Goal: Task Accomplishment & Management: Manage account settings

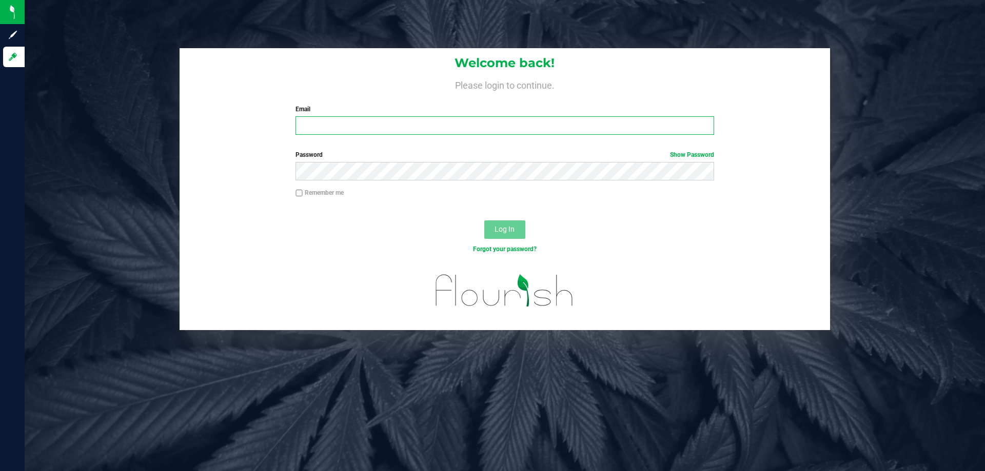
click at [309, 118] on input "Email" at bounding box center [504, 125] width 418 height 18
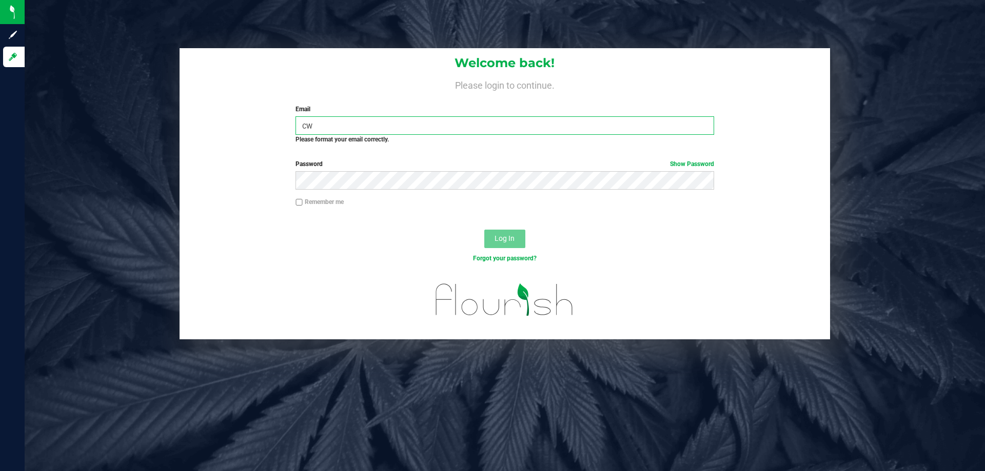
type input "c"
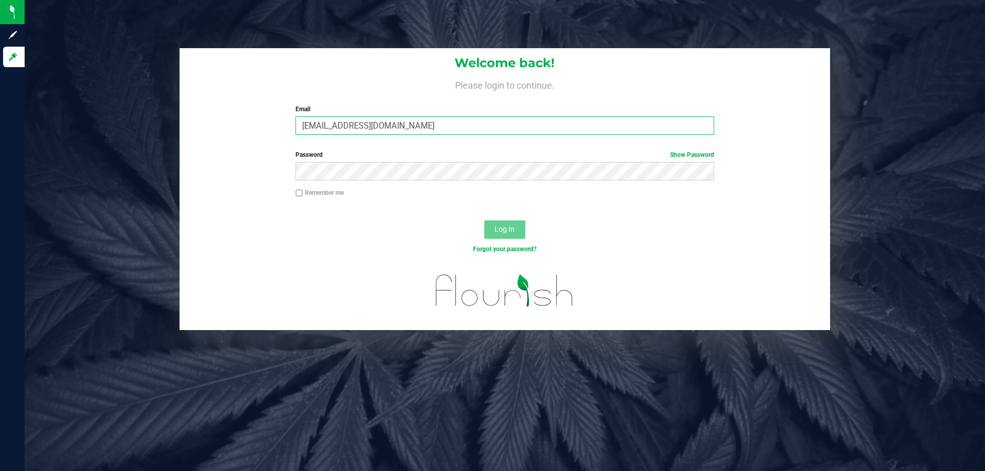
type input "[EMAIL_ADDRESS][DOMAIN_NAME]"
click at [484, 220] on button "Log In" at bounding box center [504, 229] width 41 height 18
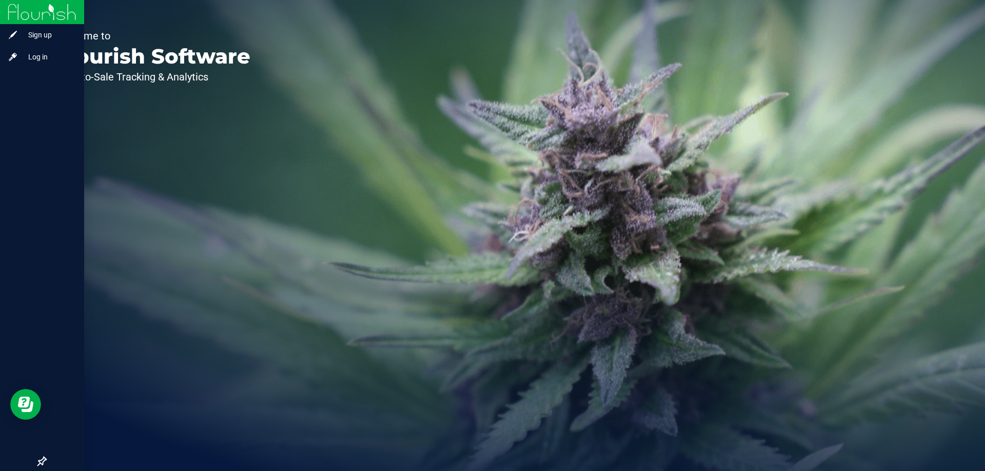
click at [43, 12] on img at bounding box center [42, 12] width 69 height 24
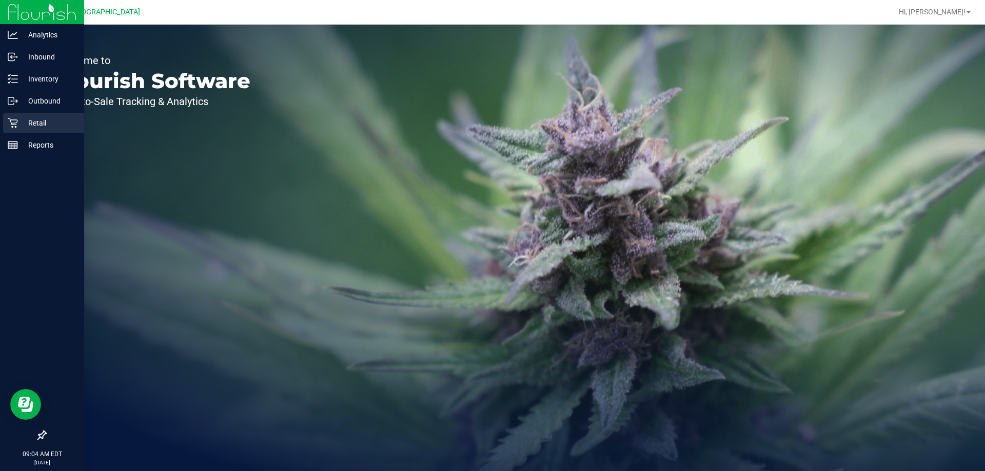
click at [49, 121] on p "Retail" at bounding box center [49, 123] width 62 height 12
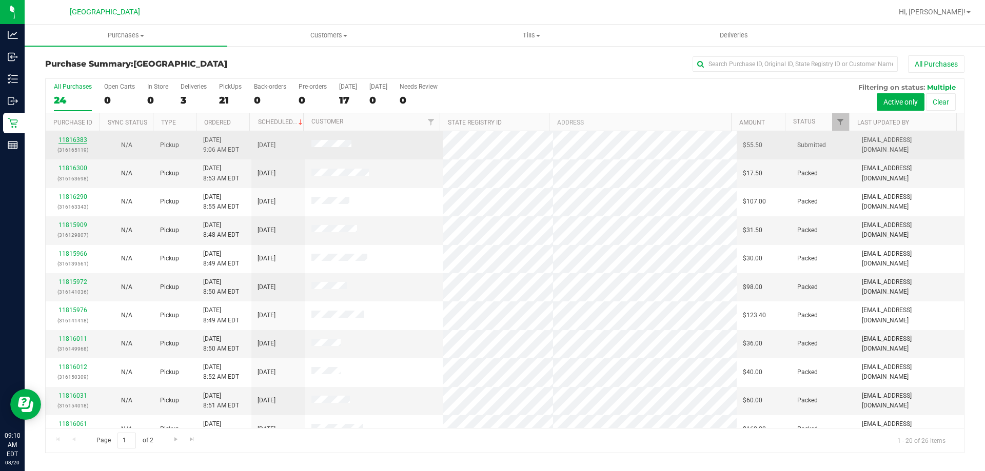
click at [77, 141] on link "11816383" at bounding box center [72, 139] width 29 height 7
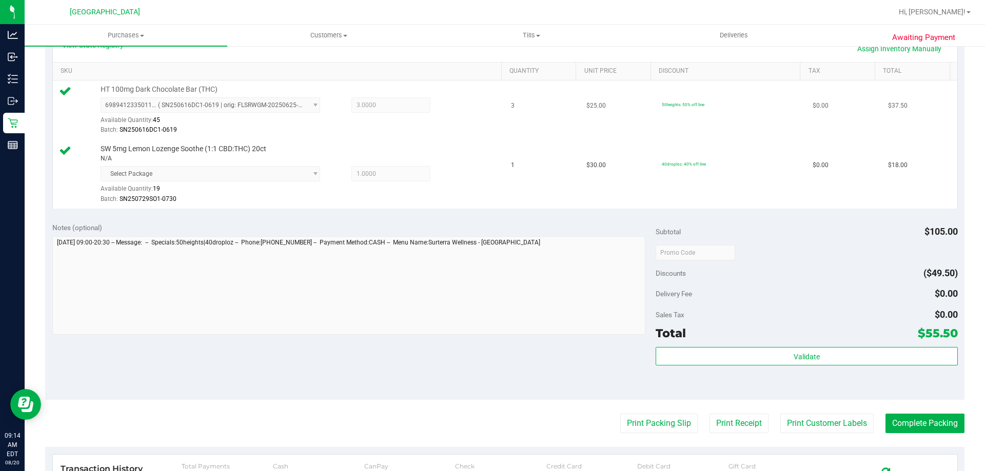
scroll to position [256, 0]
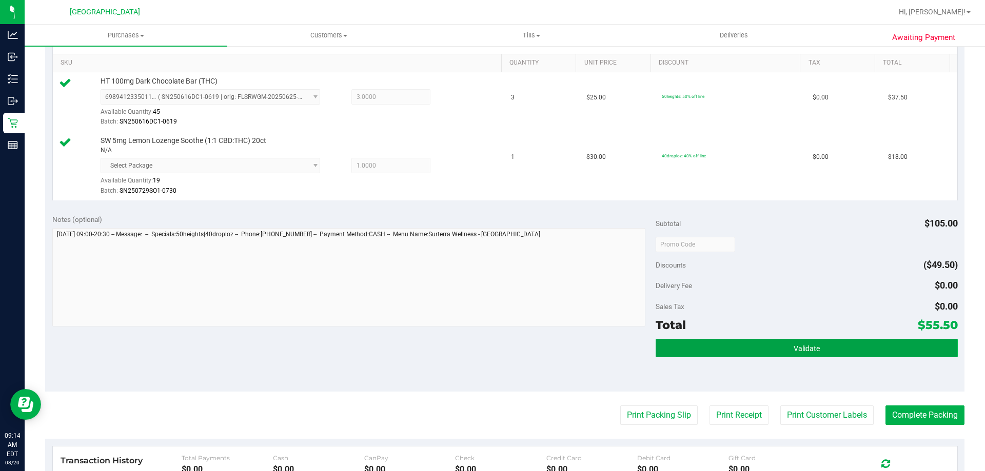
click at [822, 342] on button "Validate" at bounding box center [806, 348] width 302 height 18
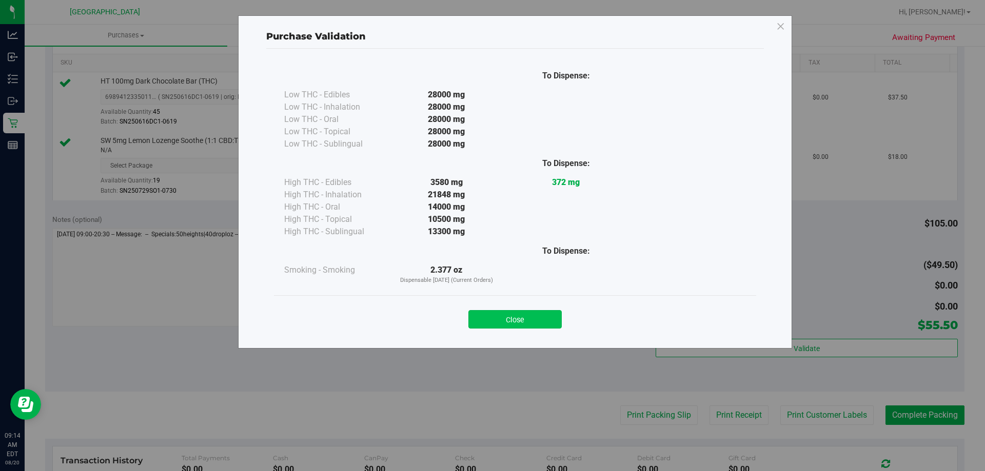
click at [519, 320] on button "Close" at bounding box center [514, 319] width 93 height 18
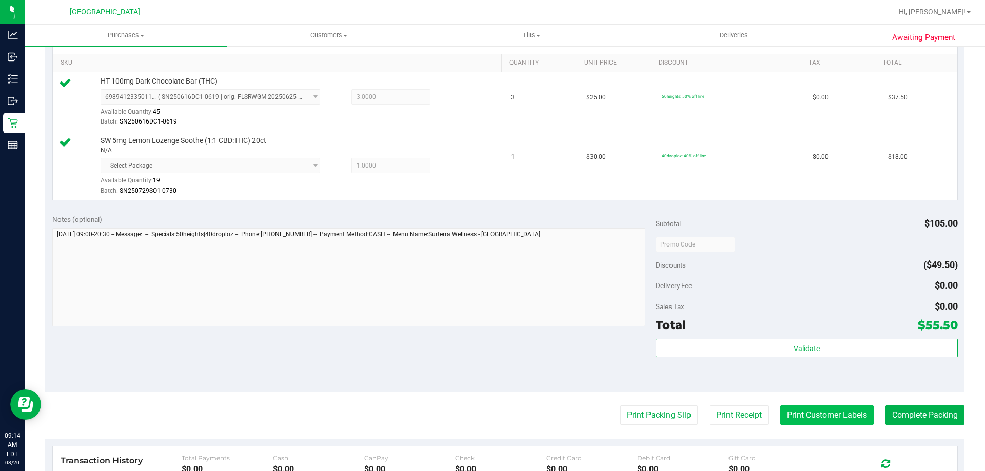
click at [828, 415] on button "Print Customer Labels" at bounding box center [826, 415] width 93 height 19
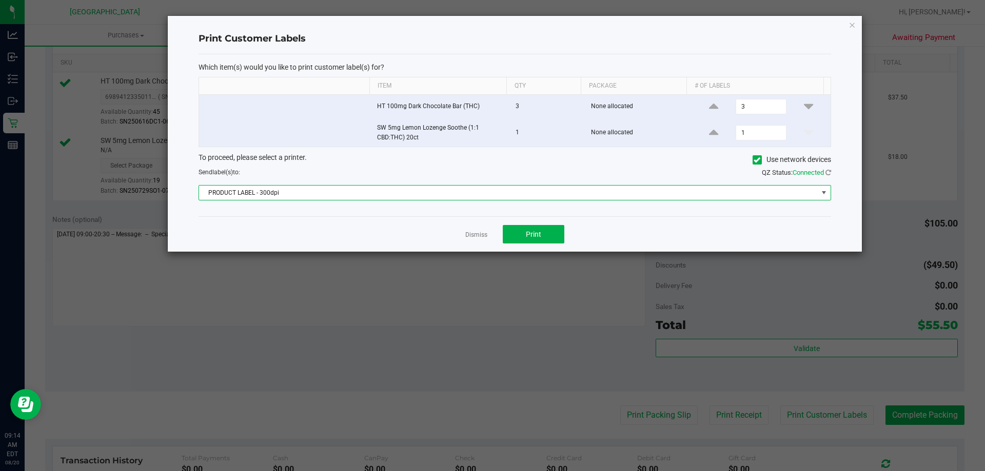
click at [825, 192] on span at bounding box center [823, 193] width 8 height 8
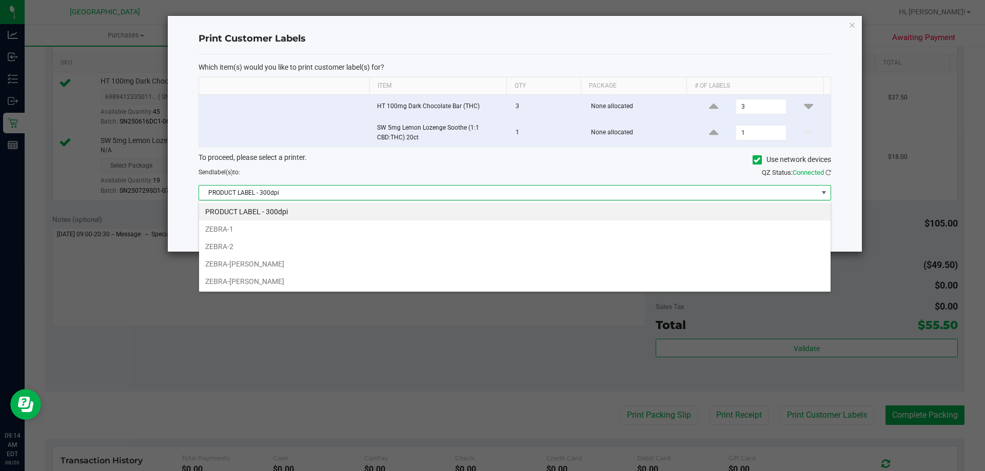
scroll to position [15, 632]
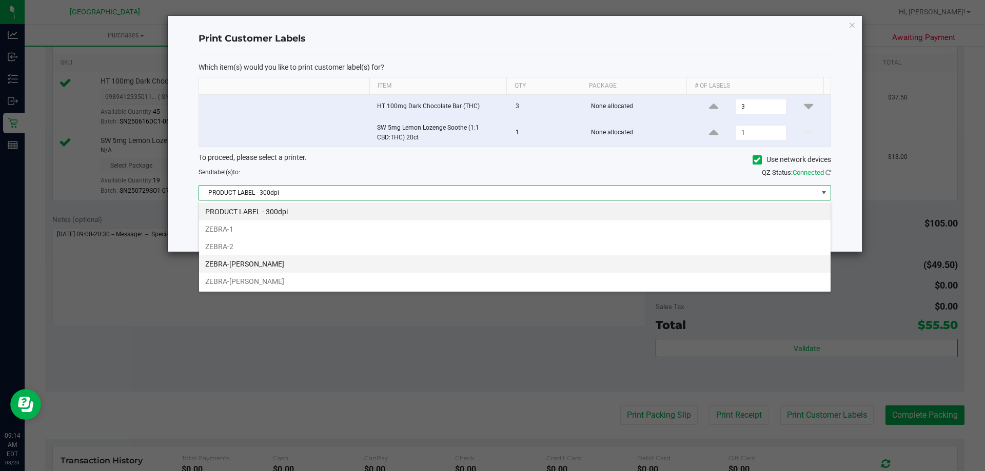
click at [281, 263] on li "ZEBRA-[PERSON_NAME]" at bounding box center [514, 263] width 631 height 17
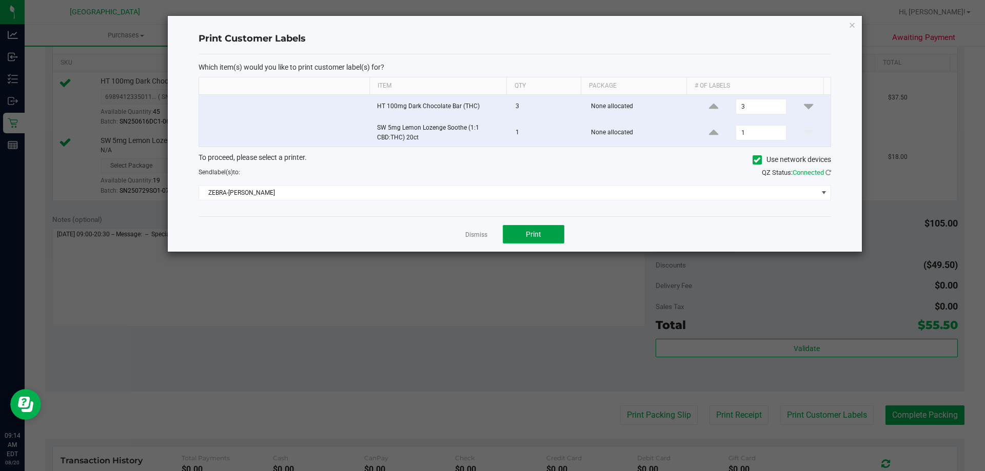
click at [548, 241] on button "Print" at bounding box center [534, 234] width 62 height 18
click at [476, 235] on link "Dismiss" at bounding box center [476, 235] width 22 height 9
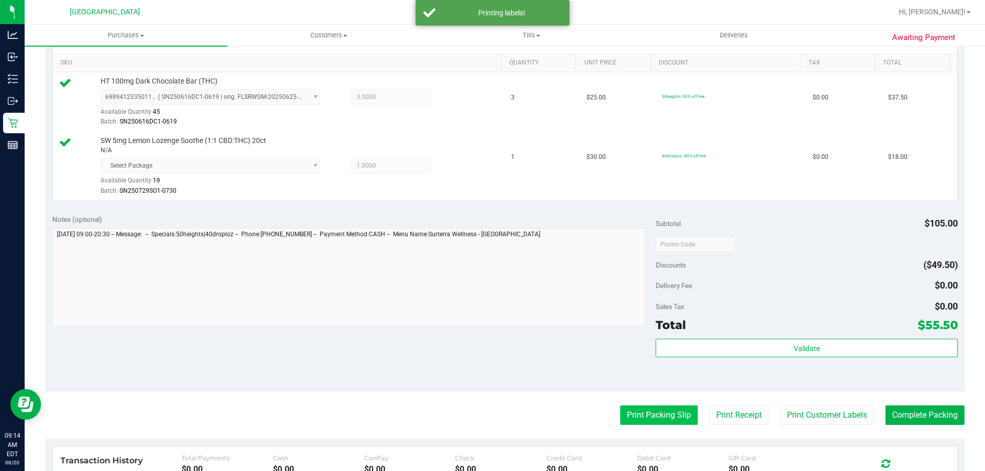
click at [629, 423] on button "Print Packing Slip" at bounding box center [658, 415] width 77 height 19
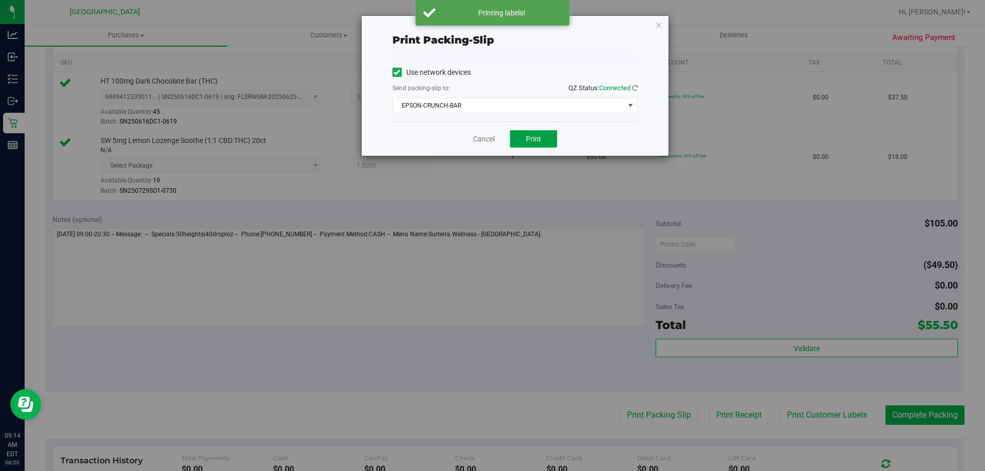
click at [528, 135] on span "Print" at bounding box center [533, 139] width 15 height 8
click at [490, 139] on link "Cancel" at bounding box center [484, 139] width 22 height 11
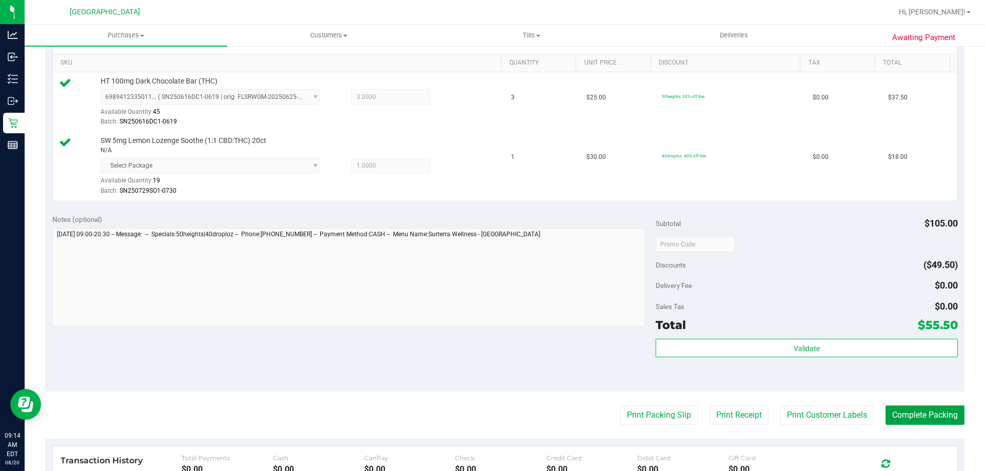
click at [907, 414] on button "Complete Packing" at bounding box center [924, 415] width 79 height 19
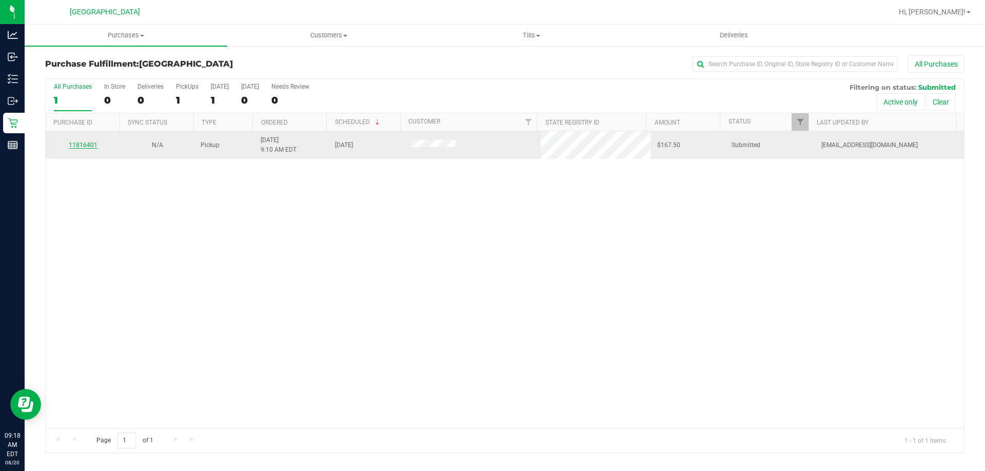
click at [76, 144] on link "11816401" at bounding box center [83, 145] width 29 height 7
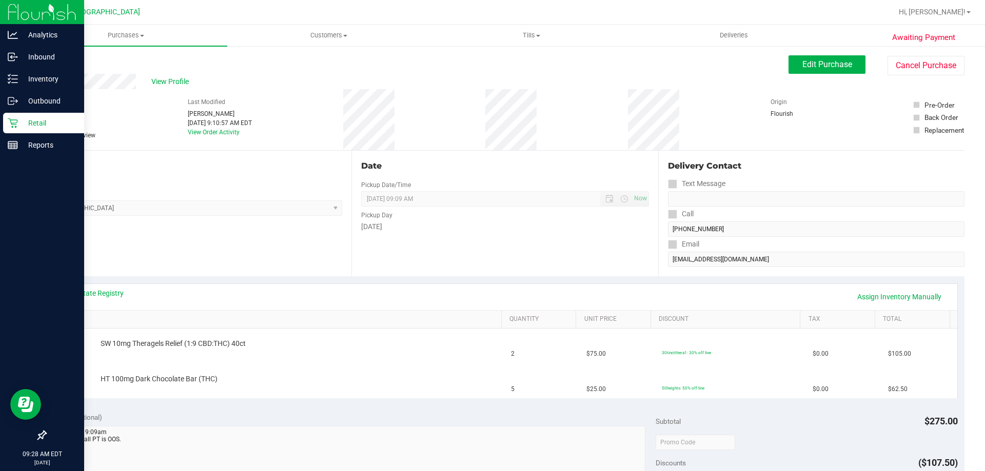
click at [30, 119] on p "Retail" at bounding box center [49, 123] width 62 height 12
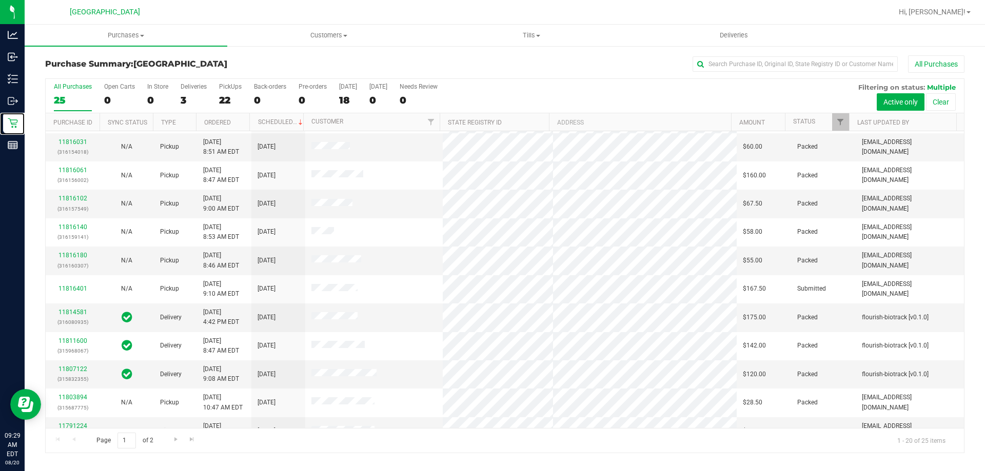
scroll to position [256, 0]
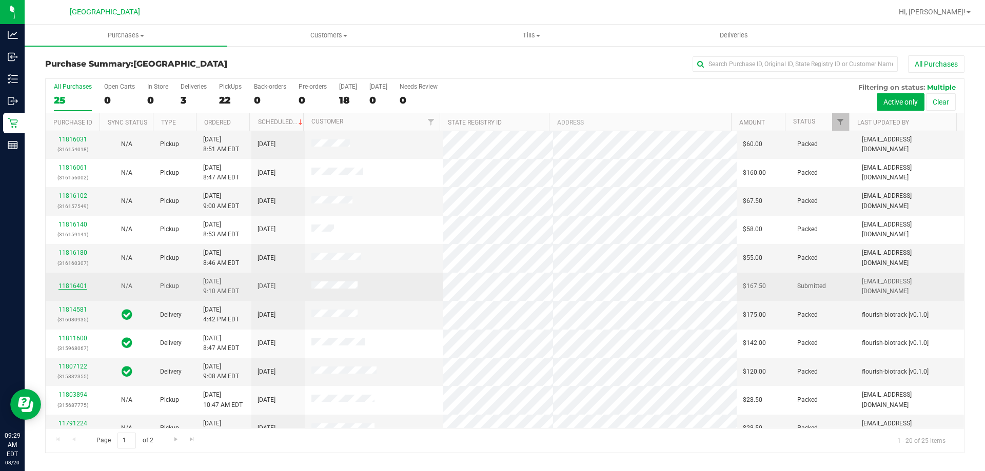
click at [61, 284] on link "11816401" at bounding box center [72, 286] width 29 height 7
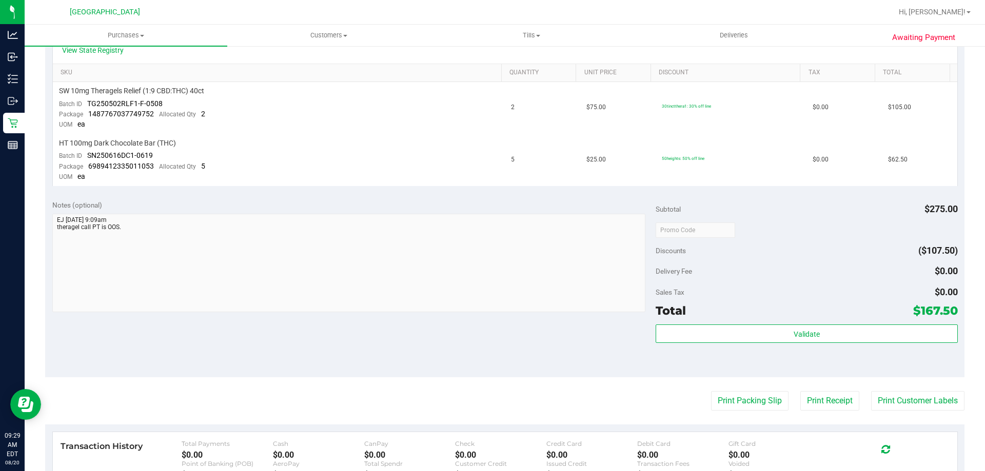
scroll to position [256, 0]
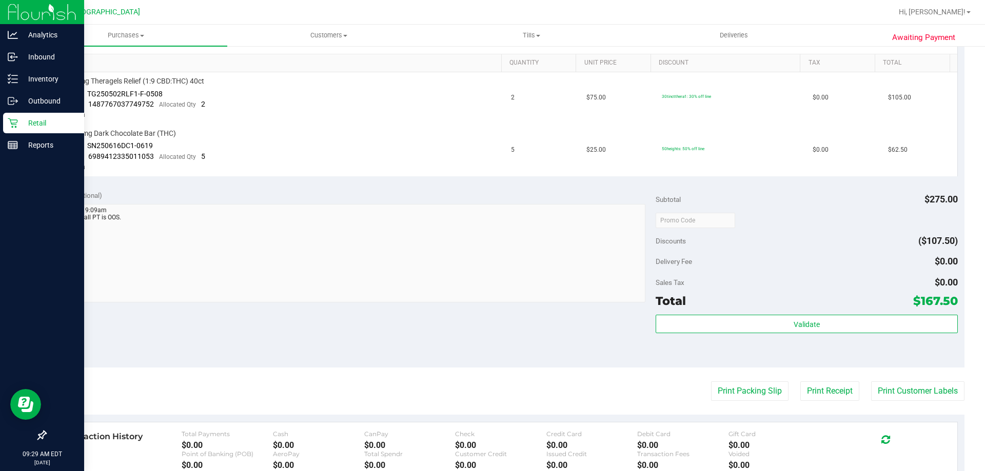
click at [31, 120] on p "Retail" at bounding box center [49, 123] width 62 height 12
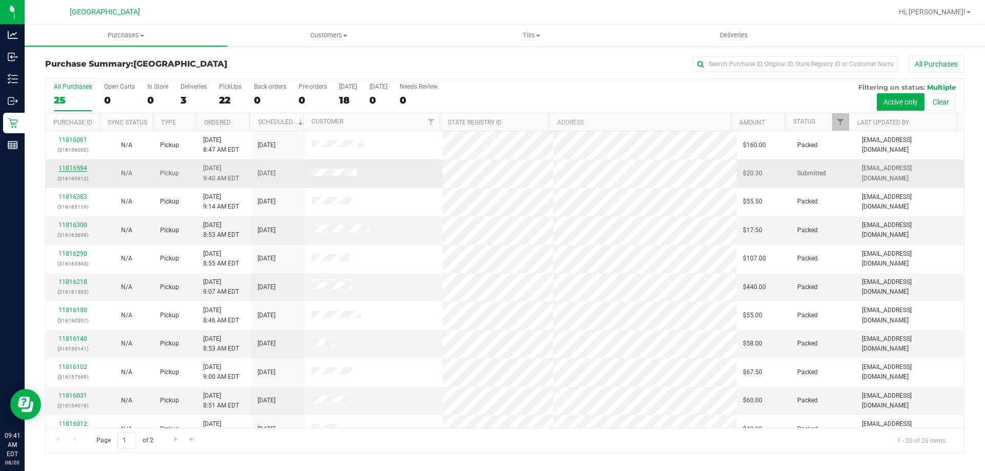
click at [62, 168] on link "11816594" at bounding box center [72, 168] width 29 height 7
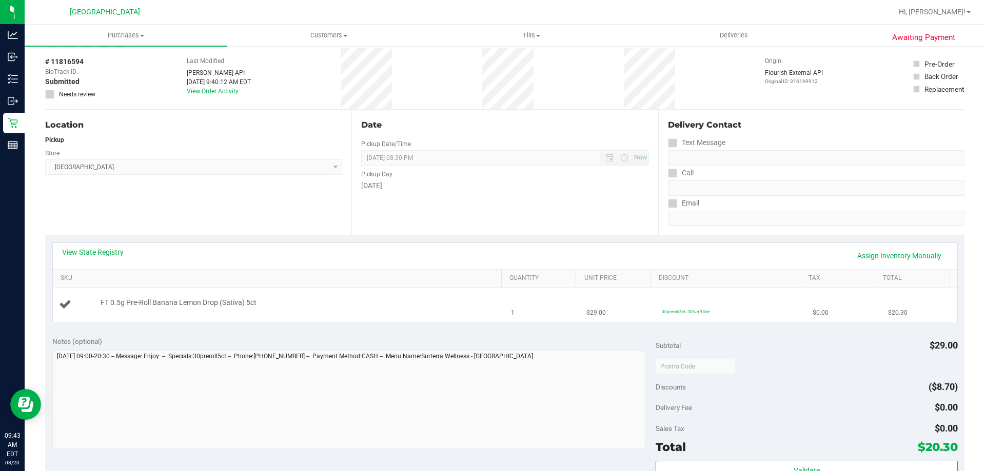
scroll to position [154, 0]
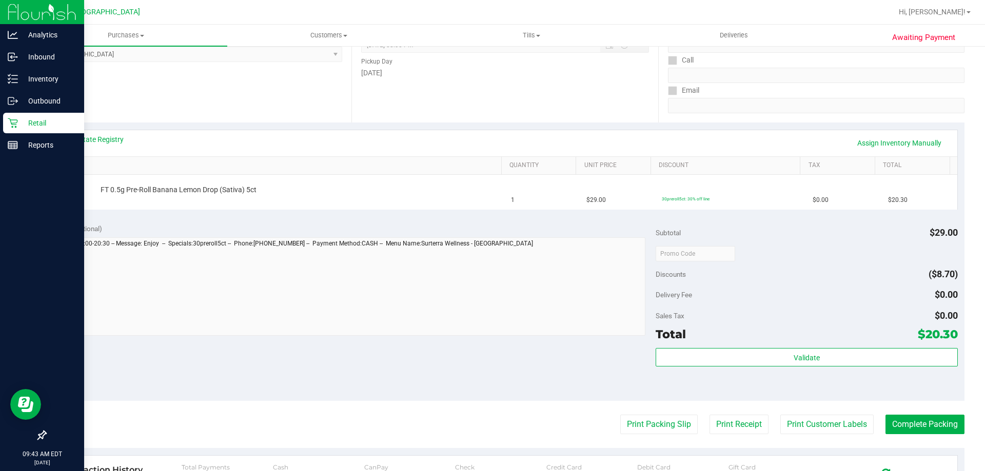
click at [43, 123] on p "Retail" at bounding box center [49, 123] width 62 height 12
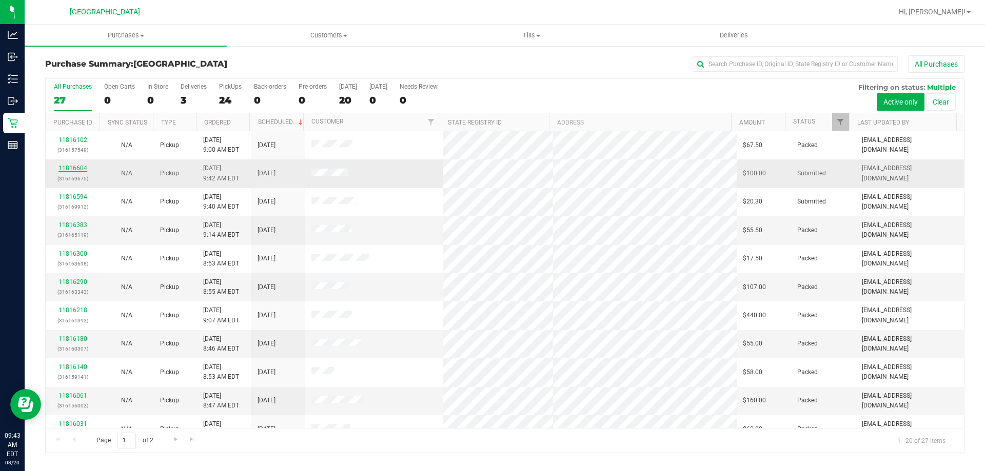
click at [79, 166] on link "11816604" at bounding box center [72, 168] width 29 height 7
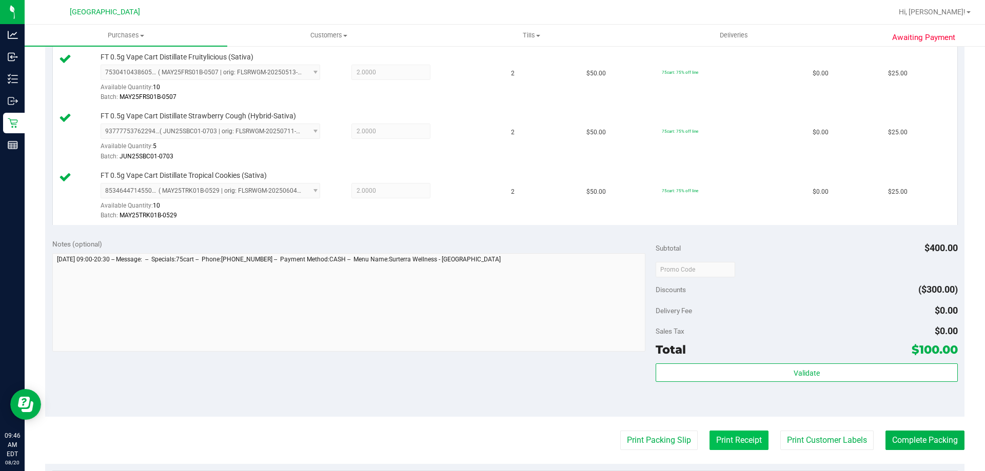
scroll to position [410, 0]
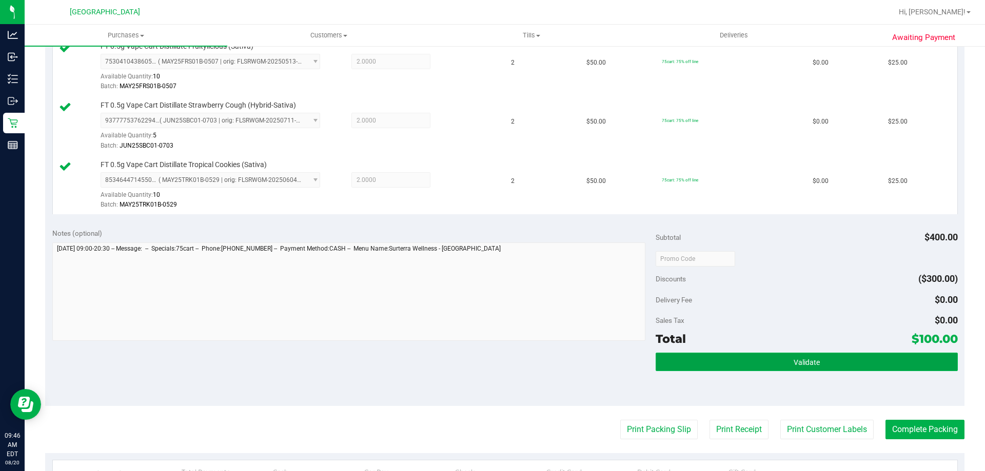
click at [770, 365] on button "Validate" at bounding box center [806, 362] width 302 height 18
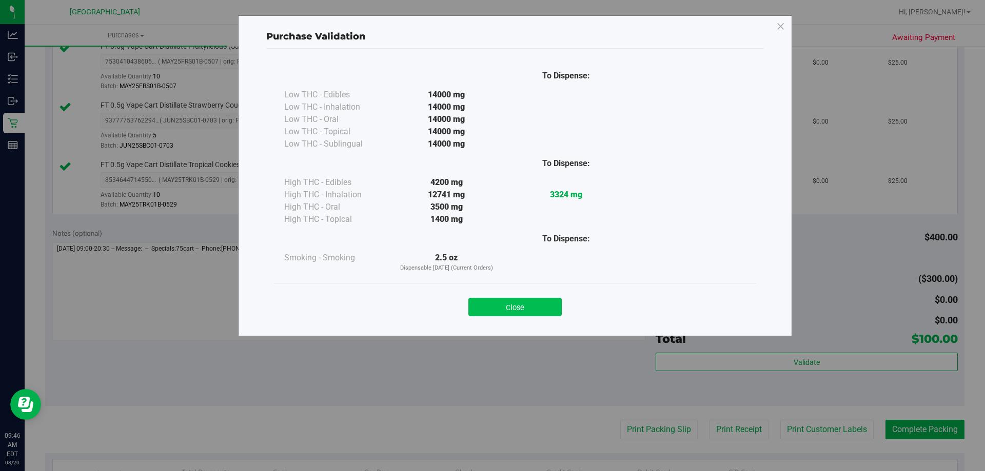
click at [530, 300] on button "Close" at bounding box center [514, 307] width 93 height 18
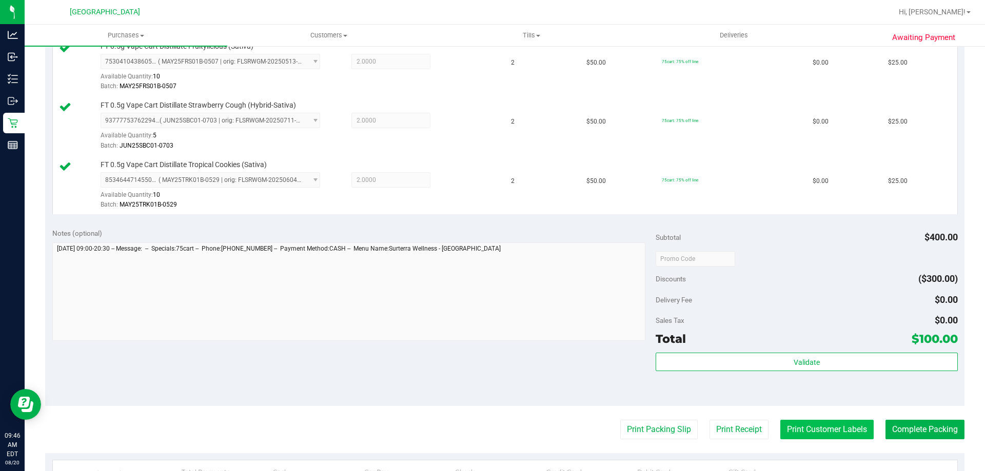
click at [825, 425] on button "Print Customer Labels" at bounding box center [826, 429] width 93 height 19
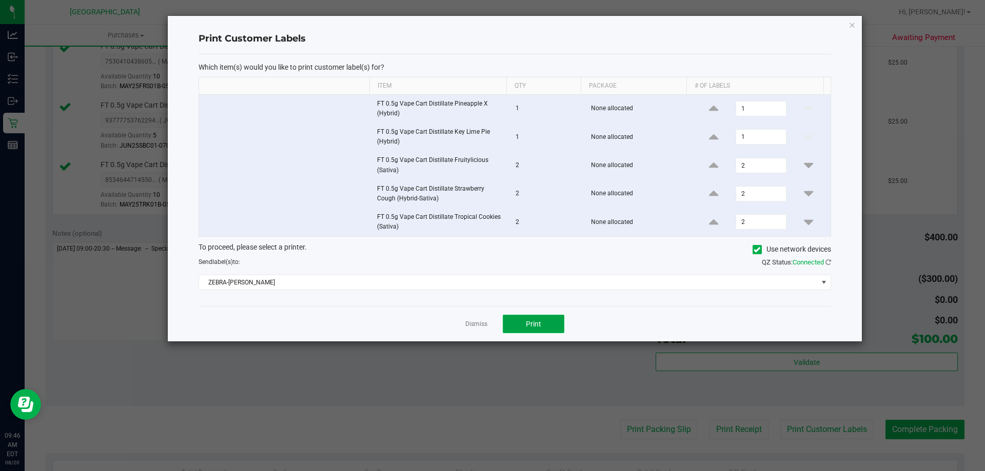
click at [535, 322] on span "Print" at bounding box center [533, 324] width 15 height 8
click at [473, 322] on link "Dismiss" at bounding box center [476, 324] width 22 height 9
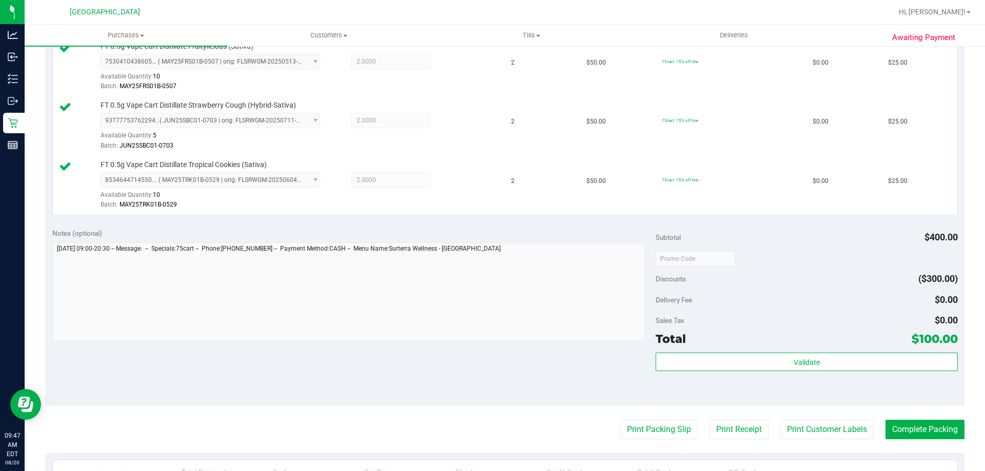
scroll to position [462, 0]
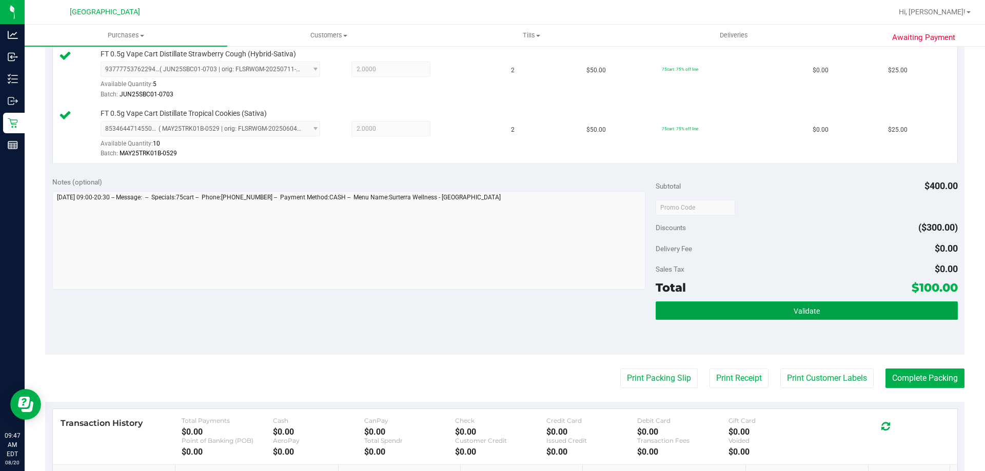
click at [716, 307] on button "Validate" at bounding box center [806, 311] width 302 height 18
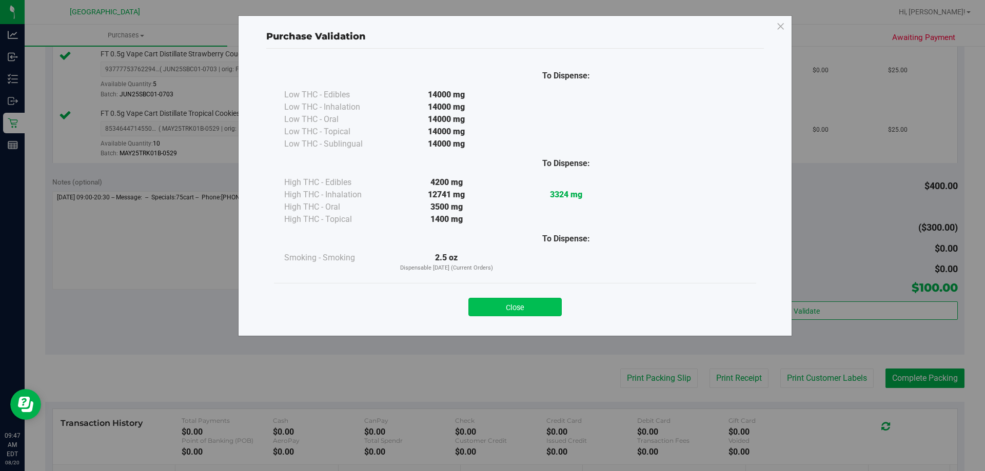
click at [543, 300] on button "Close" at bounding box center [514, 307] width 93 height 18
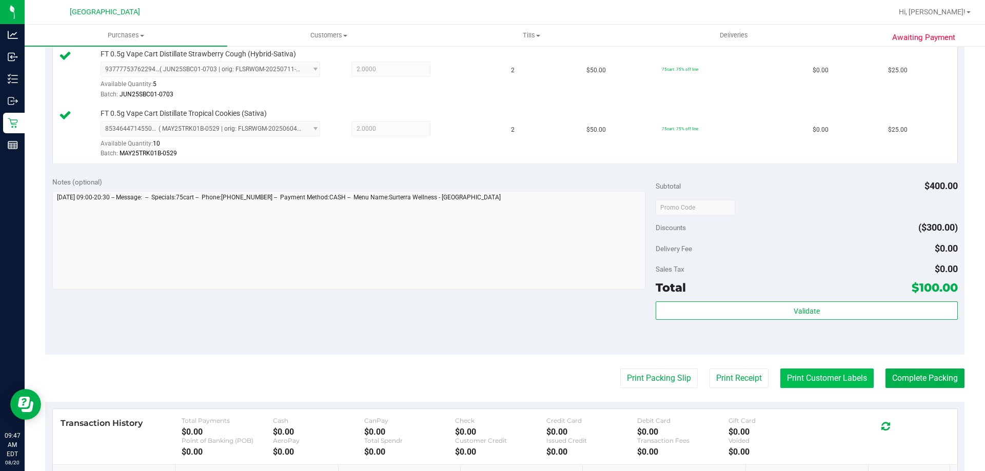
click at [820, 373] on button "Print Customer Labels" at bounding box center [826, 378] width 93 height 19
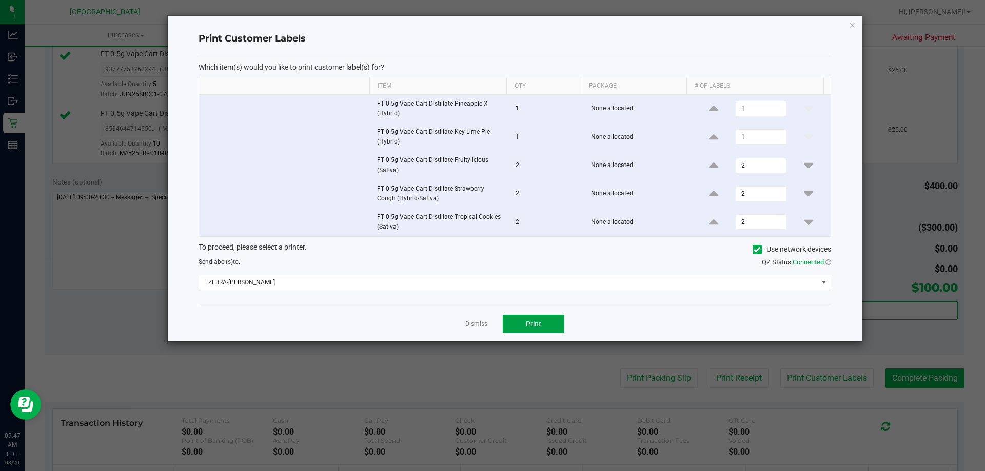
click at [520, 324] on button "Print" at bounding box center [534, 324] width 62 height 18
click at [472, 322] on link "Dismiss" at bounding box center [476, 324] width 22 height 9
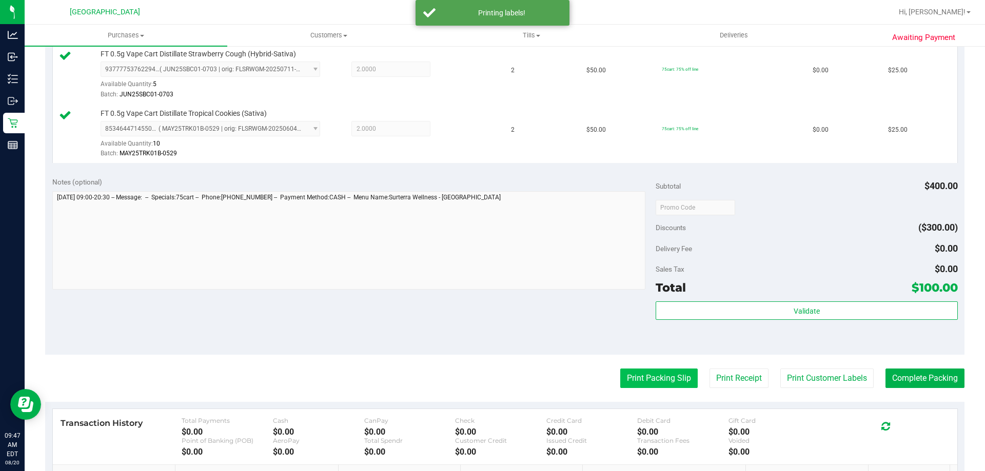
click at [658, 384] on button "Print Packing Slip" at bounding box center [658, 378] width 77 height 19
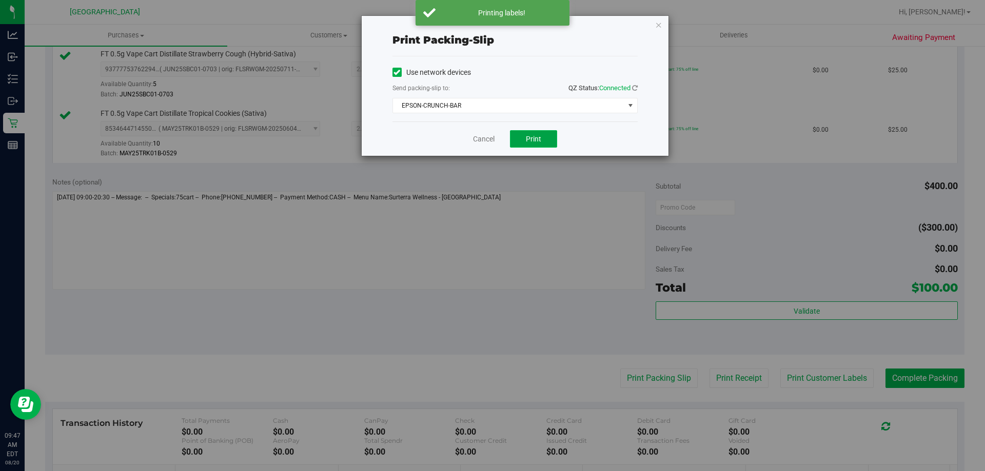
click at [530, 143] on span "Print" at bounding box center [533, 139] width 15 height 8
click at [474, 141] on link "Cancel" at bounding box center [484, 139] width 22 height 11
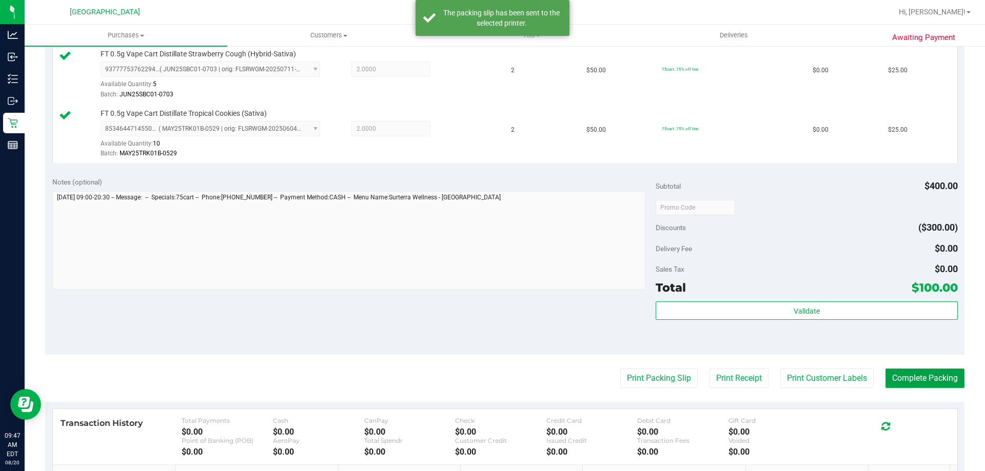
click at [924, 378] on button "Complete Packing" at bounding box center [924, 378] width 79 height 19
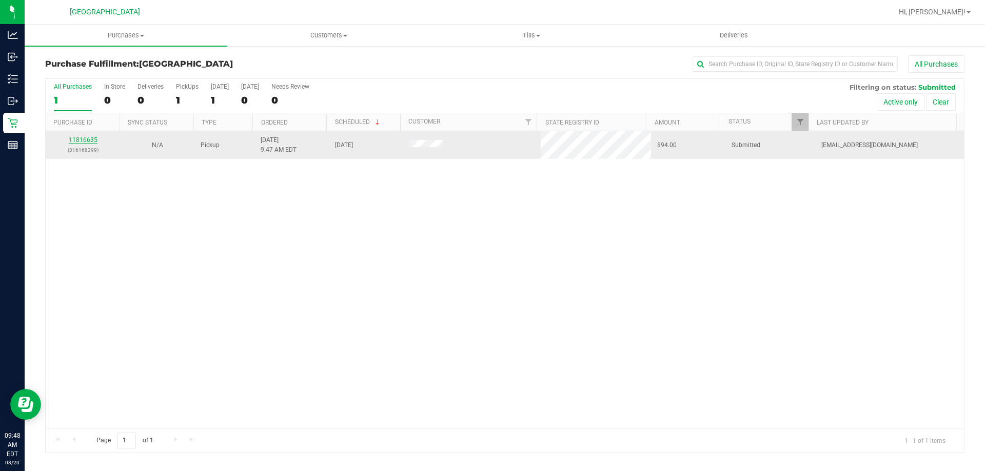
click at [93, 137] on link "11816635" at bounding box center [83, 139] width 29 height 7
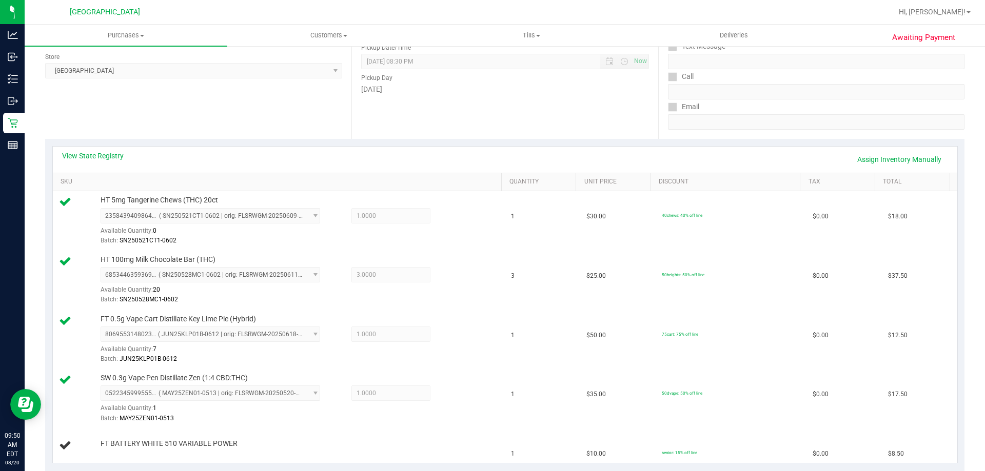
scroll to position [102, 0]
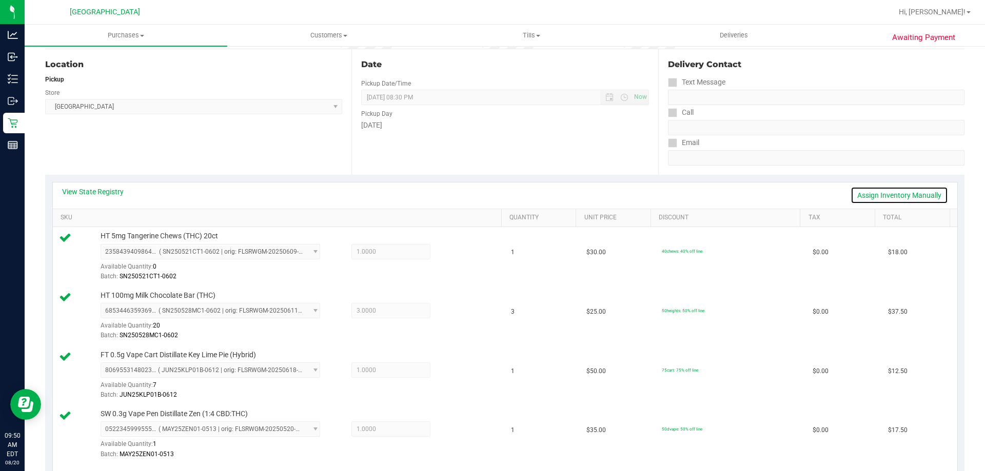
click at [905, 194] on link "Assign Inventory Manually" at bounding box center [898, 195] width 97 height 17
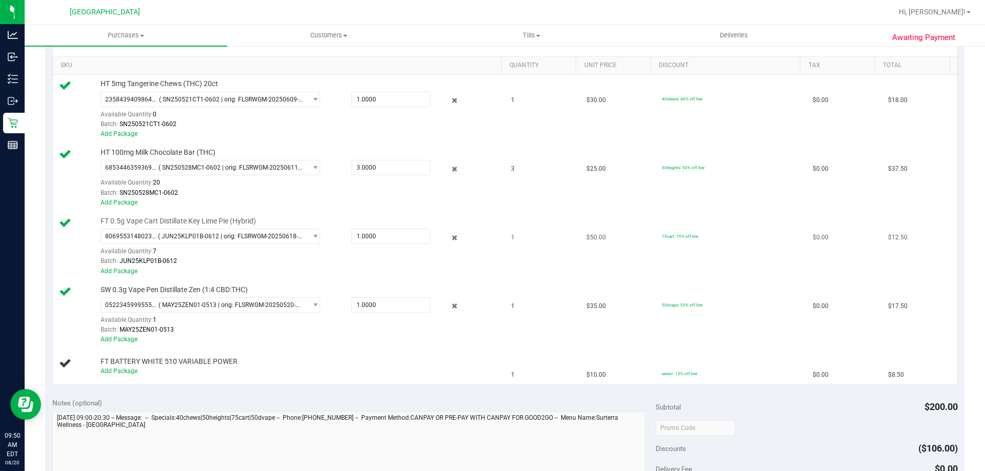
scroll to position [255, 0]
click at [116, 372] on link "Add Package" at bounding box center [119, 369] width 37 height 7
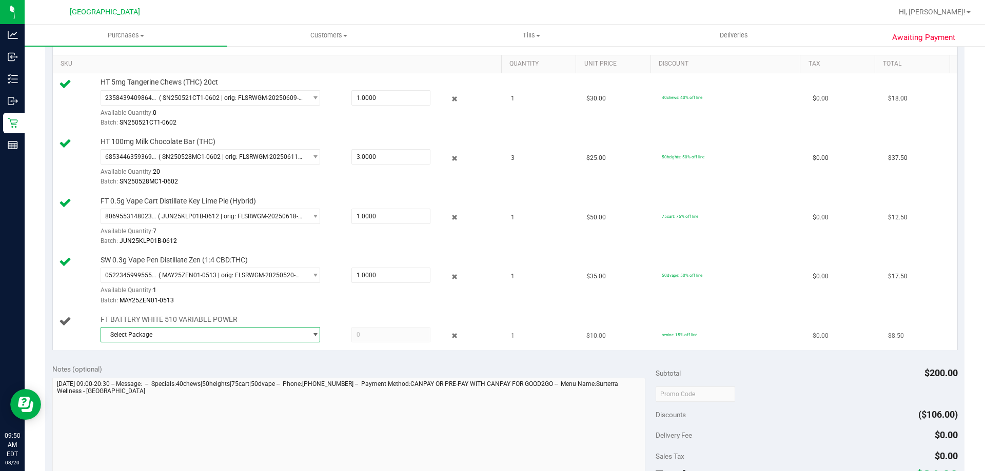
click at [312, 328] on span "select" at bounding box center [312, 335] width 13 height 14
click at [227, 379] on span "( 1992285-072025 | orig: FLTW-20250804-008 )" at bounding box center [231, 377] width 131 height 7
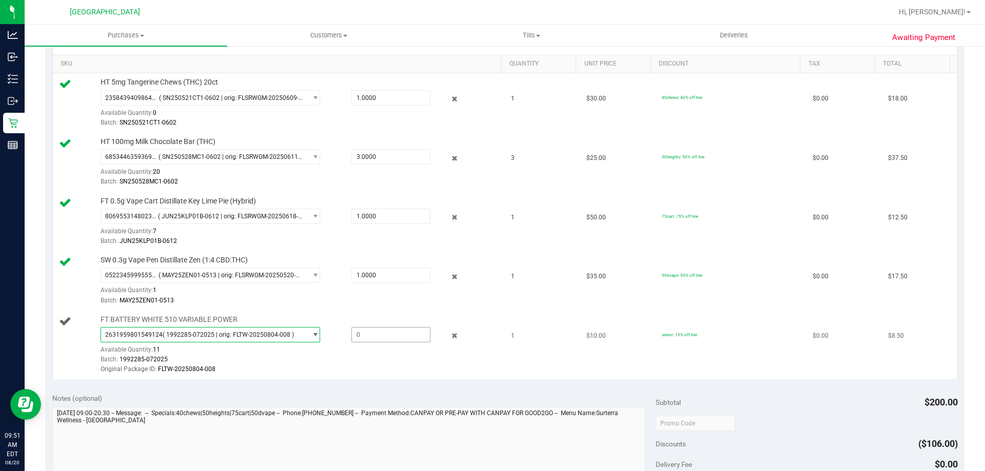
click at [373, 334] on span at bounding box center [390, 334] width 79 height 15
type input "1"
type input "1.0000"
click at [420, 369] on div "Original Package ID: FLTW-20250804-008" at bounding box center [299, 370] width 396 height 10
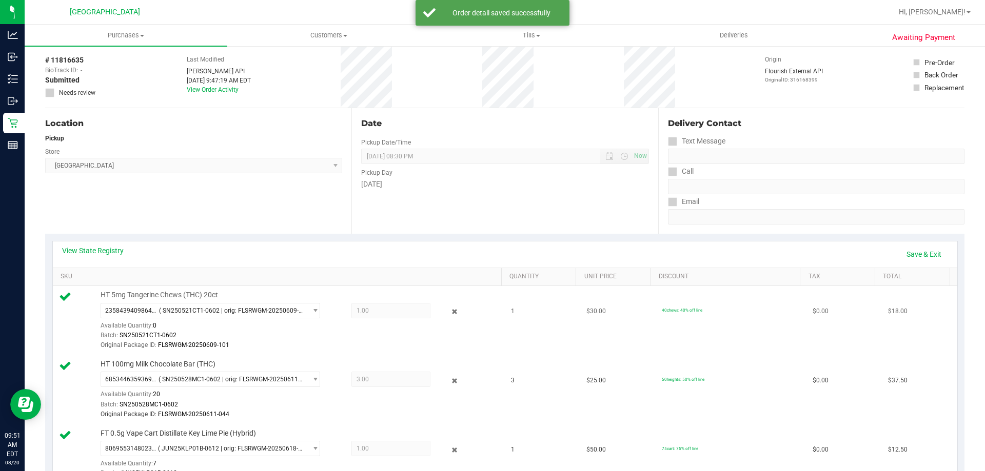
scroll to position [0, 0]
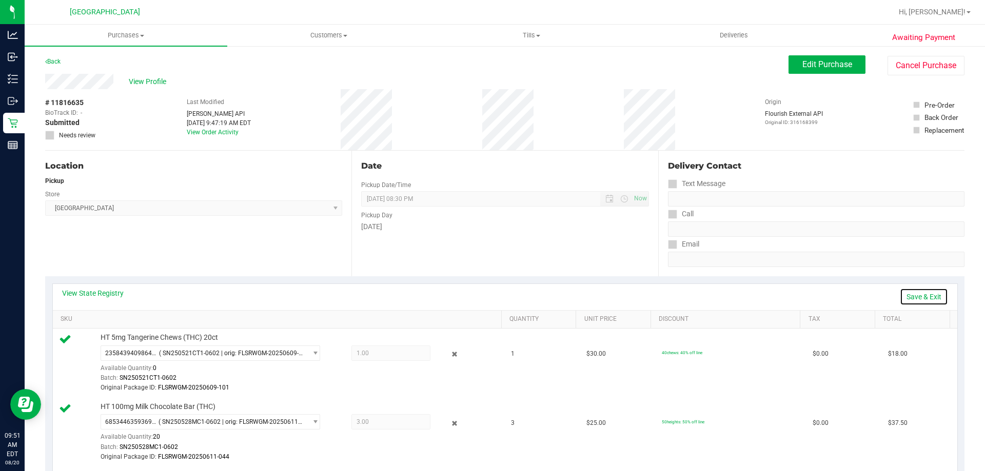
click at [918, 293] on link "Save & Exit" at bounding box center [923, 296] width 48 height 17
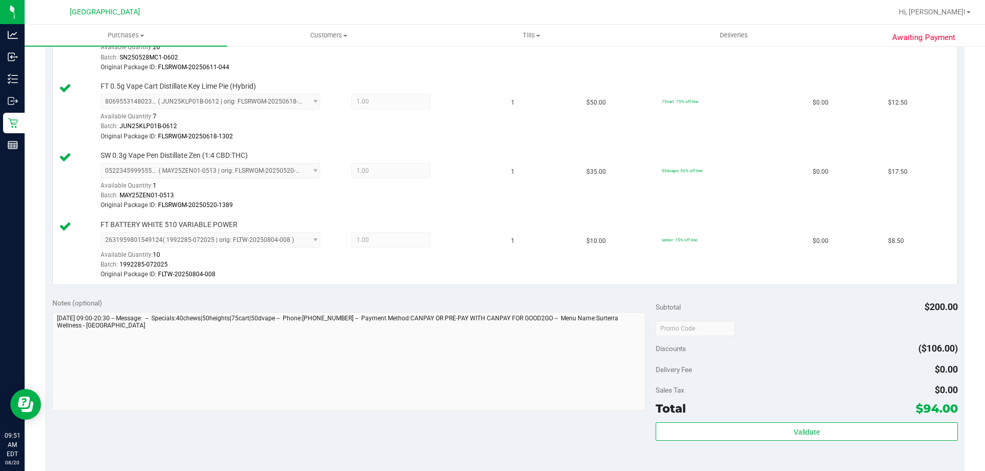
scroll to position [410, 0]
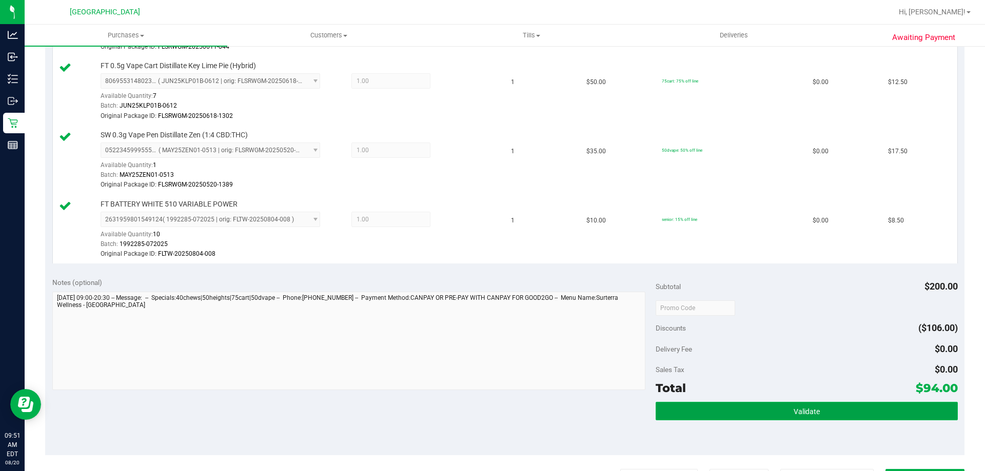
click at [820, 414] on button "Validate" at bounding box center [806, 411] width 302 height 18
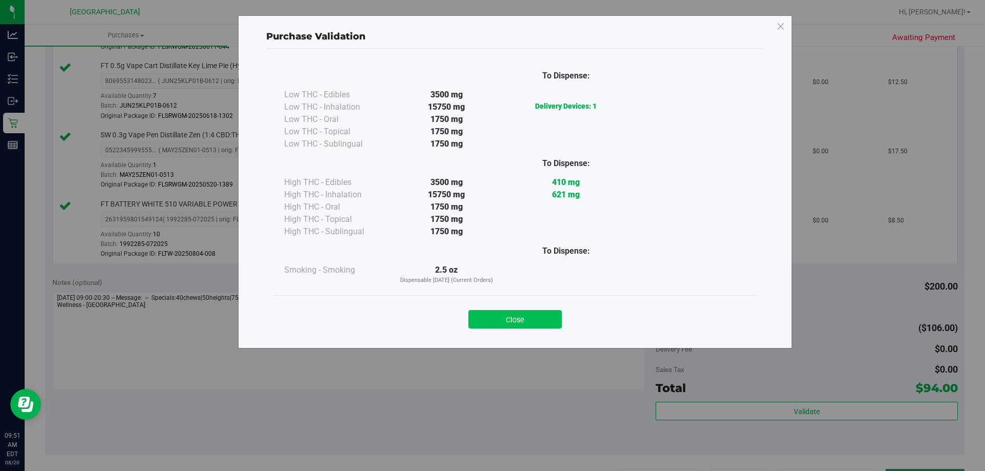
click at [514, 319] on button "Close" at bounding box center [514, 319] width 93 height 18
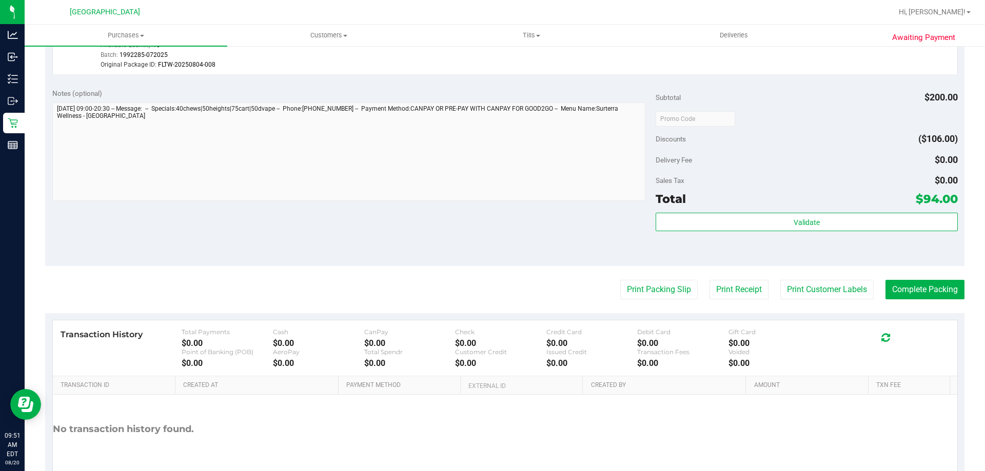
scroll to position [615, 0]
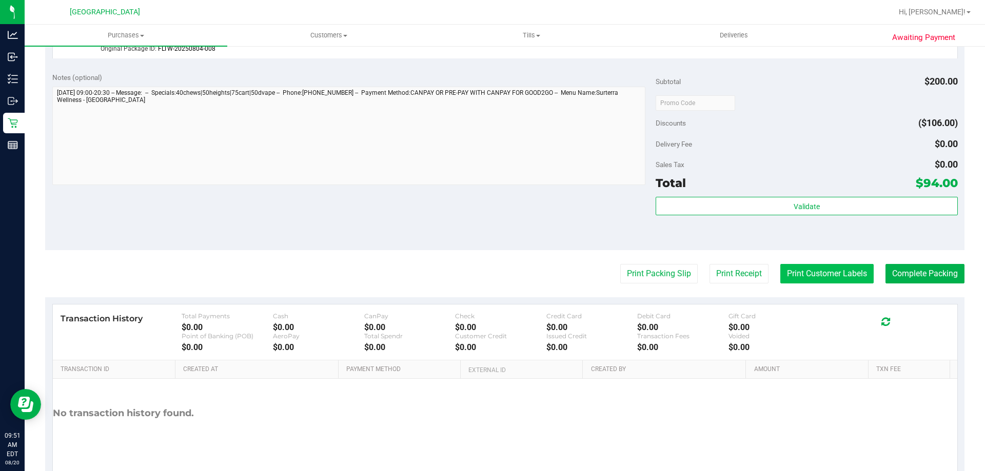
click at [811, 274] on button "Print Customer Labels" at bounding box center [826, 273] width 93 height 19
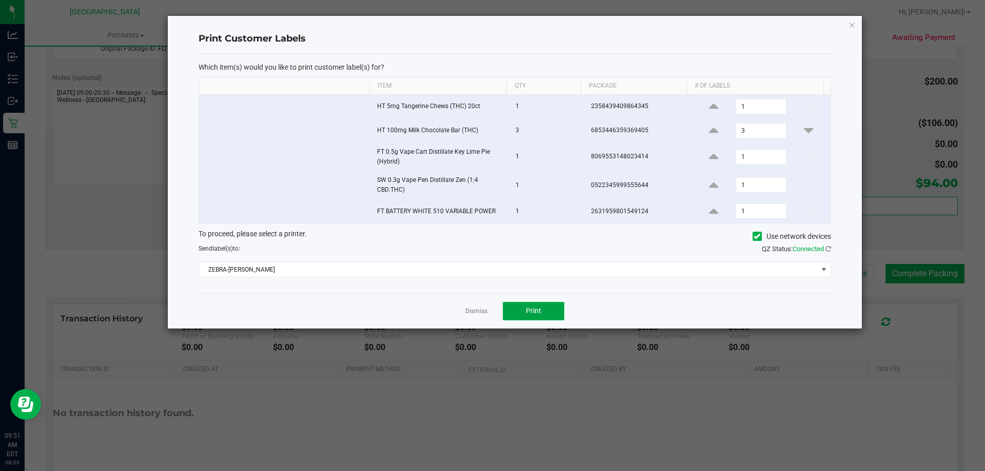
click at [535, 315] on span "Print" at bounding box center [533, 311] width 15 height 8
click at [478, 310] on link "Dismiss" at bounding box center [476, 311] width 22 height 9
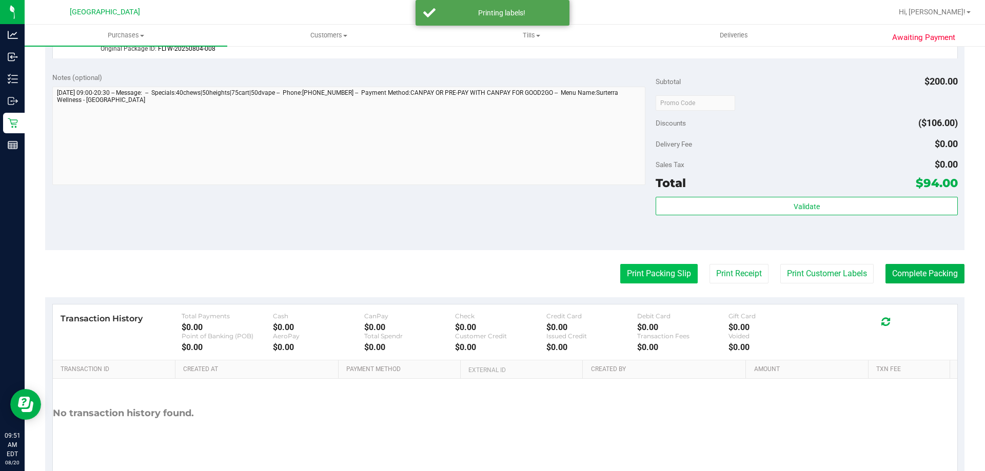
click at [638, 265] on button "Print Packing Slip" at bounding box center [658, 273] width 77 height 19
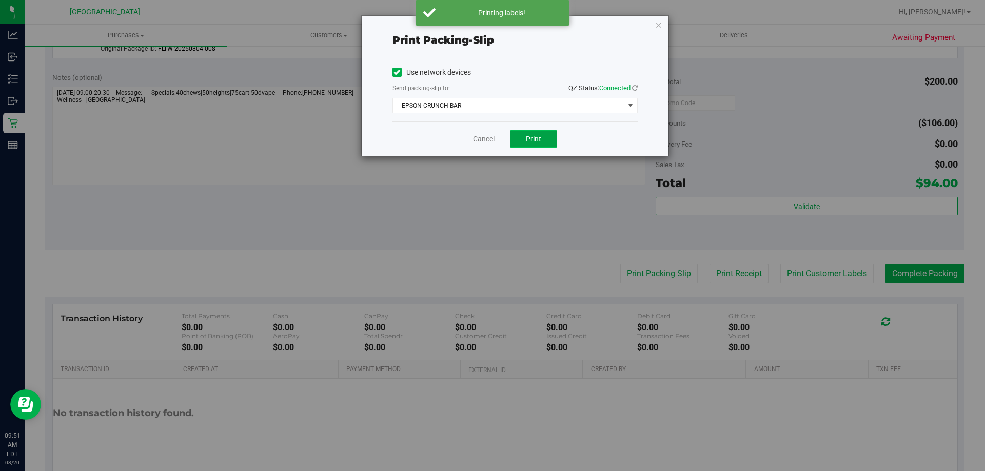
click at [537, 134] on button "Print" at bounding box center [533, 138] width 47 height 17
click at [481, 145] on div "Cancel Print" at bounding box center [514, 139] width 245 height 34
click at [485, 143] on link "Cancel" at bounding box center [484, 139] width 22 height 11
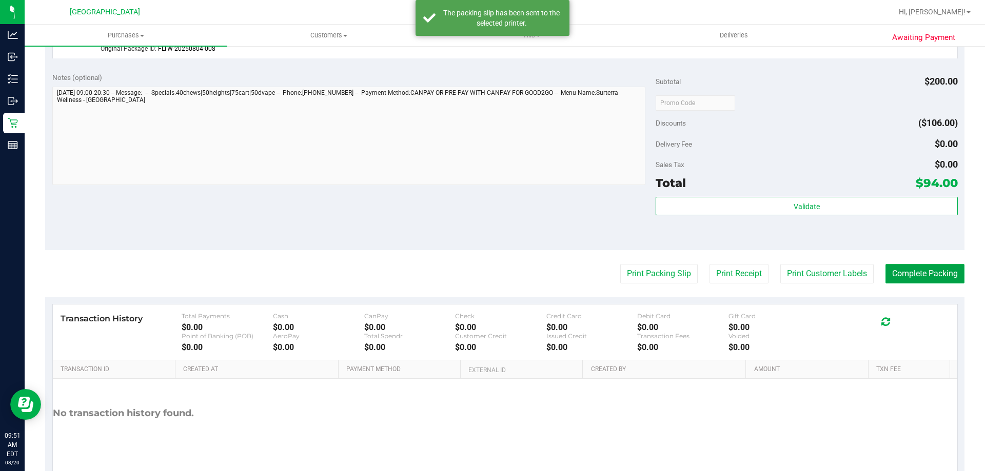
click at [907, 272] on button "Complete Packing" at bounding box center [924, 273] width 79 height 19
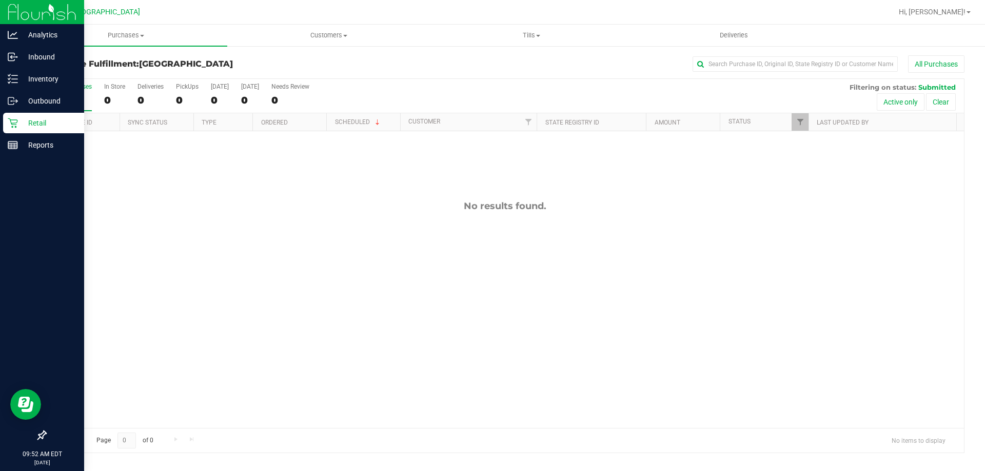
click at [41, 126] on p "Retail" at bounding box center [49, 123] width 62 height 12
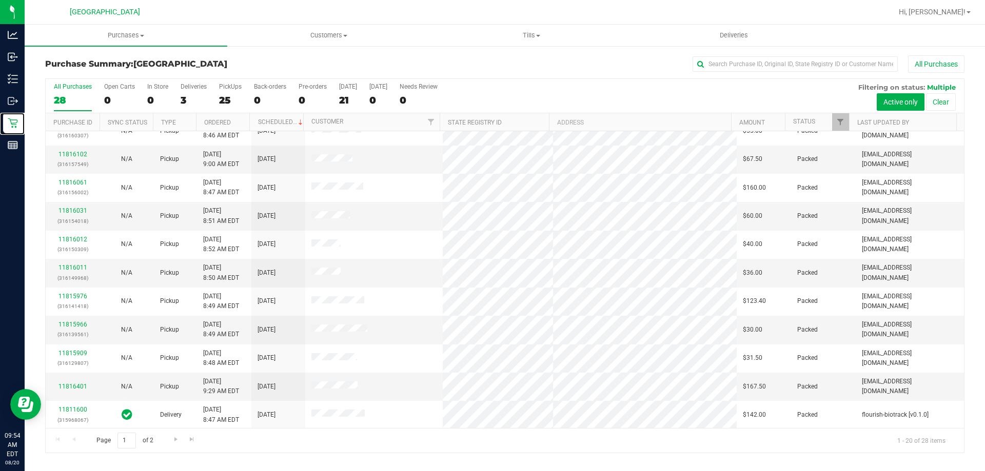
scroll to position [271, 0]
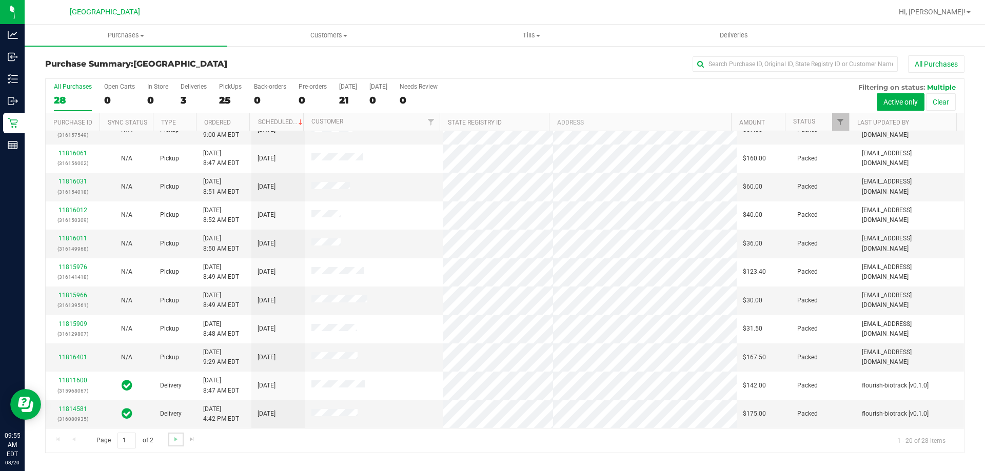
click at [180, 439] on link "Go to the next page" at bounding box center [175, 440] width 15 height 14
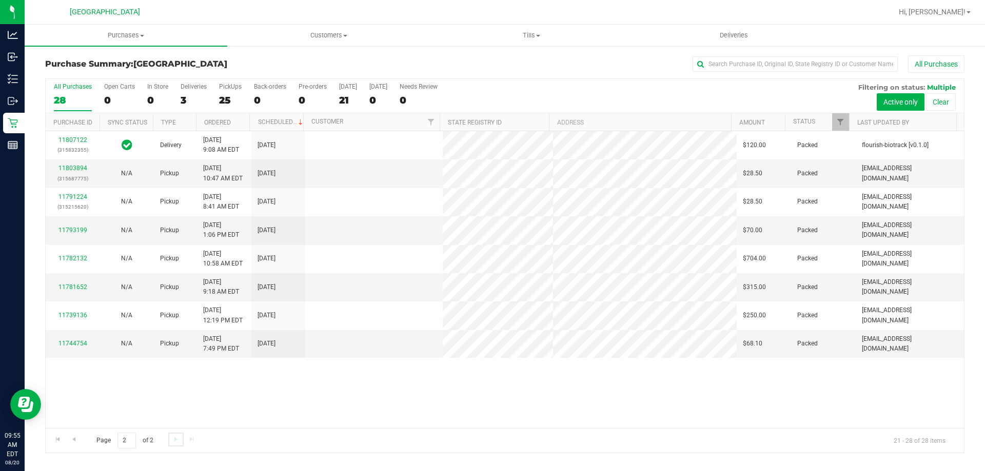
scroll to position [0, 0]
click at [76, 438] on span "Go to the previous page" at bounding box center [74, 439] width 8 height 8
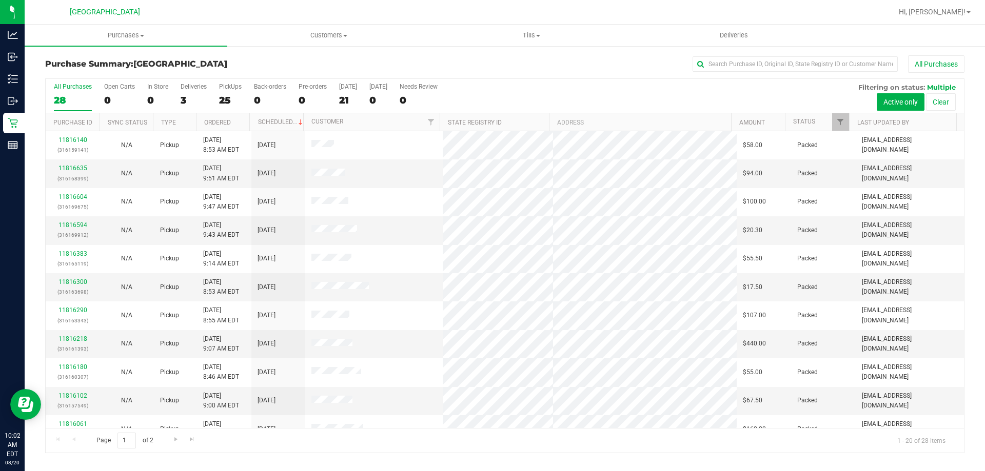
click at [471, 68] on div "All Purchases" at bounding box center [657, 63] width 613 height 17
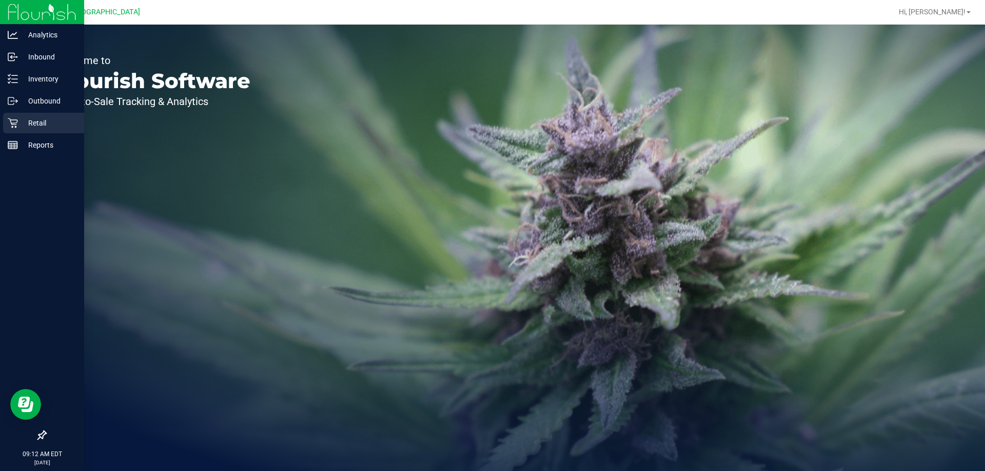
click at [29, 118] on p "Retail" at bounding box center [49, 123] width 62 height 12
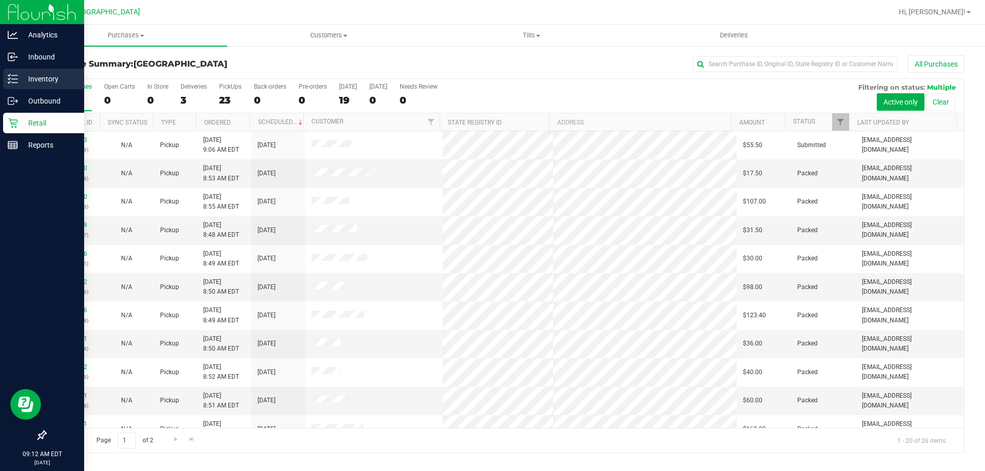
click at [49, 70] on div "Inventory" at bounding box center [43, 79] width 81 height 21
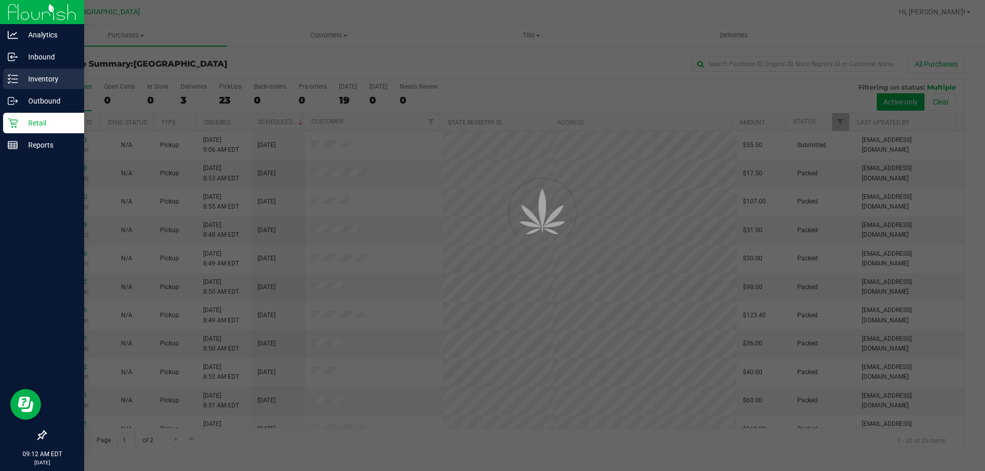
click at [50, 77] on p "Inventory" at bounding box center [49, 79] width 62 height 12
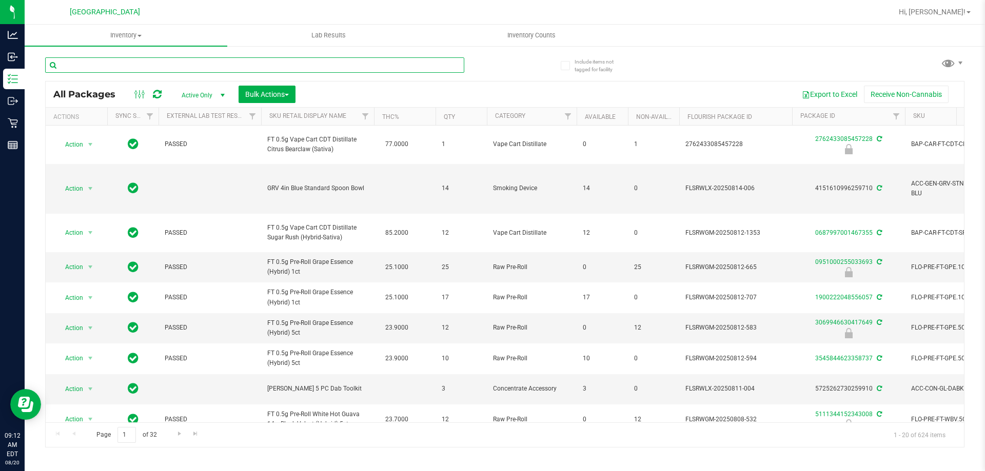
click at [105, 62] on input "text" at bounding box center [254, 64] width 419 height 15
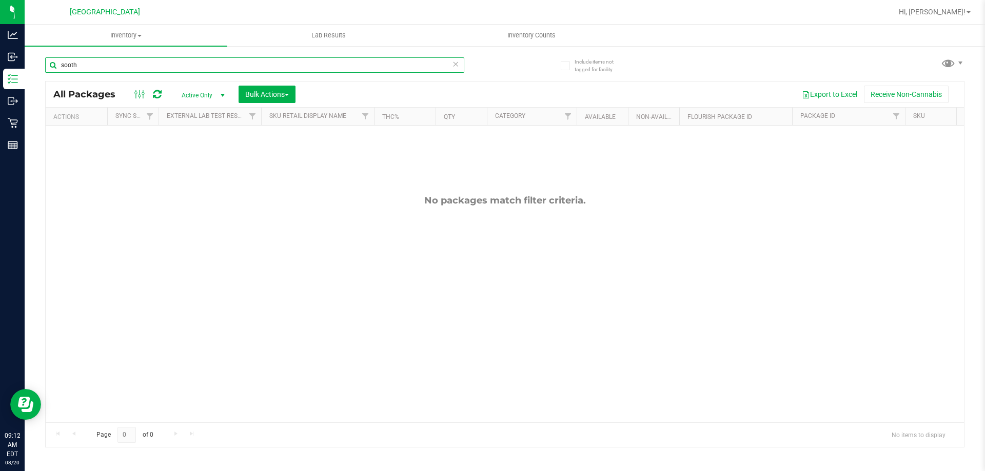
type input "sooth"
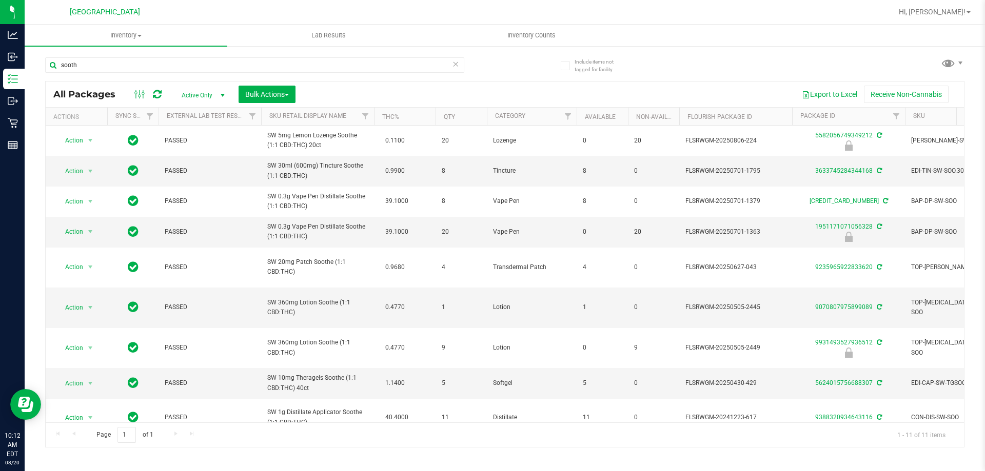
drag, startPoint x: 115, startPoint y: 65, endPoint x: 39, endPoint y: 77, distance: 77.4
click at [39, 77] on div "Include items not tagged for facility sooth All Packages Active Only Active Onl…" at bounding box center [505, 201] width 960 height 313
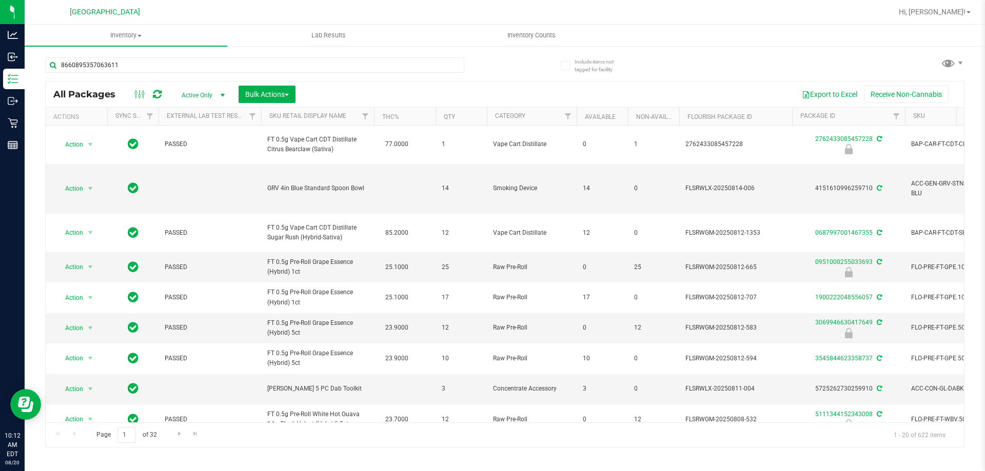
type input "8660895357063611"
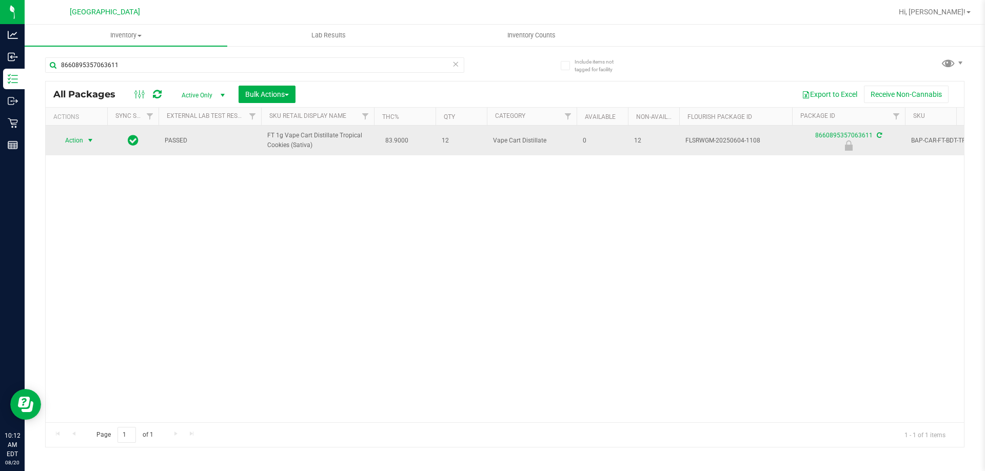
click at [91, 142] on span "select" at bounding box center [90, 140] width 8 height 8
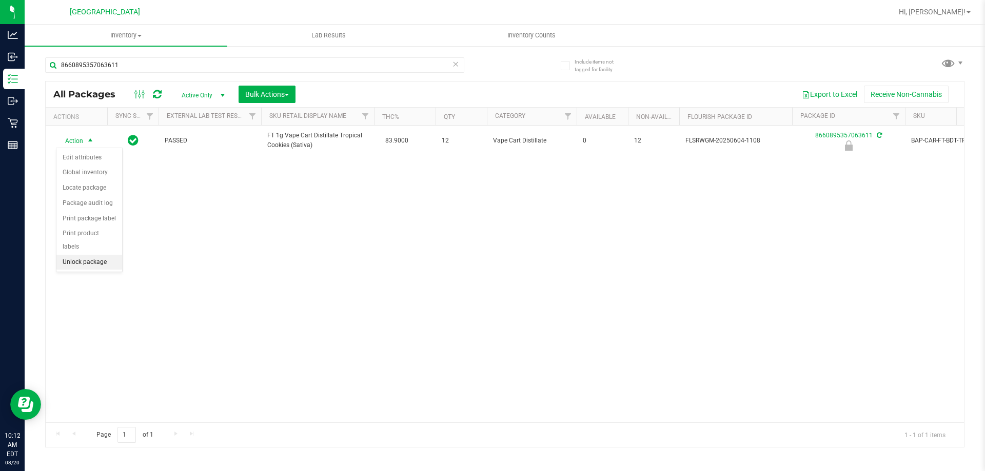
click at [93, 255] on li "Unlock package" at bounding box center [89, 262] width 66 height 15
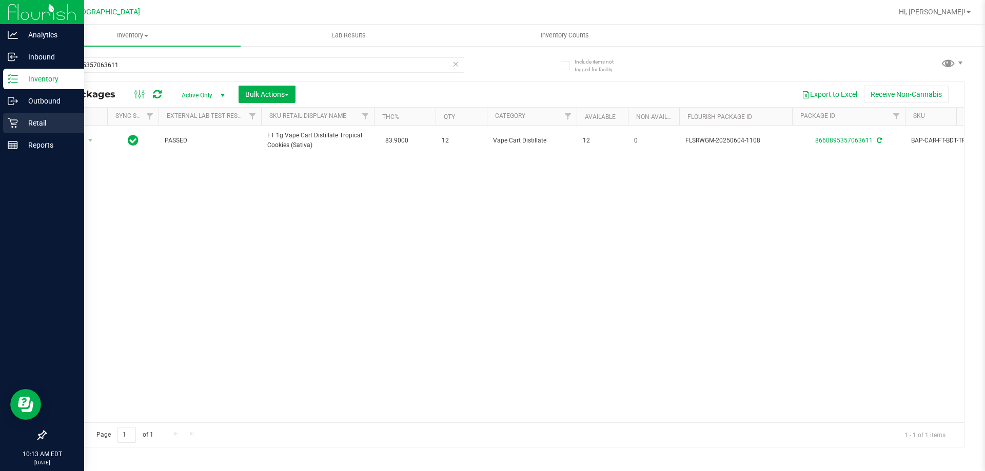
click at [46, 121] on p "Retail" at bounding box center [49, 123] width 62 height 12
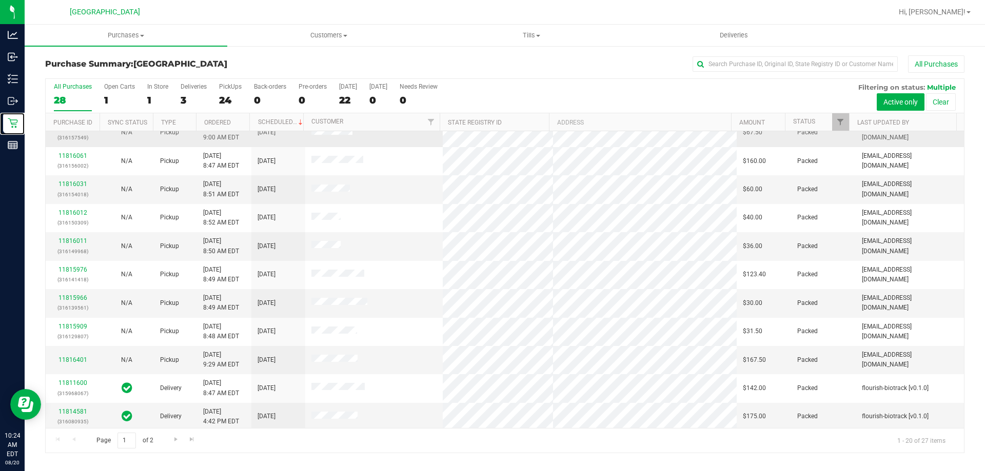
scroll to position [271, 0]
click at [409, 438] on div "Page 1 of 2 1 - 20 of 27 items" at bounding box center [505, 440] width 918 height 25
click at [175, 438] on span "Go to the next page" at bounding box center [176, 439] width 8 height 8
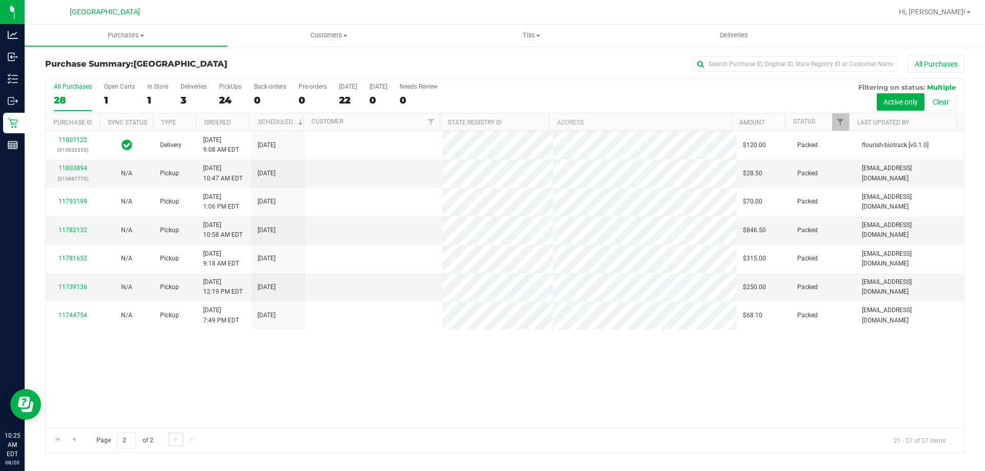
scroll to position [0, 0]
click at [74, 439] on span "Go to the previous page" at bounding box center [74, 439] width 8 height 8
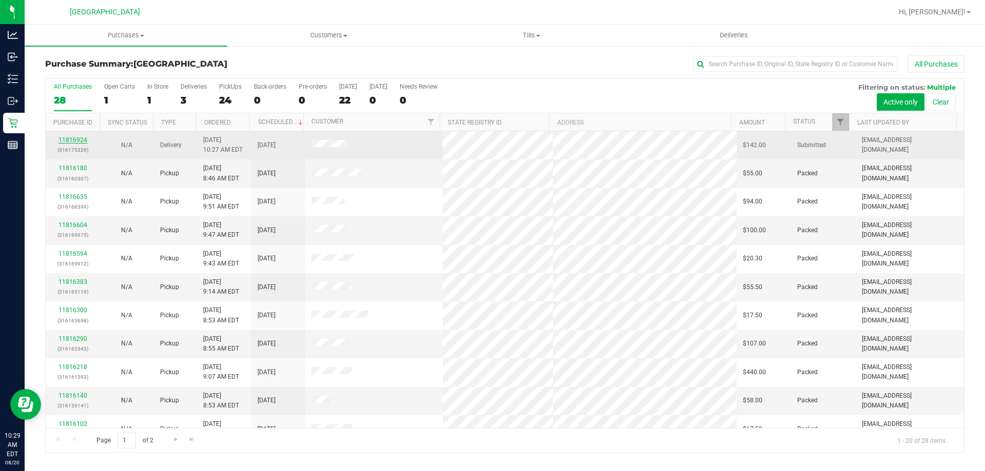
click at [73, 139] on link "11816924" at bounding box center [72, 139] width 29 height 7
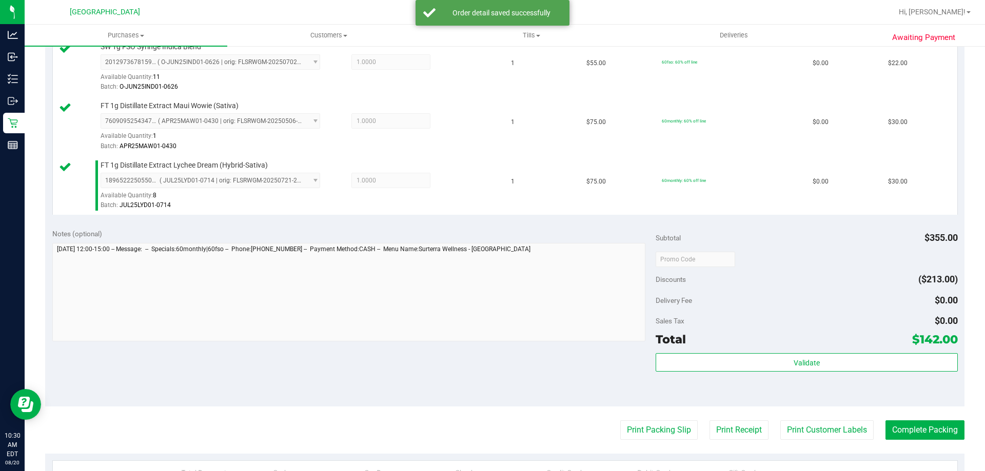
scroll to position [410, 0]
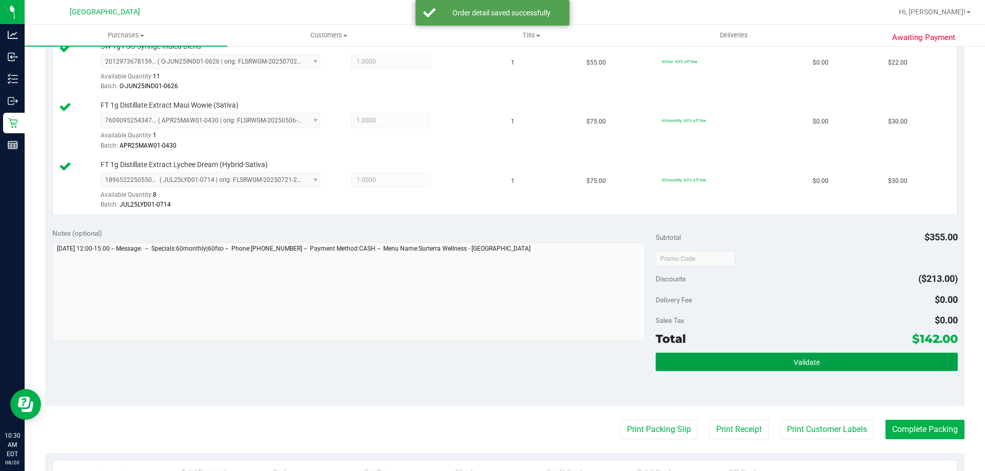
click at [812, 359] on span "Validate" at bounding box center [806, 362] width 26 height 8
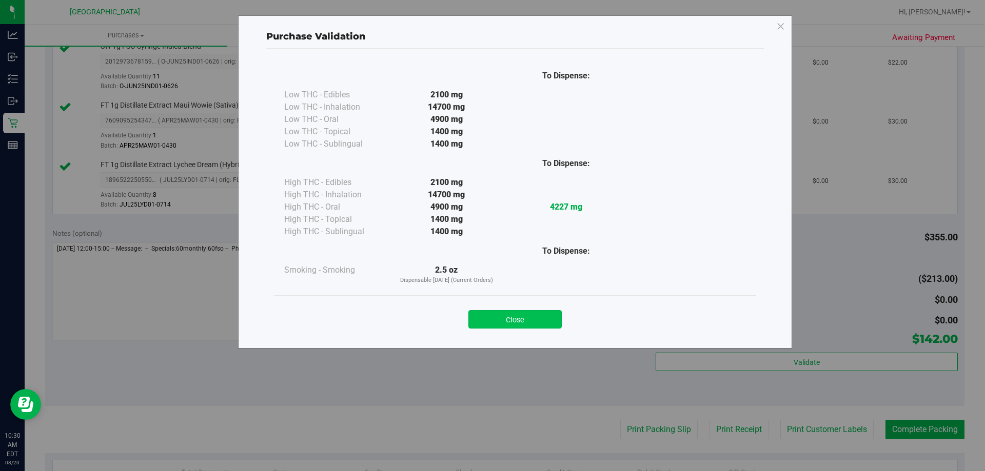
click at [539, 319] on button "Close" at bounding box center [514, 319] width 93 height 18
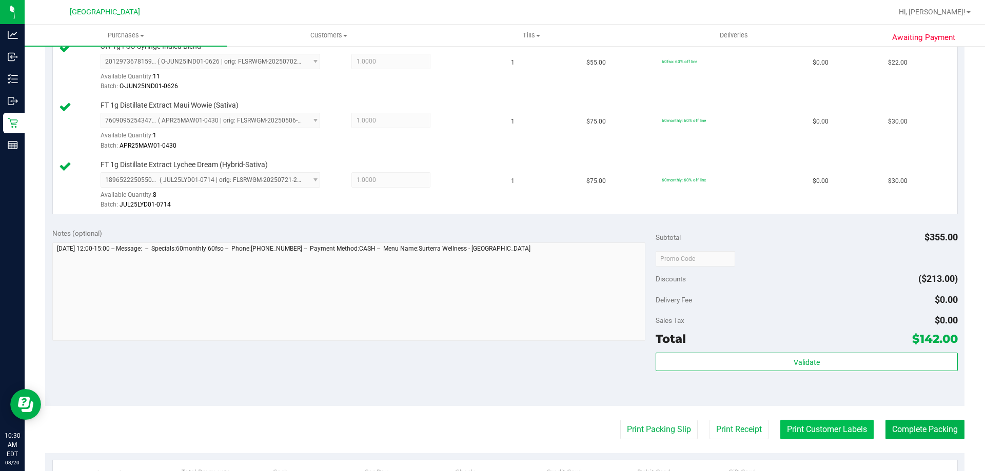
click at [830, 427] on button "Print Customer Labels" at bounding box center [826, 429] width 93 height 19
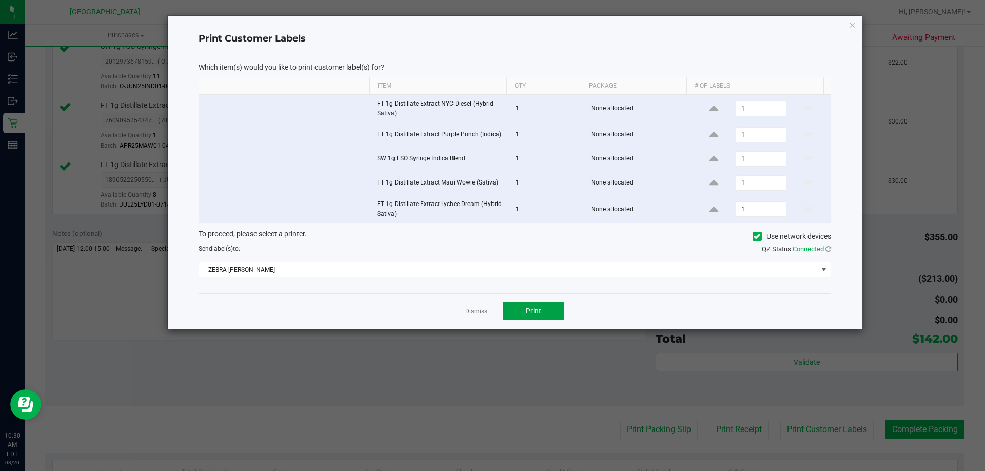
click at [526, 312] on span "Print" at bounding box center [533, 311] width 15 height 8
click at [472, 312] on link "Dismiss" at bounding box center [476, 311] width 22 height 9
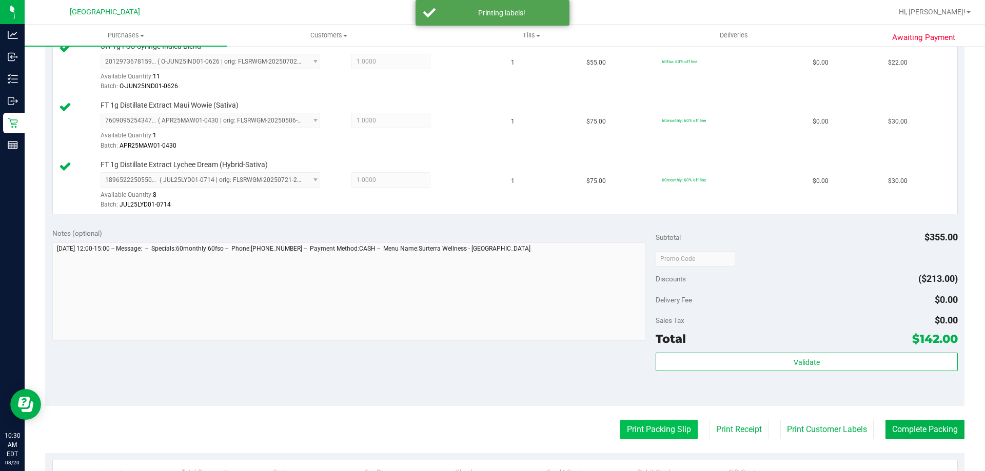
click at [686, 421] on button "Print Packing Slip" at bounding box center [658, 429] width 77 height 19
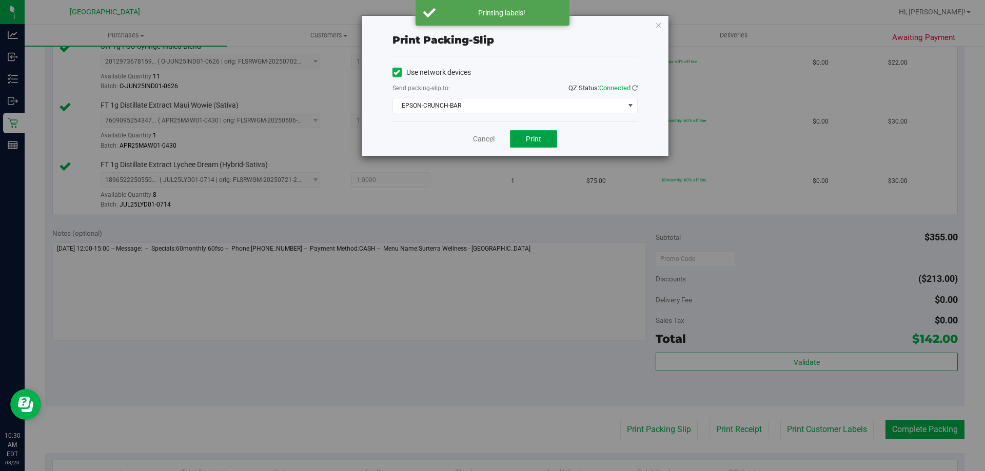
click at [537, 133] on button "Print" at bounding box center [533, 138] width 47 height 17
click at [490, 139] on link "Cancel" at bounding box center [484, 139] width 22 height 11
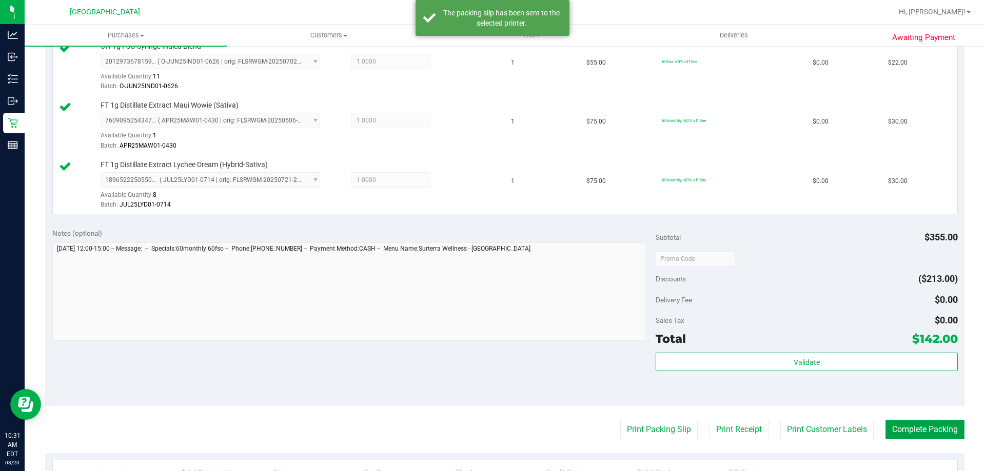
click at [928, 425] on button "Complete Packing" at bounding box center [924, 429] width 79 height 19
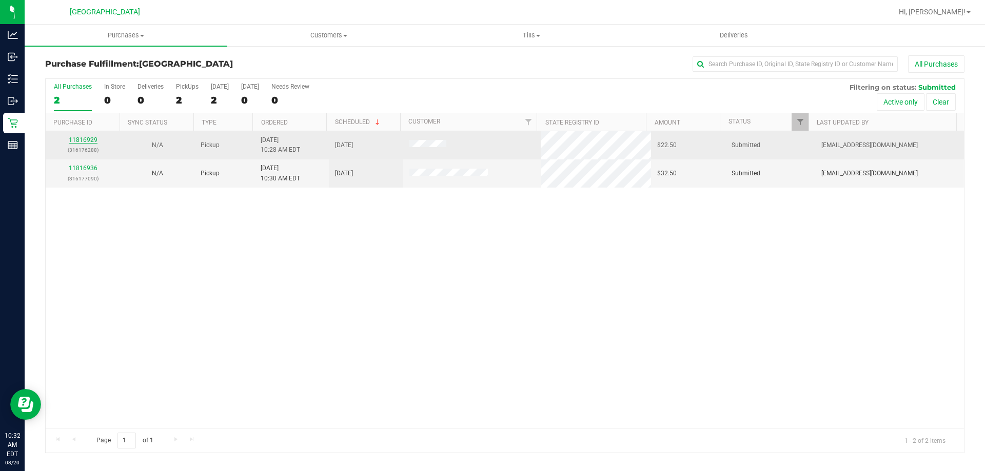
click at [88, 137] on link "11816929" at bounding box center [83, 139] width 29 height 7
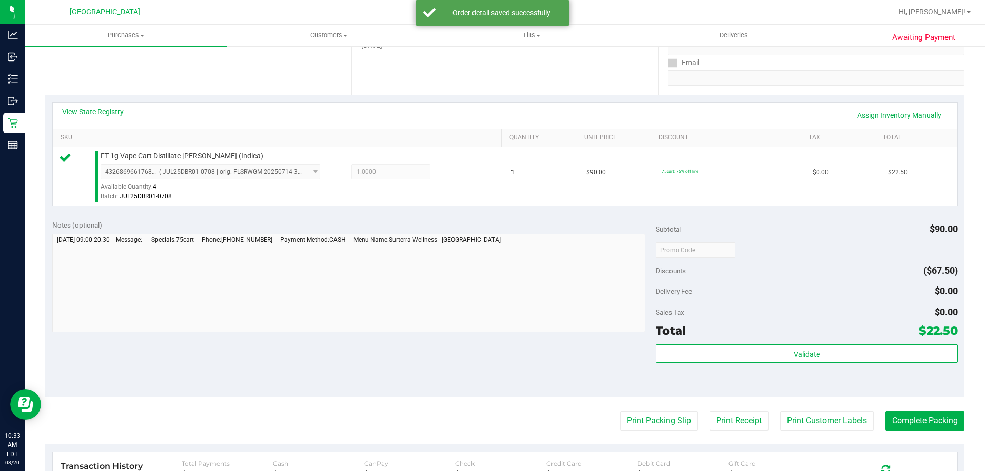
scroll to position [205, 0]
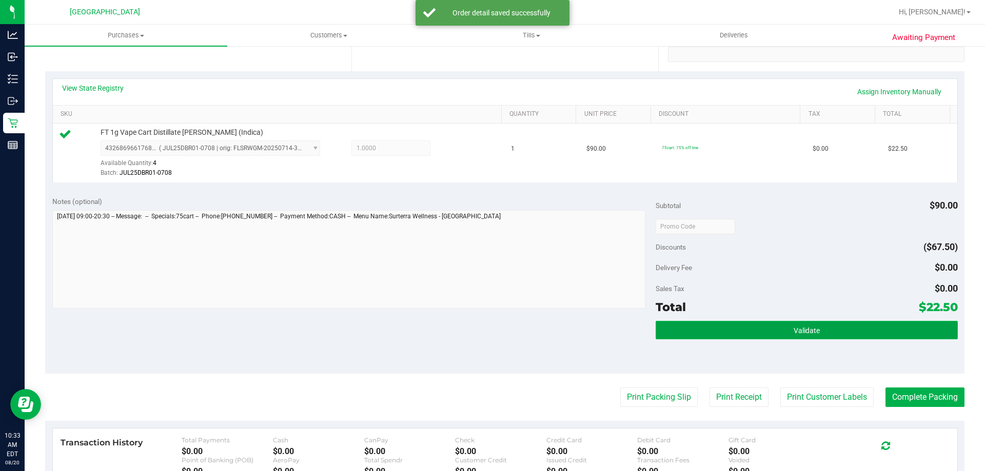
click at [726, 326] on button "Validate" at bounding box center [806, 330] width 302 height 18
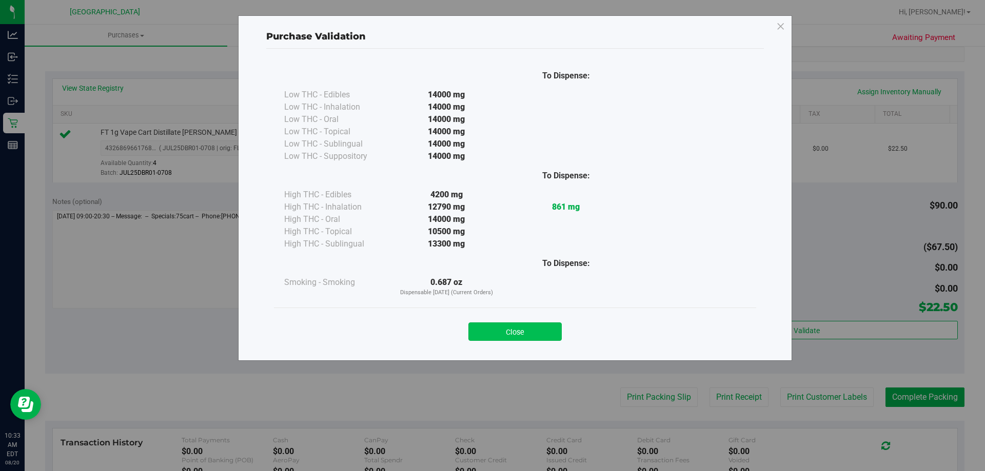
click at [494, 326] on button "Close" at bounding box center [514, 332] width 93 height 18
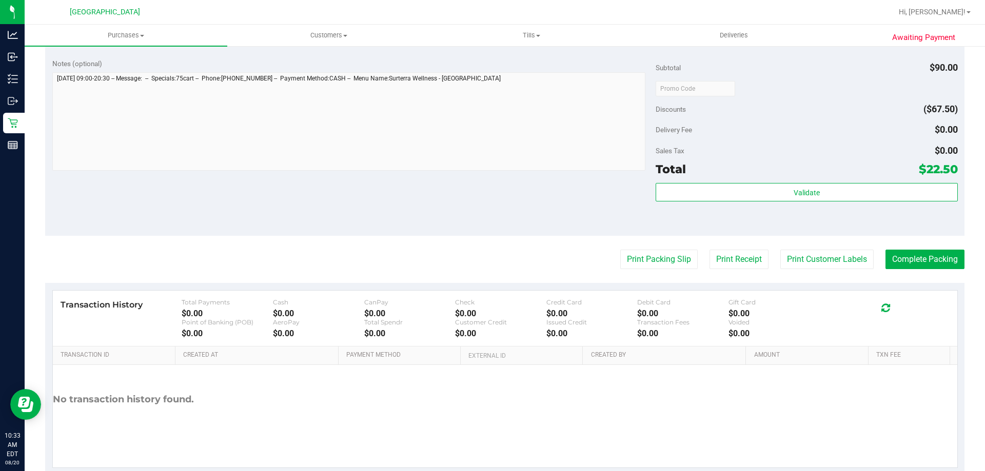
scroll to position [367, 0]
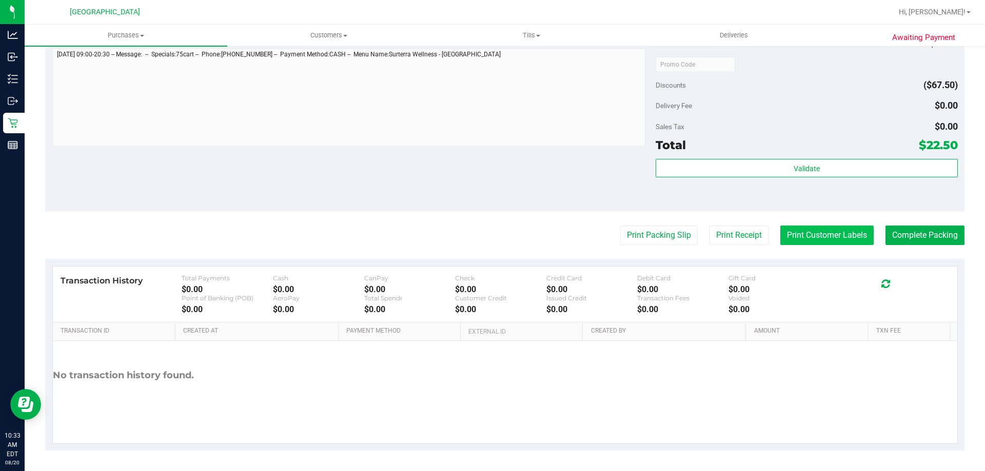
click at [819, 237] on button "Print Customer Labels" at bounding box center [826, 235] width 93 height 19
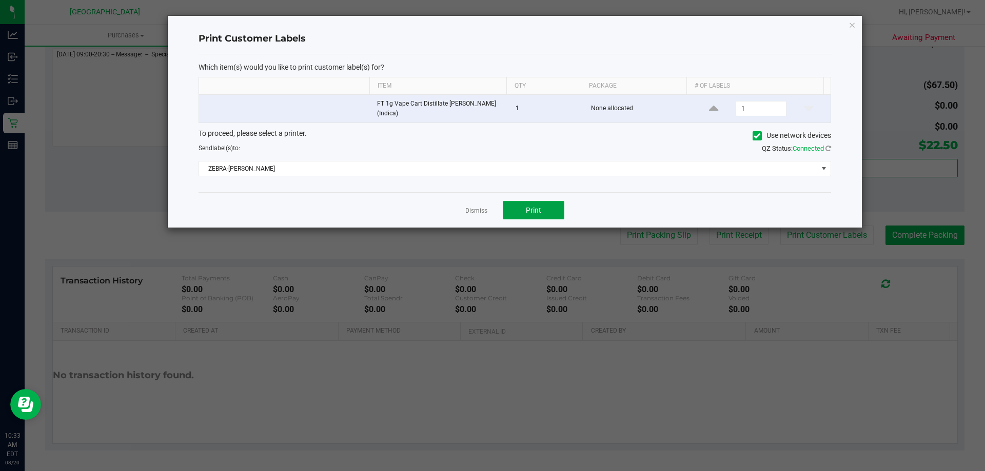
click at [530, 218] on button "Print" at bounding box center [534, 210] width 62 height 18
click at [478, 213] on link "Dismiss" at bounding box center [476, 211] width 22 height 9
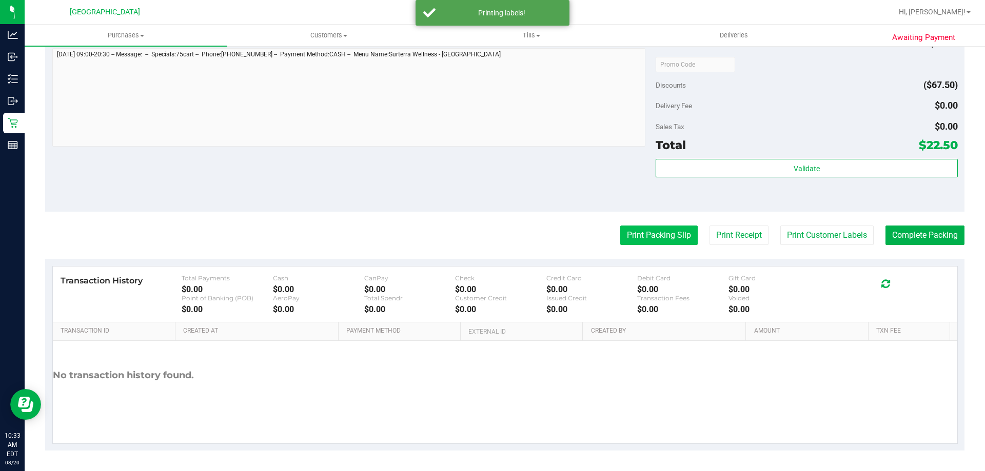
click at [638, 235] on button "Print Packing Slip" at bounding box center [658, 235] width 77 height 19
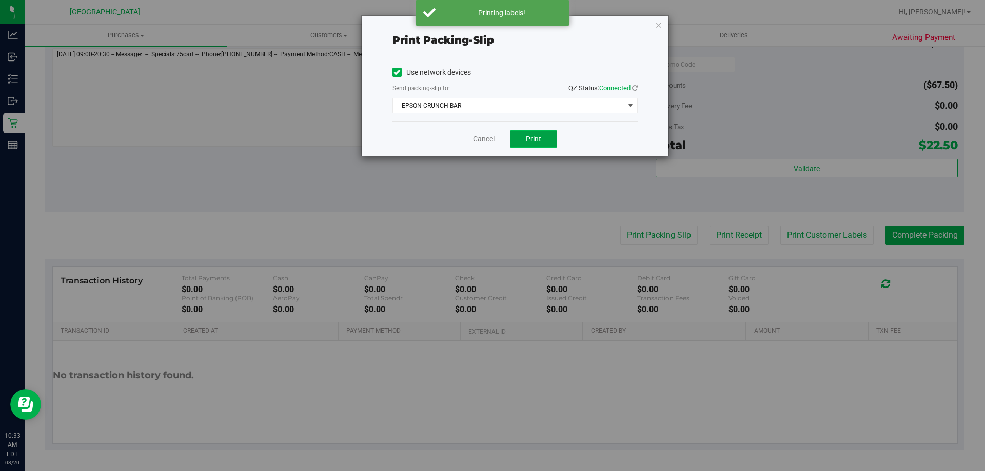
click at [531, 136] on span "Print" at bounding box center [533, 139] width 15 height 8
click at [484, 142] on link "Cancel" at bounding box center [484, 139] width 22 height 11
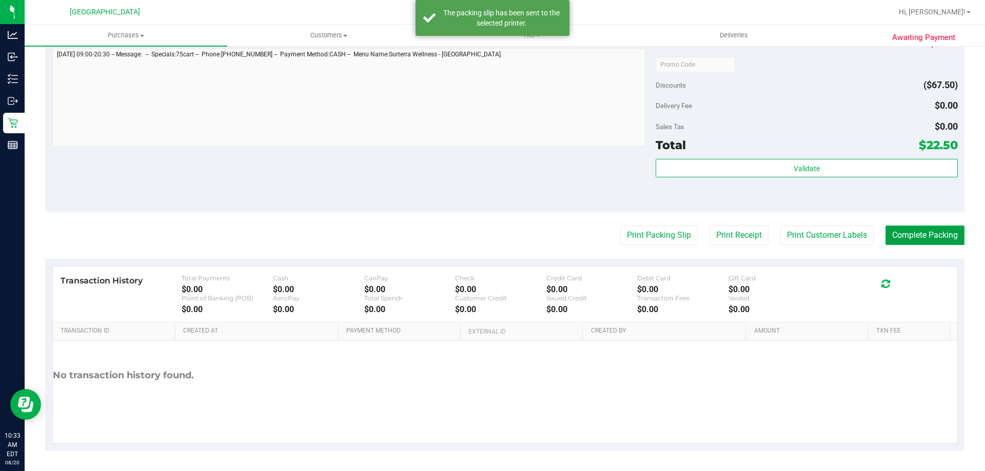
click at [905, 234] on button "Complete Packing" at bounding box center [924, 235] width 79 height 19
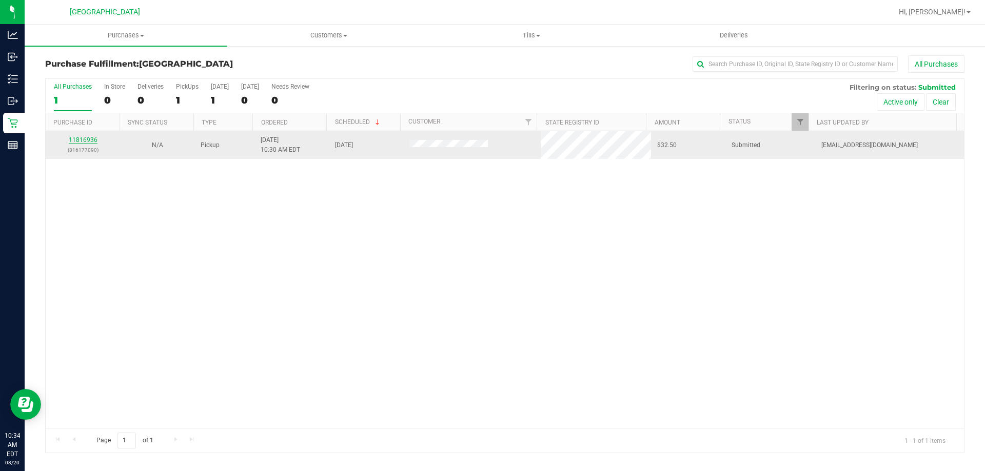
click at [87, 138] on link "11816936" at bounding box center [83, 139] width 29 height 7
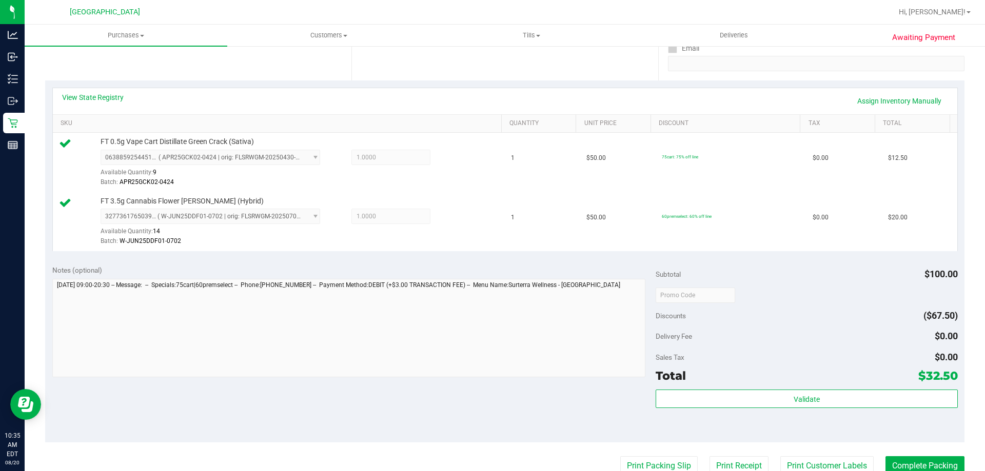
scroll to position [256, 0]
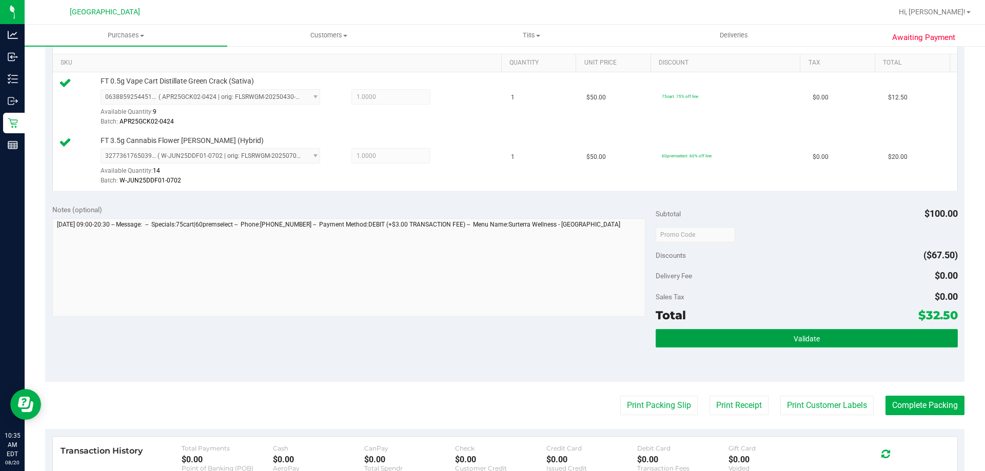
click at [766, 335] on button "Validate" at bounding box center [806, 338] width 302 height 18
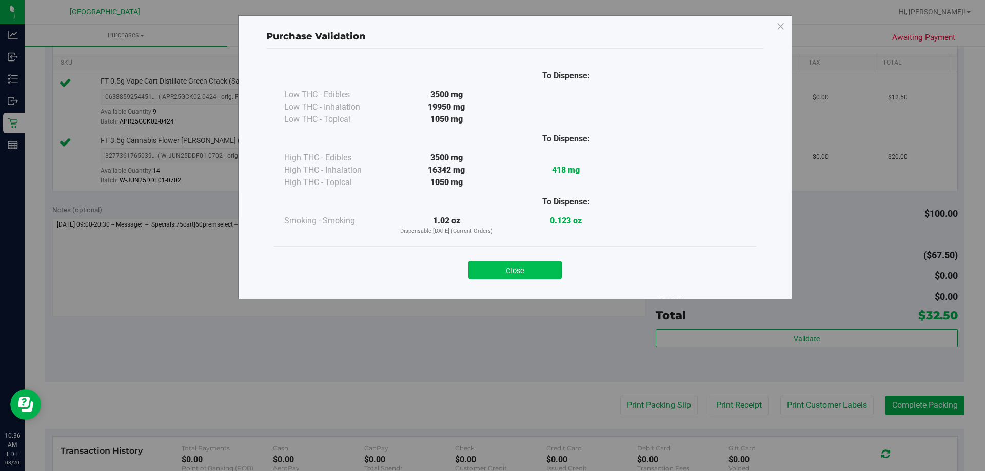
click at [523, 265] on button "Close" at bounding box center [514, 270] width 93 height 18
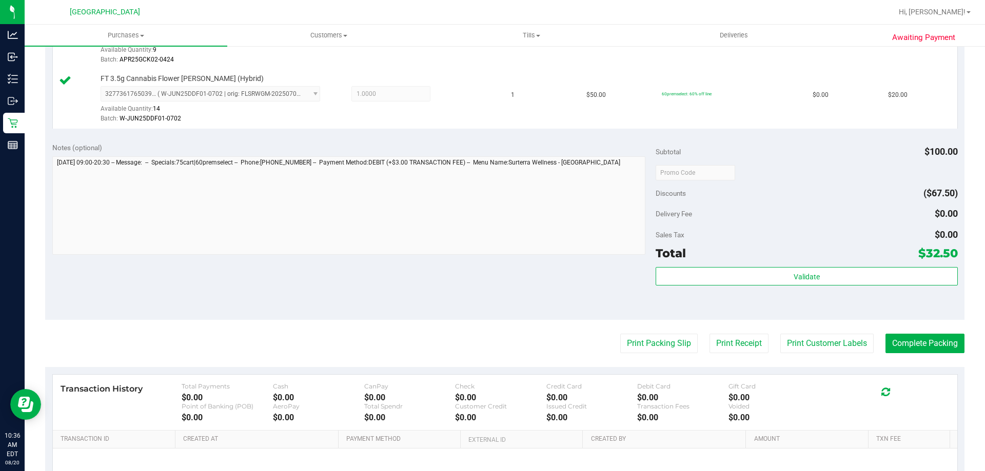
scroll to position [410, 0]
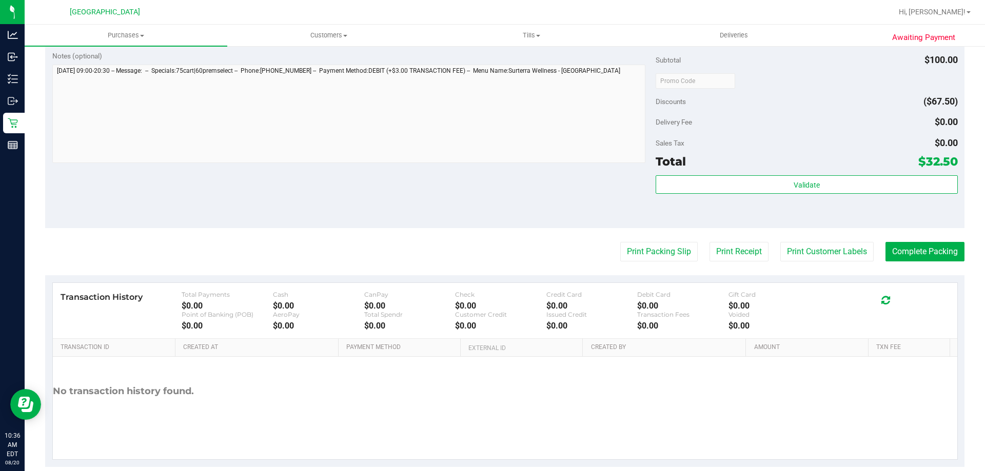
click at [724, 174] on div "Subtotal $100.00 Discounts ($67.50) Delivery Fee $0.00 Sales Tax $0.00 Total $3…" at bounding box center [806, 136] width 302 height 171
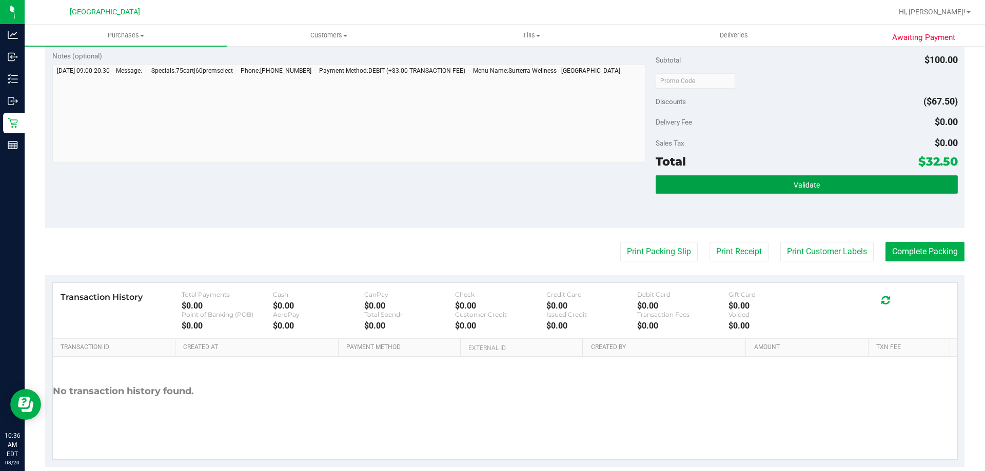
click at [725, 184] on button "Validate" at bounding box center [806, 184] width 302 height 18
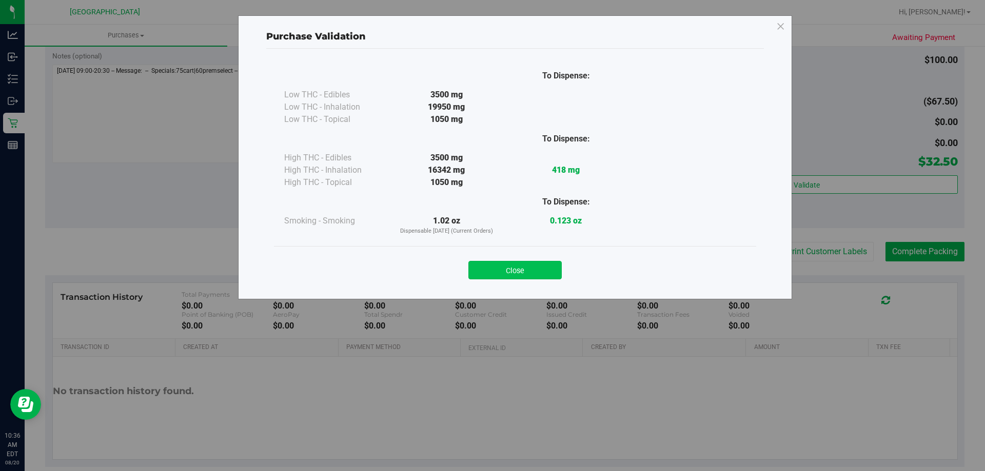
click at [528, 268] on button "Close" at bounding box center [514, 270] width 93 height 18
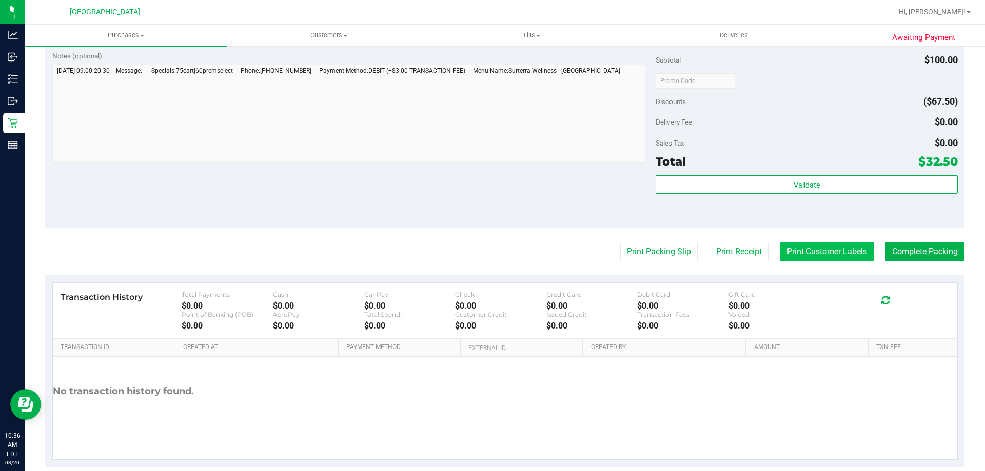
click at [813, 251] on button "Print Customer Labels" at bounding box center [826, 251] width 93 height 19
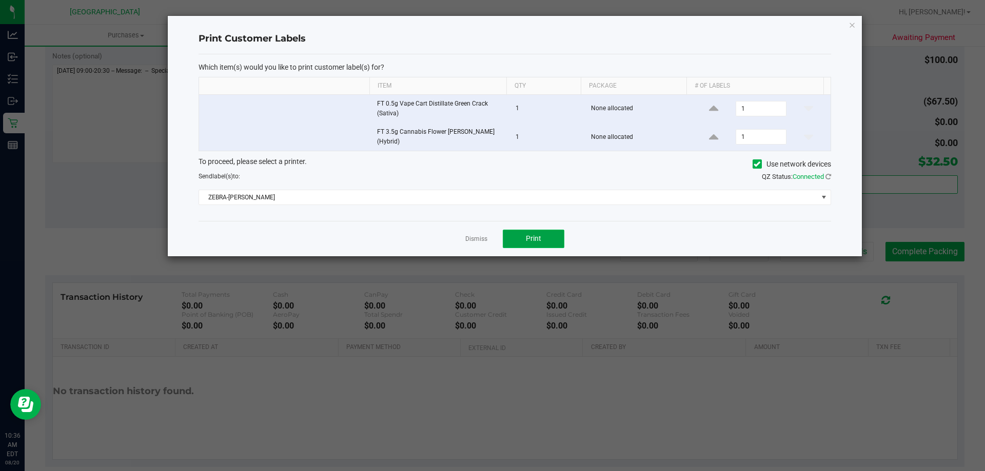
click at [518, 232] on button "Print" at bounding box center [534, 239] width 62 height 18
click at [478, 238] on link "Dismiss" at bounding box center [476, 239] width 22 height 9
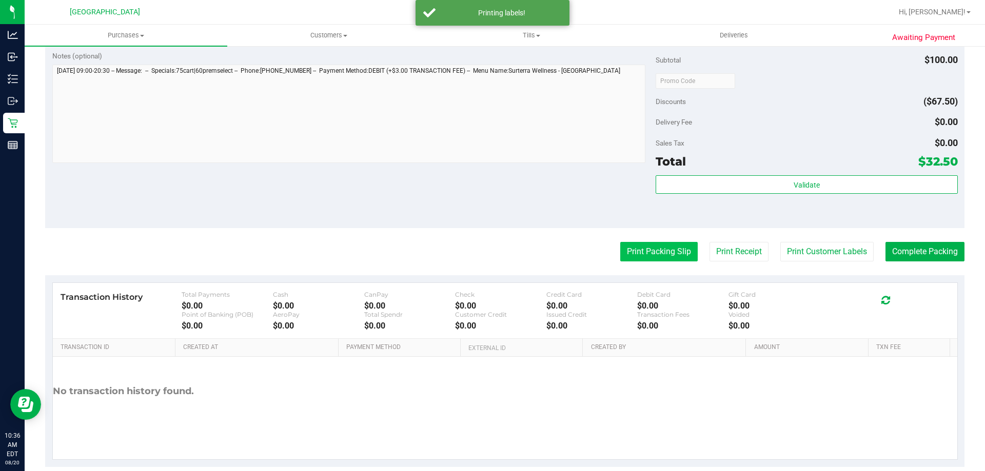
click at [658, 249] on button "Print Packing Slip" at bounding box center [658, 251] width 77 height 19
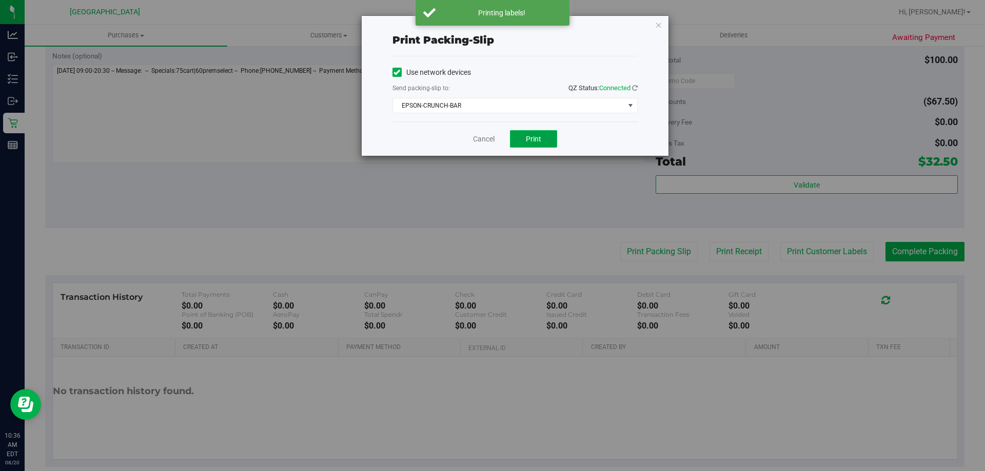
click at [543, 137] on button "Print" at bounding box center [533, 138] width 47 height 17
click at [487, 138] on link "Cancel" at bounding box center [484, 139] width 22 height 11
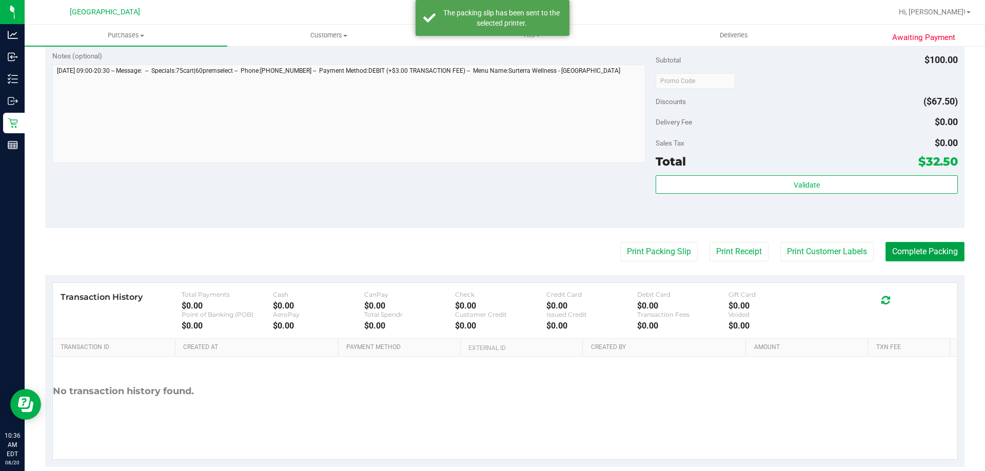
click at [900, 251] on button "Complete Packing" at bounding box center [924, 251] width 79 height 19
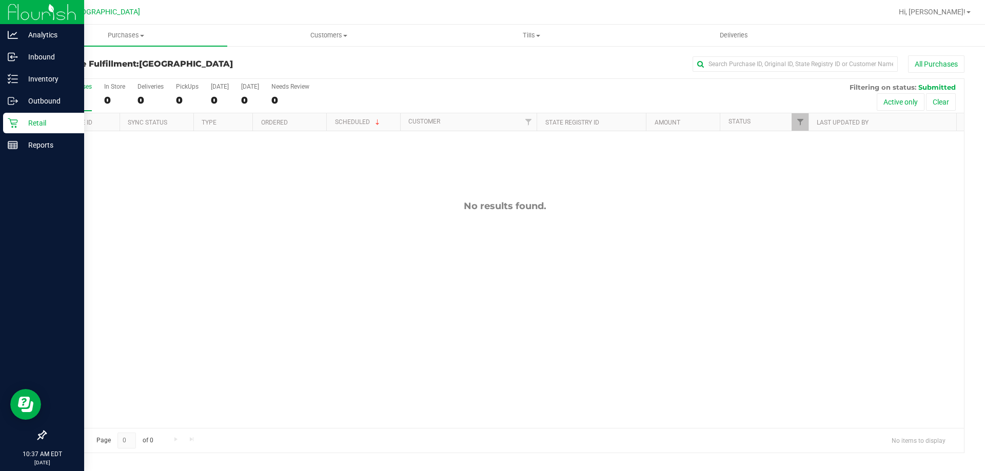
click at [41, 122] on p "Retail" at bounding box center [49, 123] width 62 height 12
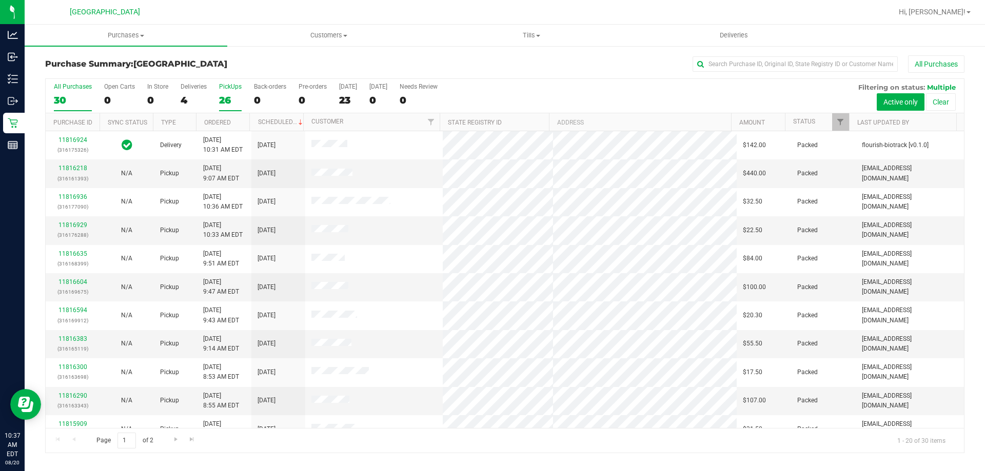
click at [229, 90] on div "PickUps" at bounding box center [230, 86] width 23 height 7
click at [0, 0] on input "PickUps 26" at bounding box center [0, 0] width 0 height 0
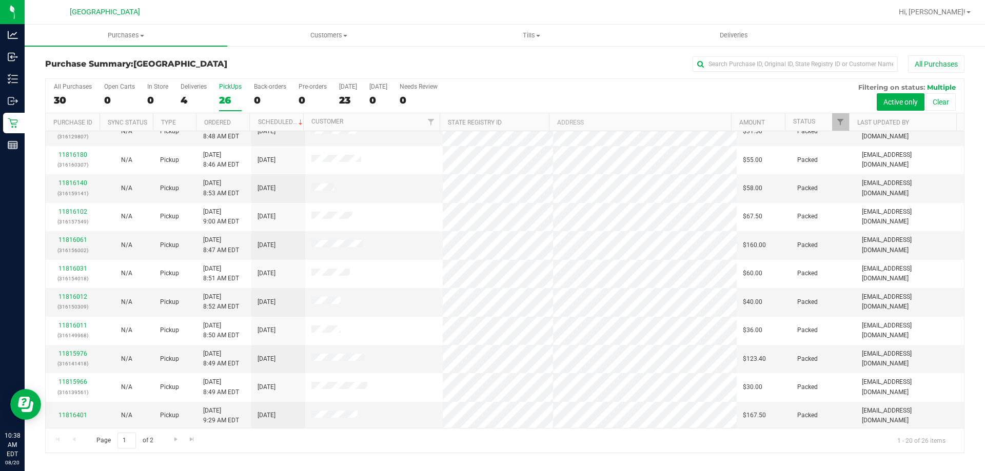
scroll to position [271, 0]
click at [174, 441] on span "Go to the next page" at bounding box center [176, 439] width 8 height 8
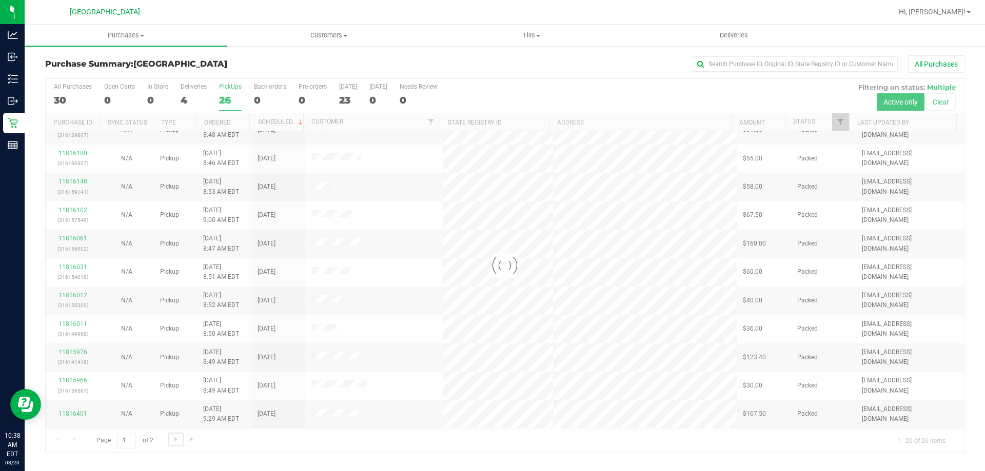
scroll to position [0, 0]
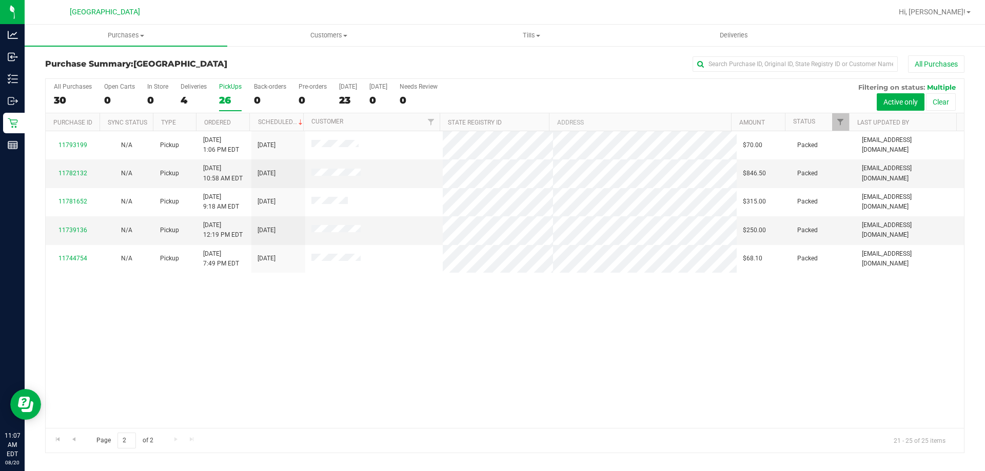
click at [545, 77] on div "Purchase Summary: North Port WC All Purchases" at bounding box center [504, 66] width 919 height 23
click at [230, 111] on div "All Purchases 30 Open Carts 0 In Store 0 Deliveries 4 PickUps 26 Back-orders 0 …" at bounding box center [505, 96] width 918 height 34
click at [226, 105] on div "26" at bounding box center [230, 100] width 23 height 12
click at [0, 0] on input "PickUps 26" at bounding box center [0, 0] width 0 height 0
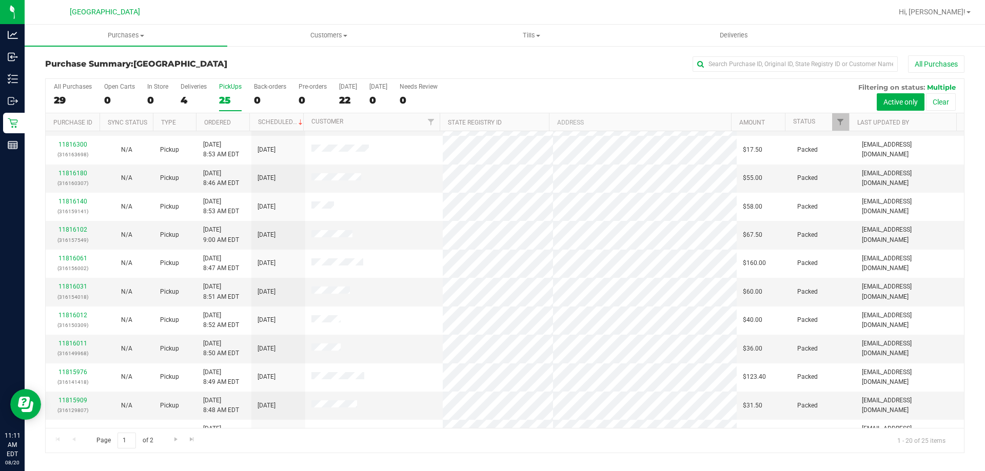
scroll to position [271, 0]
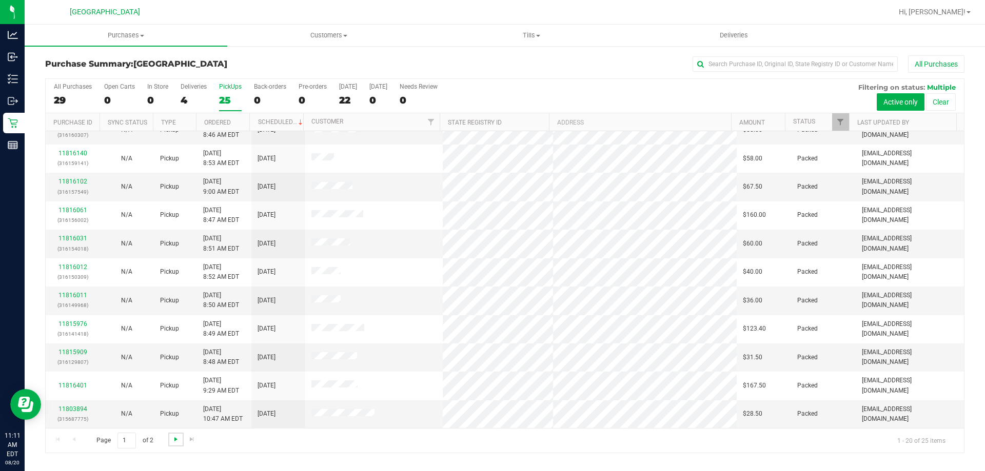
click at [174, 440] on span "Go to the next page" at bounding box center [176, 439] width 8 height 8
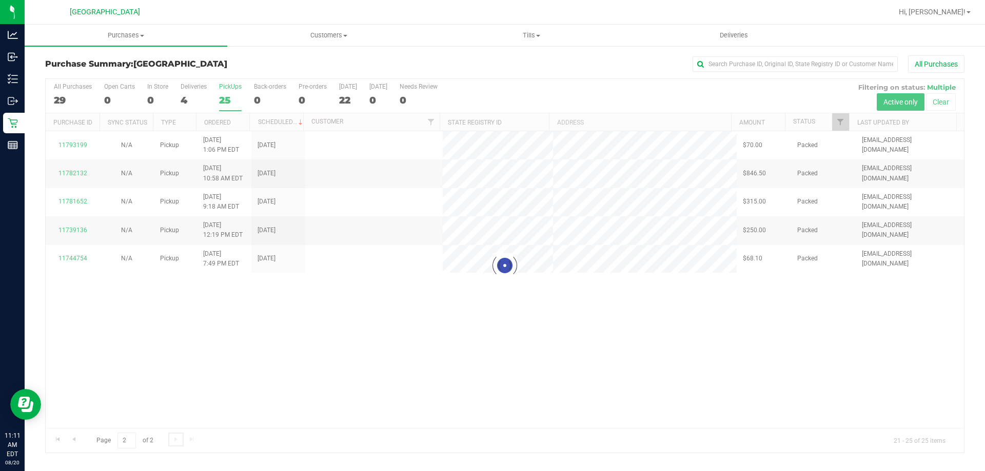
scroll to position [0, 0]
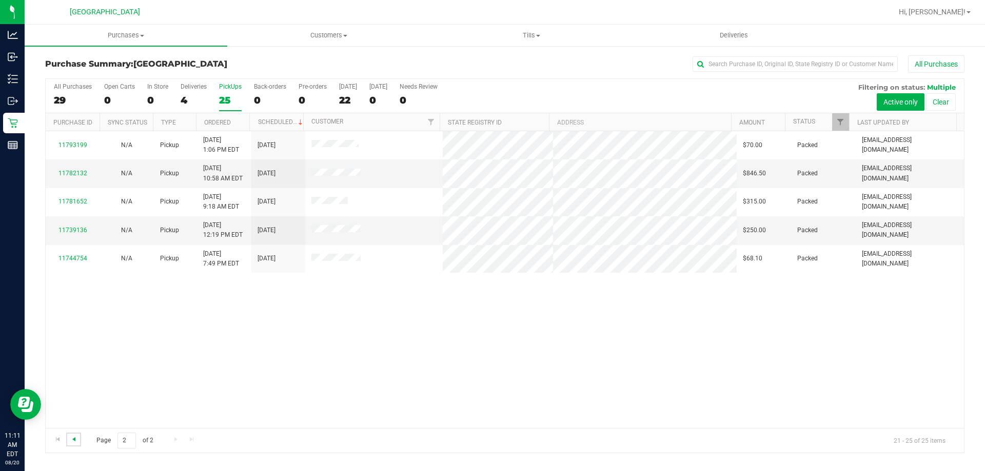
click at [76, 438] on span "Go to the previous page" at bounding box center [74, 439] width 8 height 8
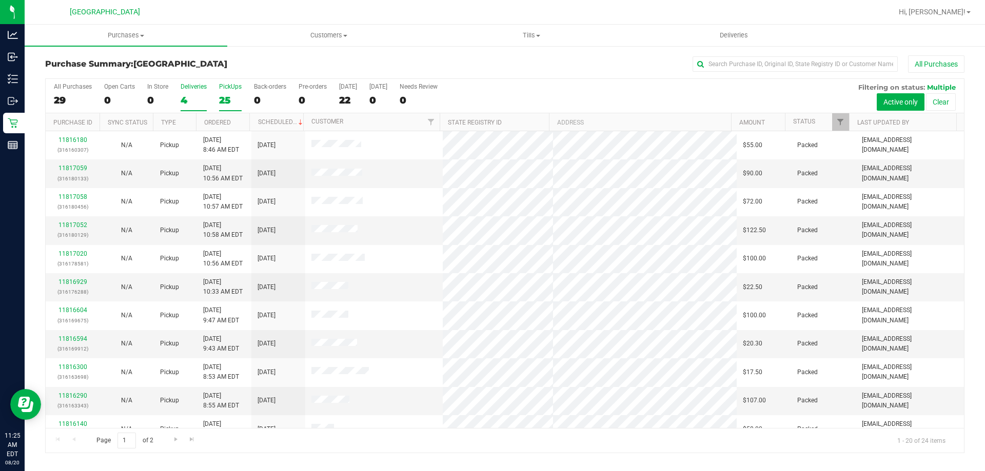
click at [191, 86] on div "Deliveries" at bounding box center [193, 86] width 26 height 7
click at [0, 0] on input "Deliveries 4" at bounding box center [0, 0] width 0 height 0
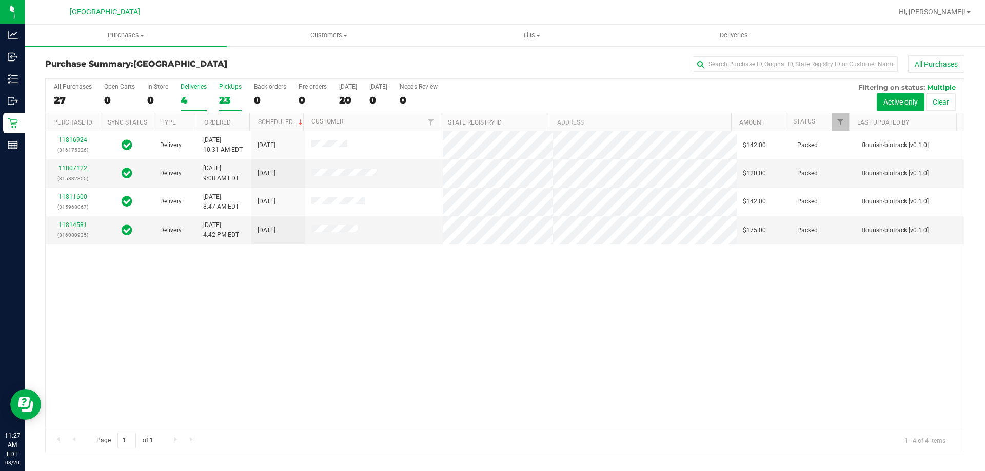
click at [237, 87] on div "PickUps" at bounding box center [230, 86] width 23 height 7
click at [0, 0] on input "PickUps 23" at bounding box center [0, 0] width 0 height 0
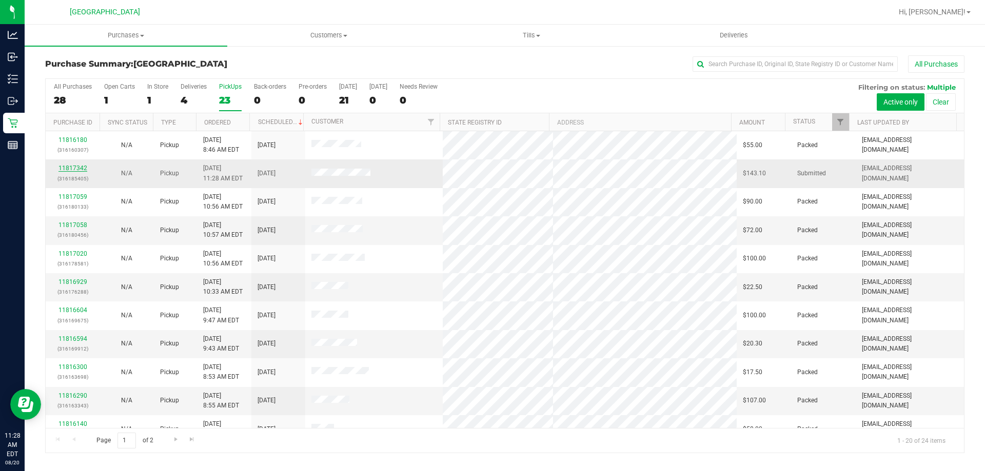
click at [71, 168] on link "11817342" at bounding box center [72, 168] width 29 height 7
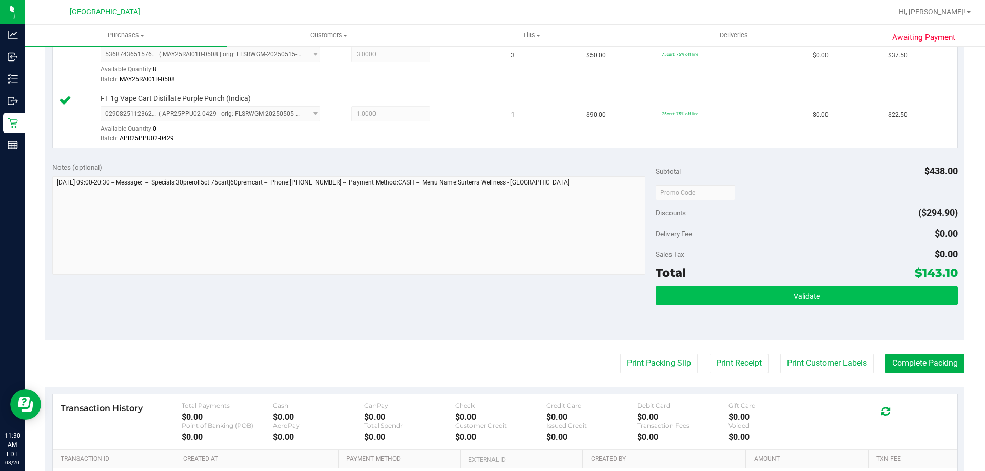
scroll to position [477, 0]
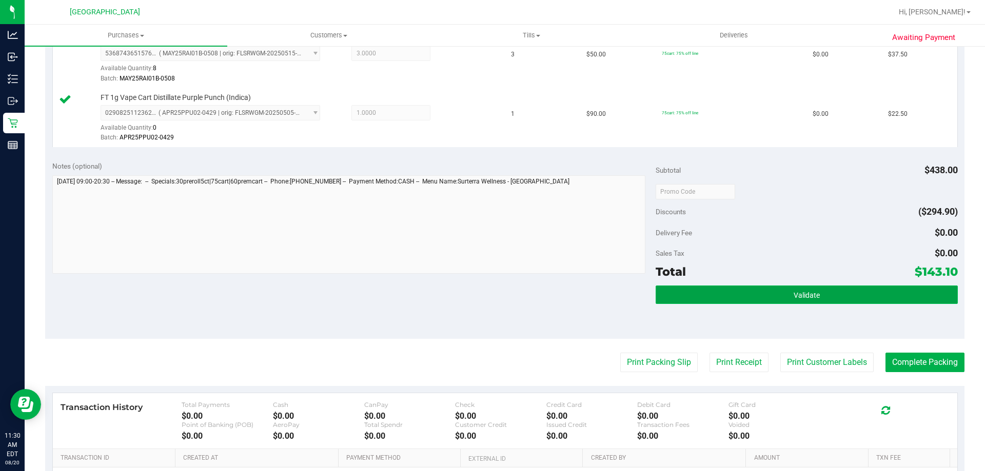
click at [793, 294] on span "Validate" at bounding box center [806, 295] width 26 height 8
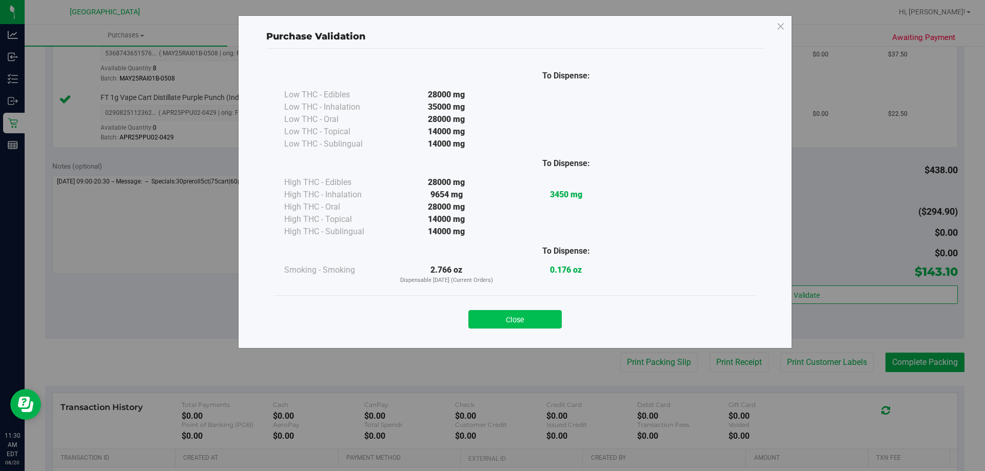
click at [503, 325] on button "Close" at bounding box center [514, 319] width 93 height 18
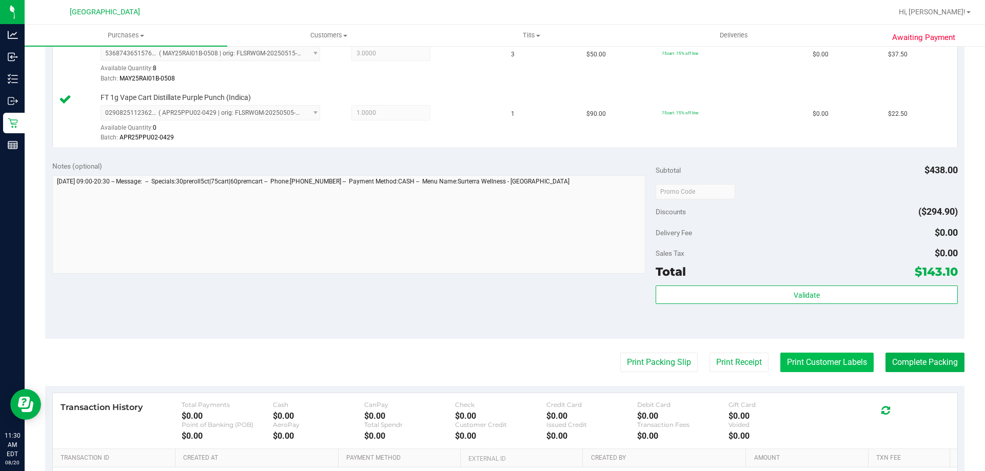
click at [837, 359] on button "Print Customer Labels" at bounding box center [826, 362] width 93 height 19
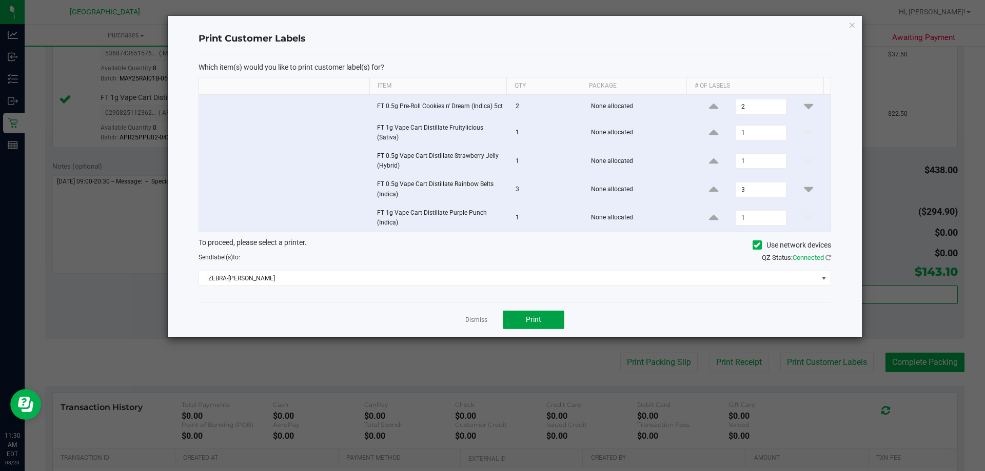
click at [548, 329] on button "Print" at bounding box center [534, 320] width 62 height 18
click at [481, 323] on link "Dismiss" at bounding box center [476, 320] width 22 height 9
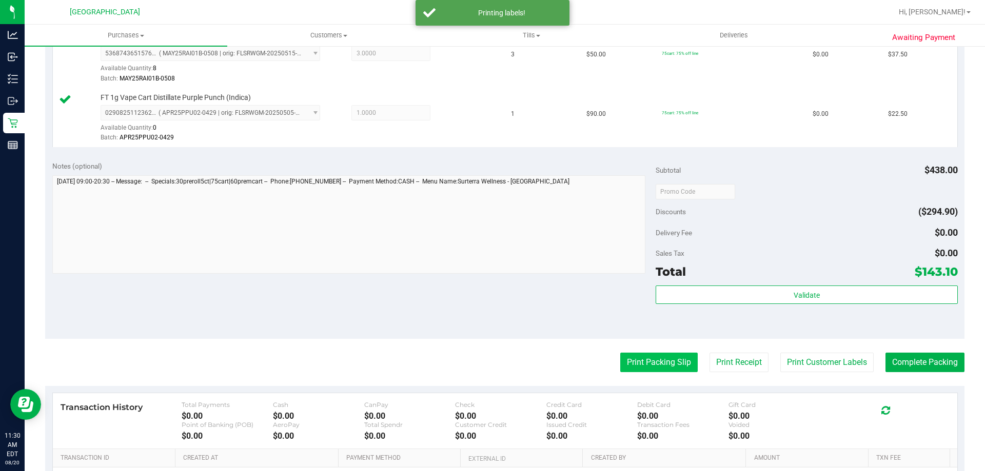
click at [657, 357] on button "Print Packing Slip" at bounding box center [658, 362] width 77 height 19
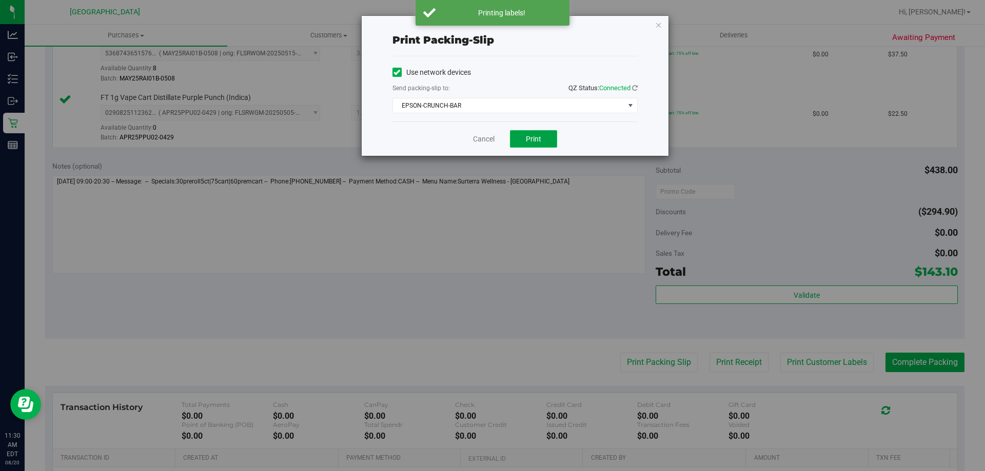
click at [539, 135] on span "Print" at bounding box center [533, 139] width 15 height 8
click at [485, 134] on link "Cancel" at bounding box center [484, 139] width 22 height 11
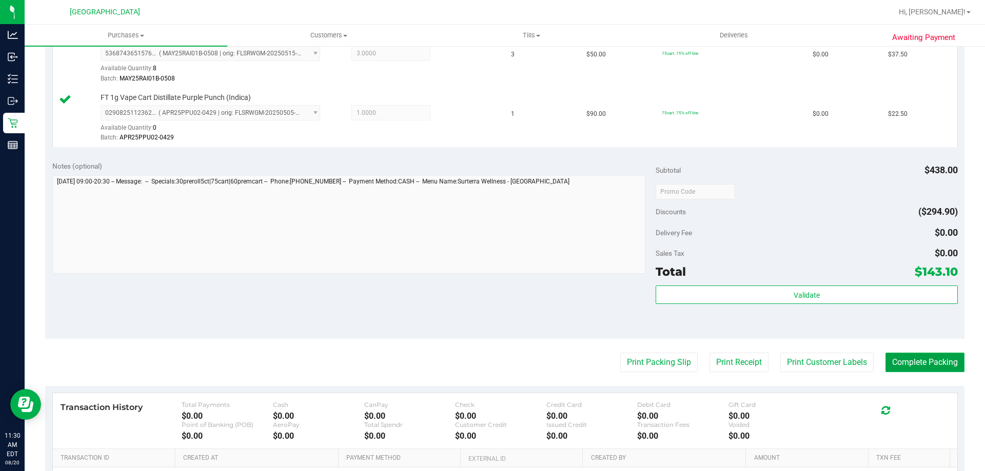
click at [914, 361] on button "Complete Packing" at bounding box center [924, 362] width 79 height 19
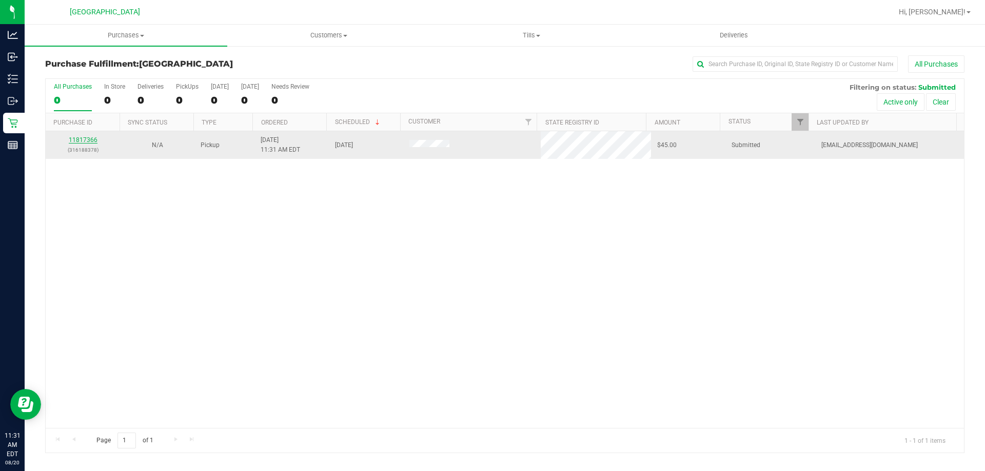
click at [86, 142] on link "11817366" at bounding box center [83, 139] width 29 height 7
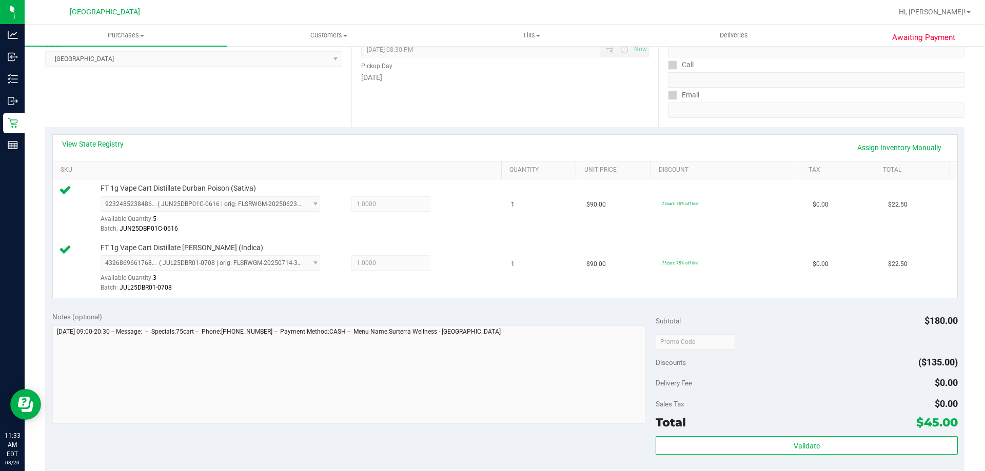
scroll to position [205, 0]
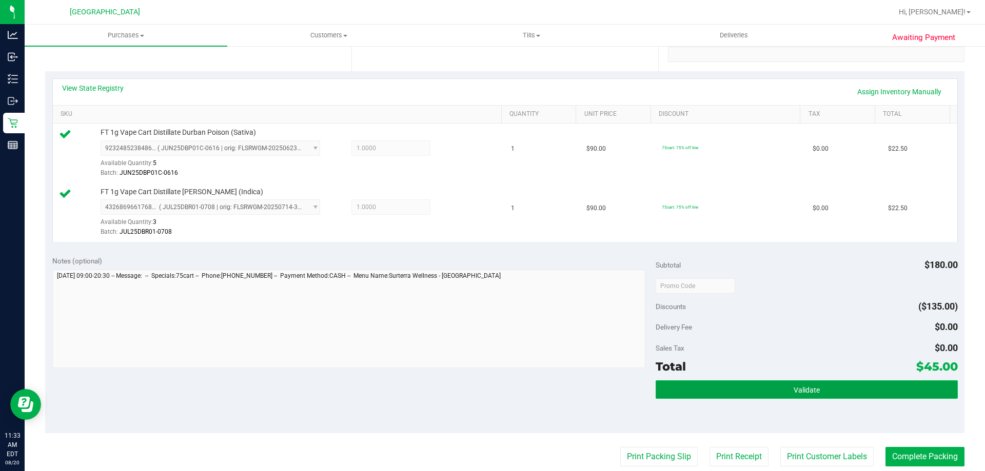
click at [783, 386] on button "Validate" at bounding box center [806, 389] width 302 height 18
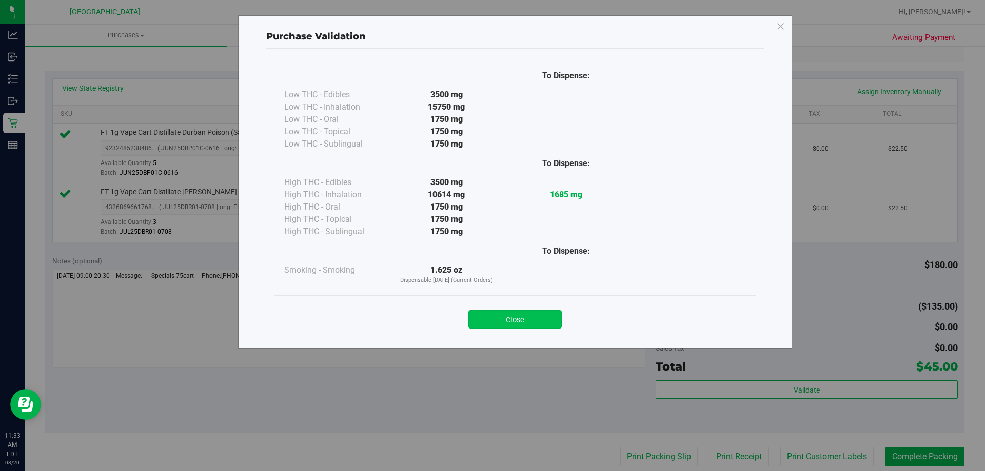
click at [530, 316] on button "Close" at bounding box center [514, 319] width 93 height 18
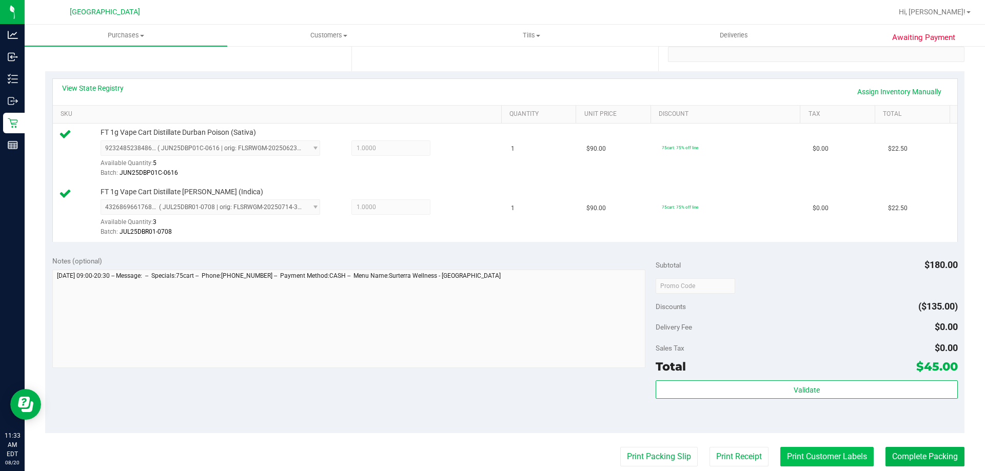
click at [834, 452] on button "Print Customer Labels" at bounding box center [826, 456] width 93 height 19
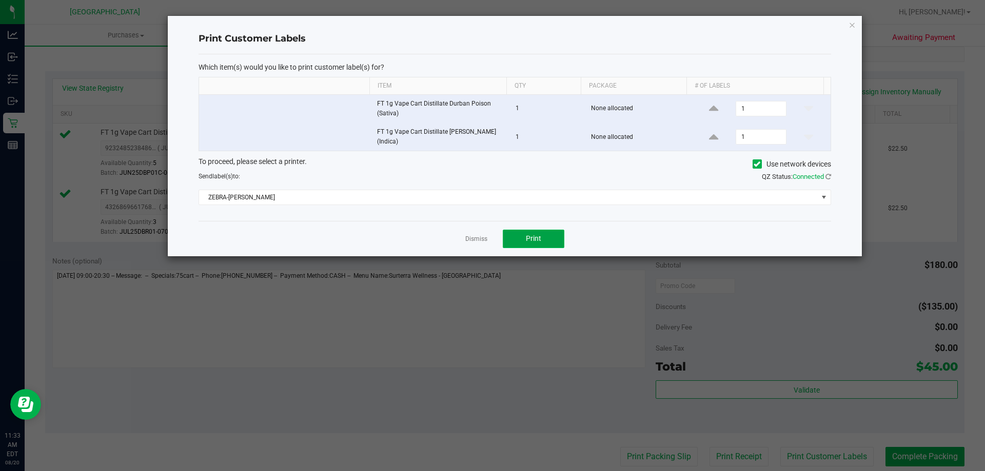
click at [524, 238] on button "Print" at bounding box center [534, 239] width 62 height 18
click at [473, 238] on link "Dismiss" at bounding box center [476, 239] width 22 height 9
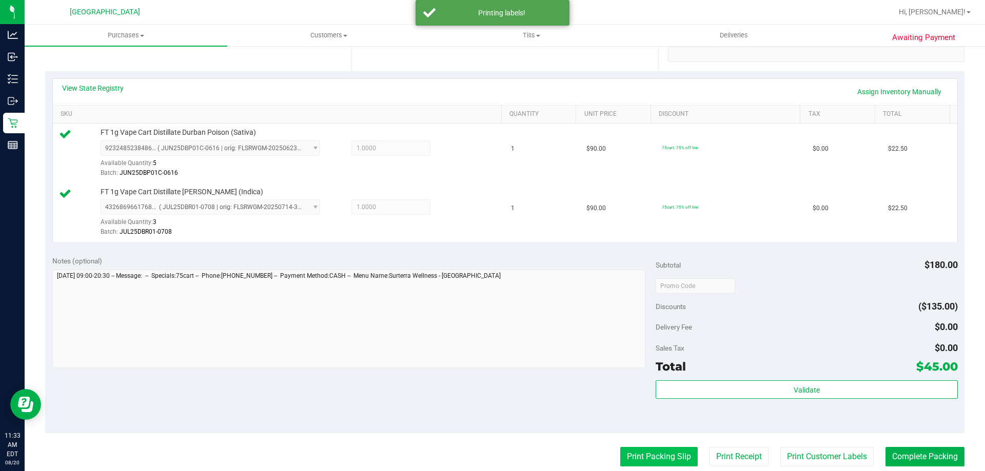
click at [652, 457] on button "Print Packing Slip" at bounding box center [658, 456] width 77 height 19
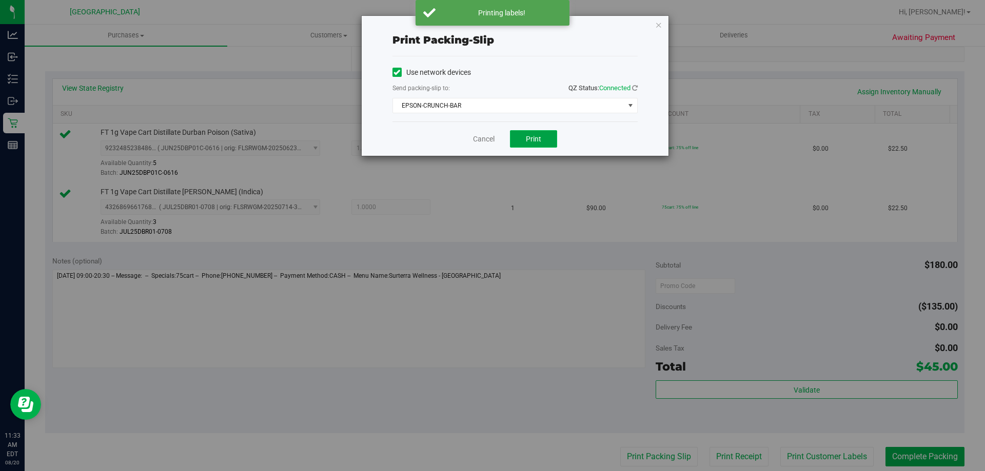
click at [534, 135] on span "Print" at bounding box center [533, 139] width 15 height 8
click at [482, 138] on link "Cancel" at bounding box center [484, 139] width 22 height 11
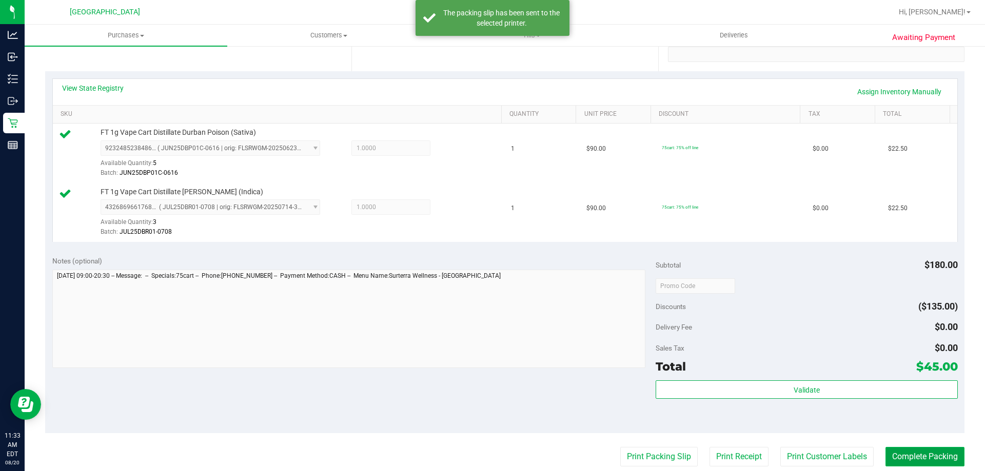
click at [895, 457] on button "Complete Packing" at bounding box center [924, 456] width 79 height 19
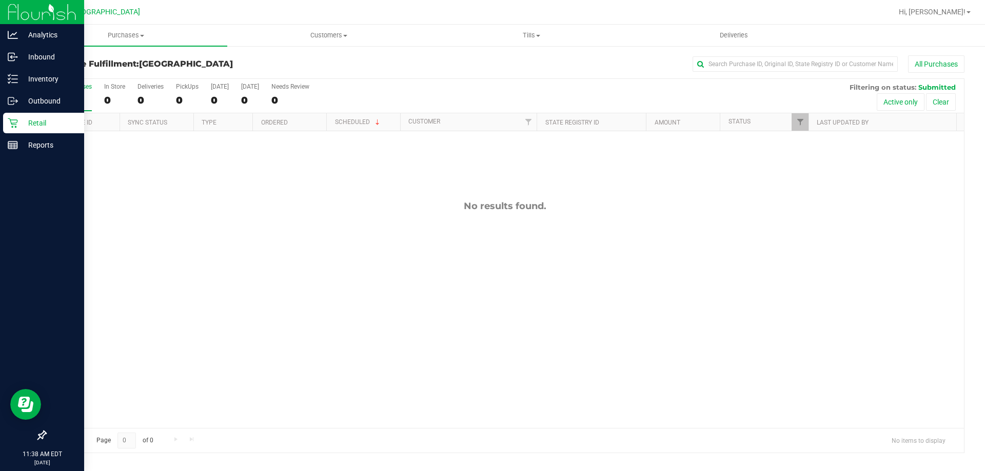
click at [44, 123] on p "Retail" at bounding box center [49, 123] width 62 height 12
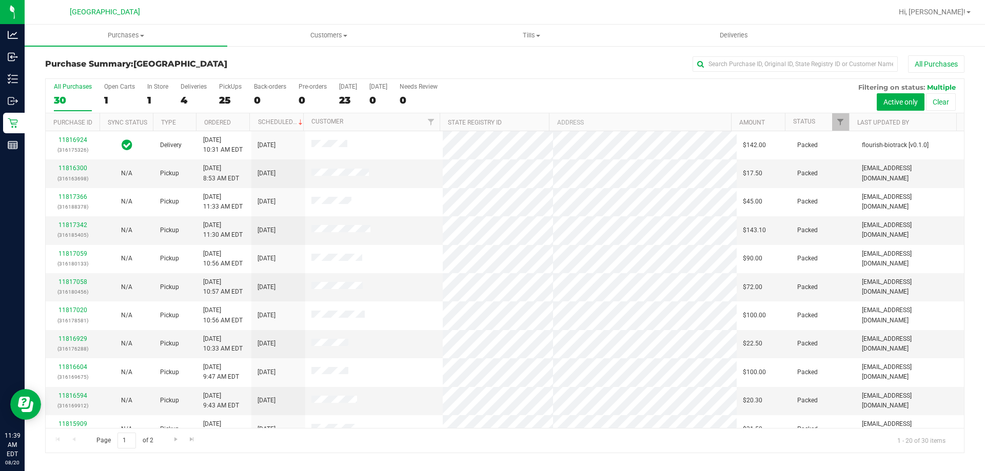
click at [226, 87] on div "PickUps" at bounding box center [230, 86] width 23 height 7
click at [0, 0] on input "PickUps 25" at bounding box center [0, 0] width 0 height 0
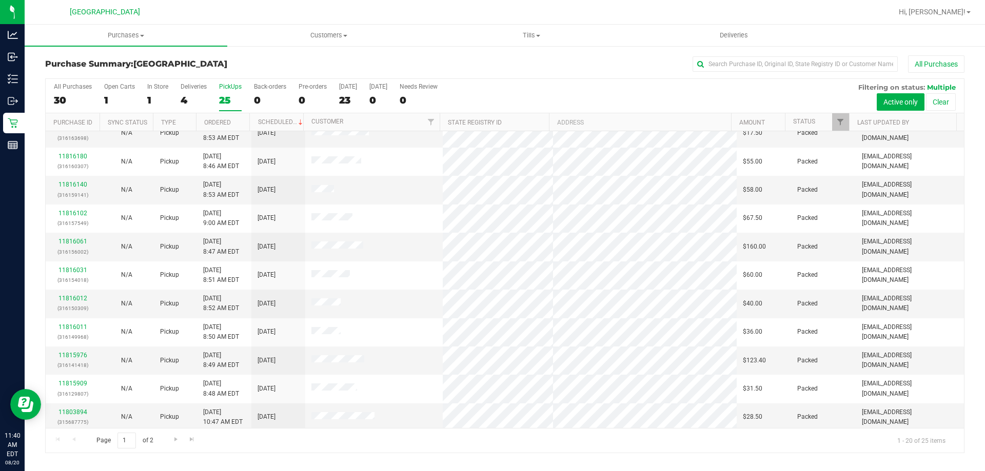
scroll to position [271, 0]
click at [448, 442] on div "Page 1 of 2 1 - 20 of 25 items" at bounding box center [505, 440] width 918 height 25
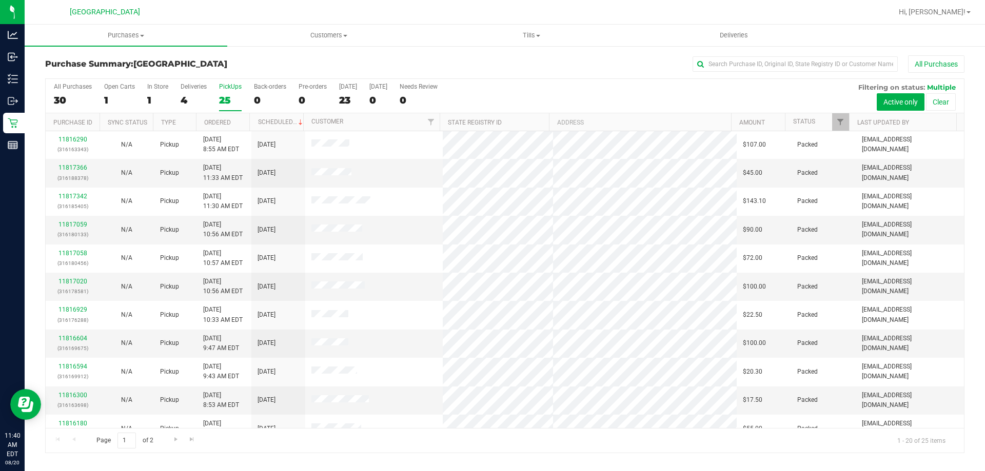
scroll to position [0, 0]
click at [565, 59] on div "All Purchases" at bounding box center [657, 63] width 613 height 17
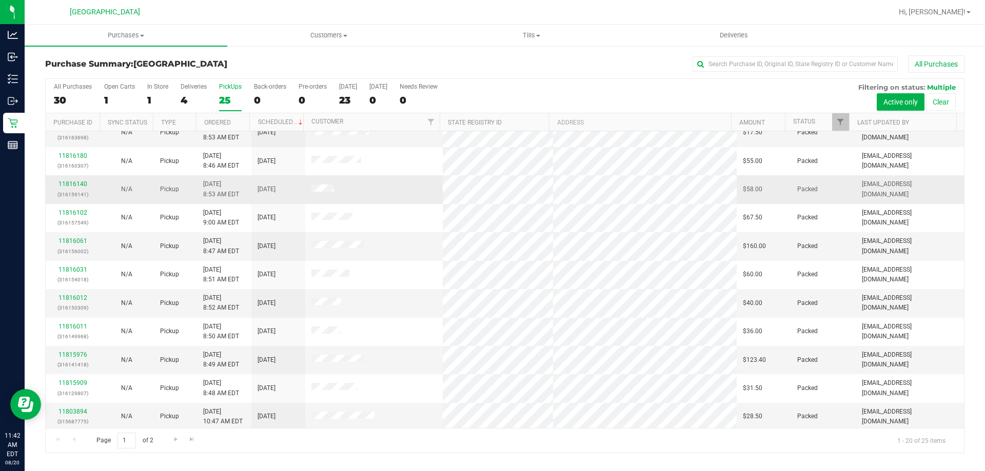
scroll to position [271, 0]
click at [189, 436] on span "Go to the last page" at bounding box center [192, 439] width 8 height 8
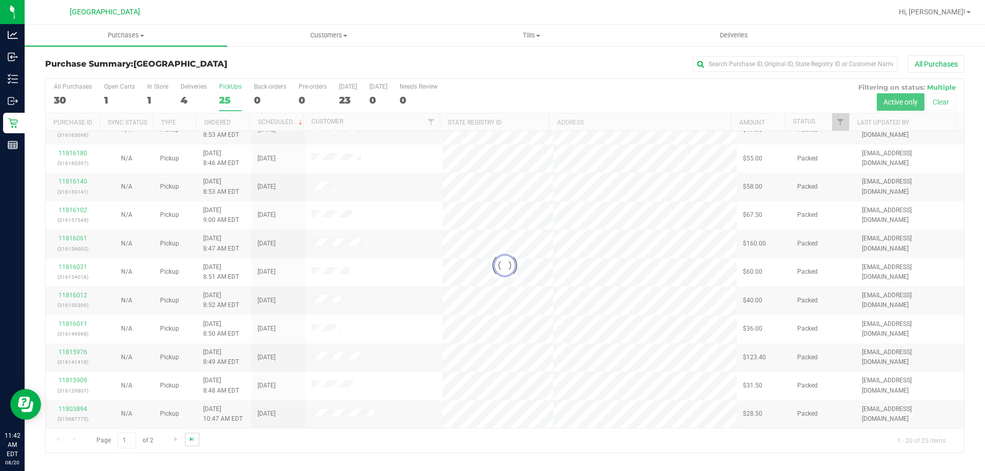
scroll to position [0, 0]
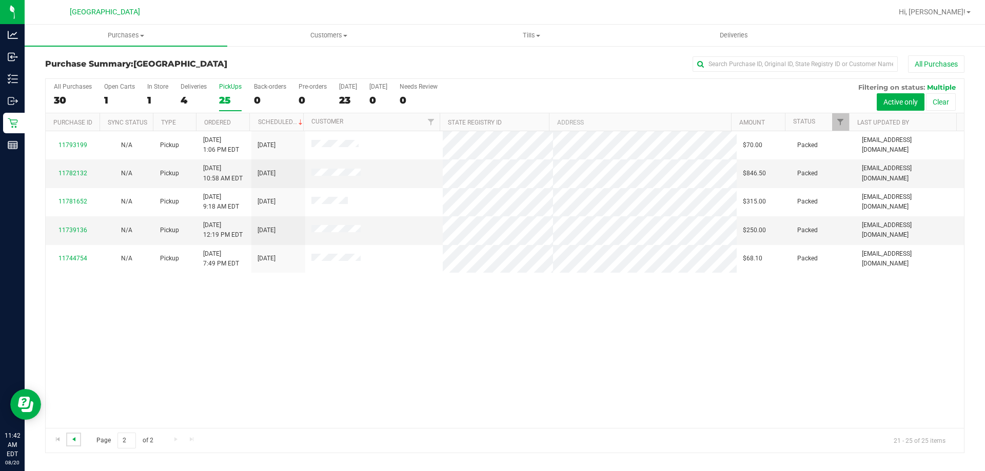
click at [72, 439] on span "Go to the previous page" at bounding box center [74, 439] width 8 height 8
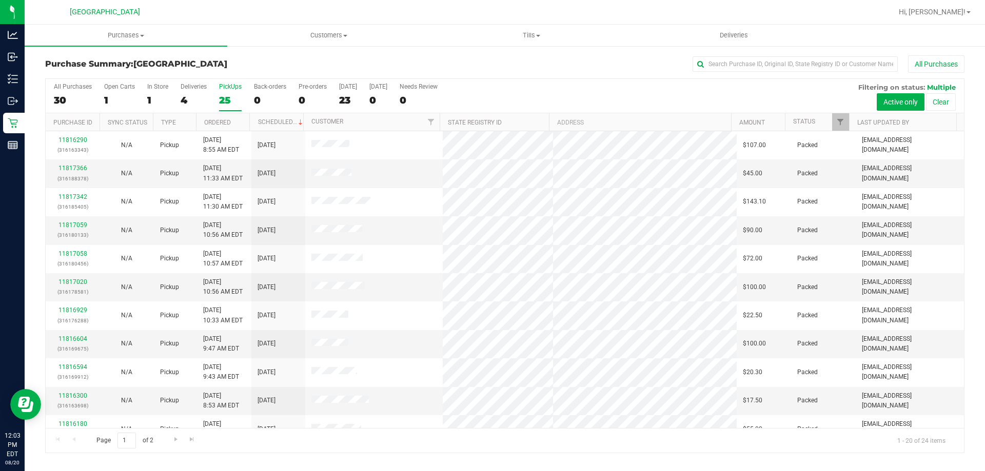
click at [366, 60] on div "All Purchases" at bounding box center [657, 63] width 613 height 17
click at [77, 167] on link "11817622" at bounding box center [72, 168] width 29 height 7
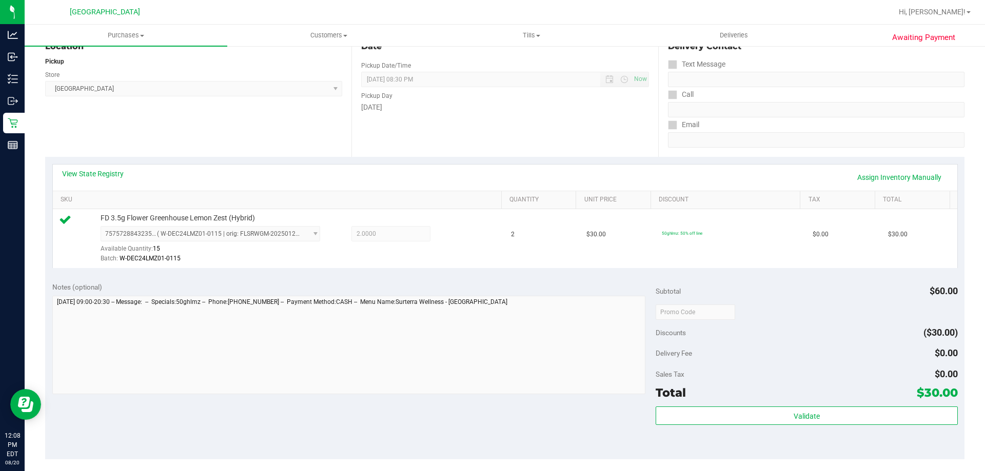
scroll to position [256, 0]
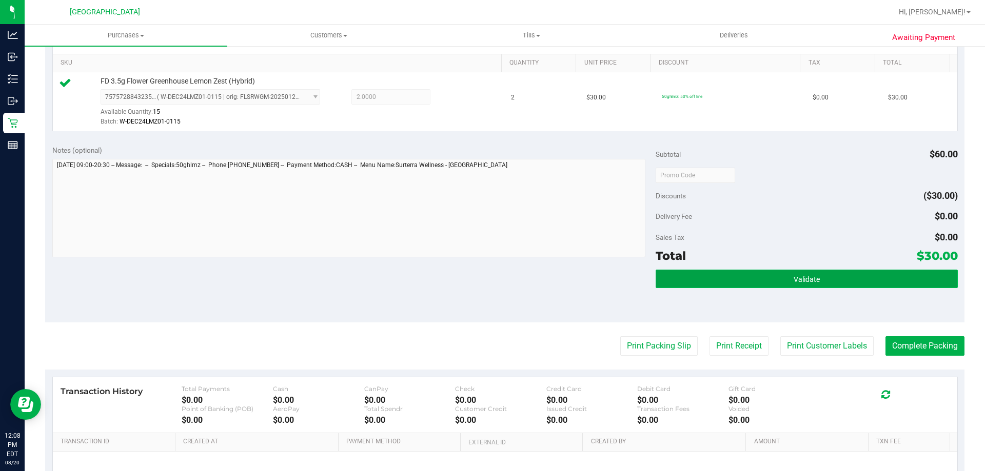
click at [818, 281] on button "Validate" at bounding box center [806, 279] width 302 height 18
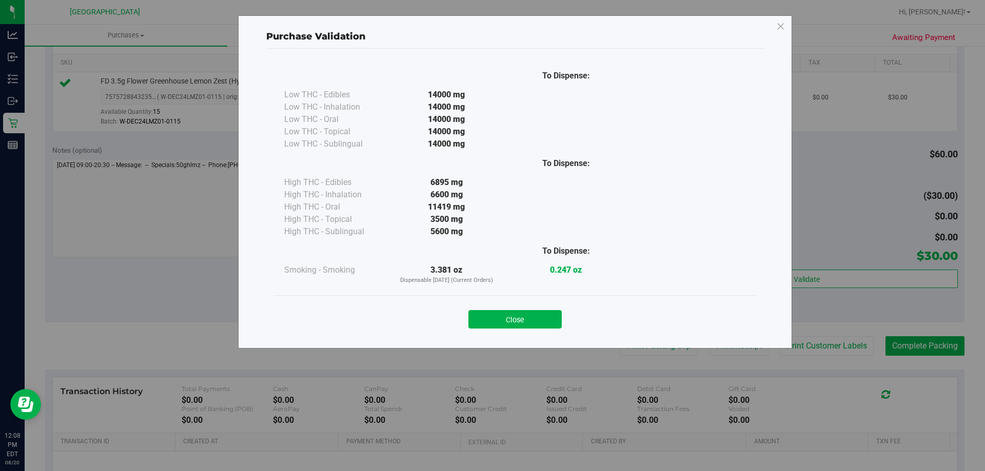
click at [538, 309] on div "Close" at bounding box center [515, 317] width 467 height 26
click at [537, 312] on button "Close" at bounding box center [514, 319] width 93 height 18
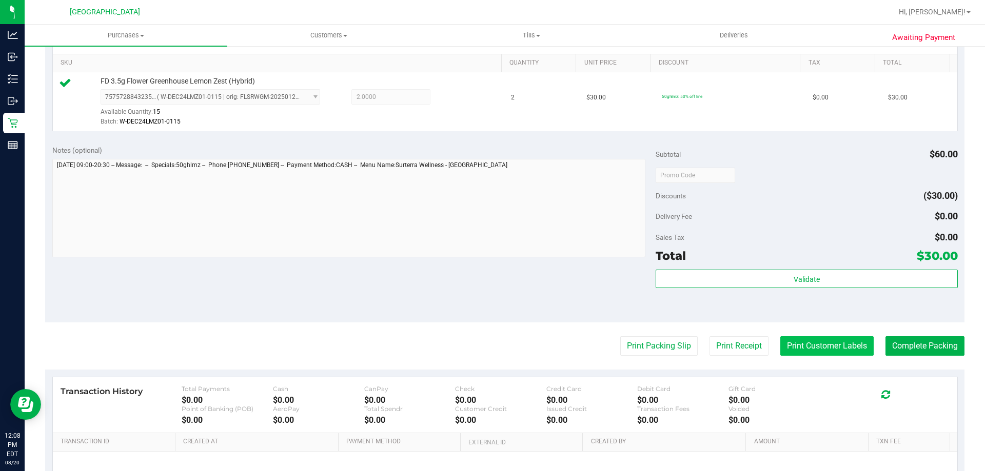
click at [797, 343] on button "Print Customer Labels" at bounding box center [826, 345] width 93 height 19
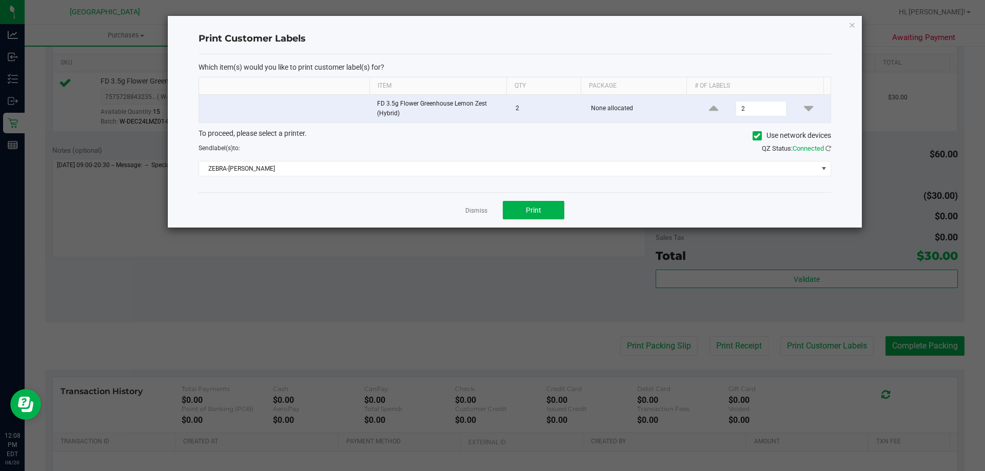
click at [519, 198] on div "Dismiss Print" at bounding box center [514, 209] width 632 height 35
click at [526, 208] on span "Print" at bounding box center [533, 210] width 15 height 8
click at [470, 208] on link "Dismiss" at bounding box center [476, 211] width 22 height 9
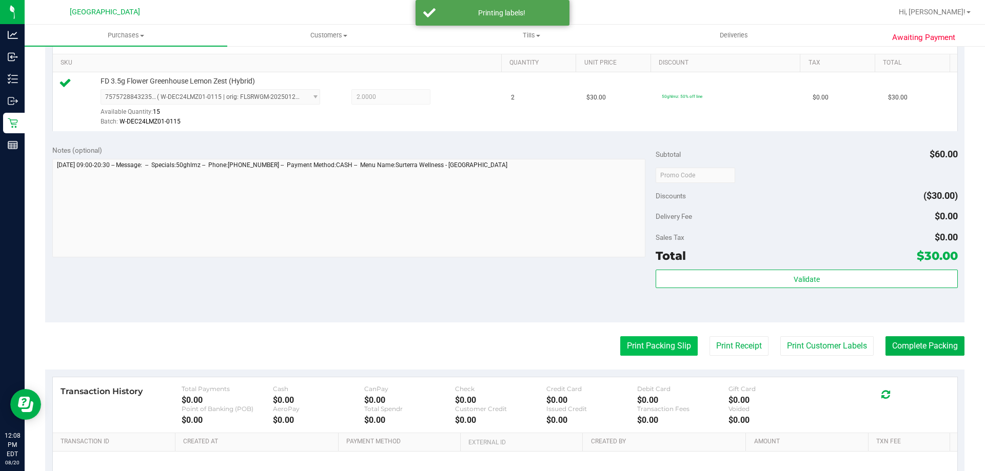
click at [645, 347] on button "Print Packing Slip" at bounding box center [658, 345] width 77 height 19
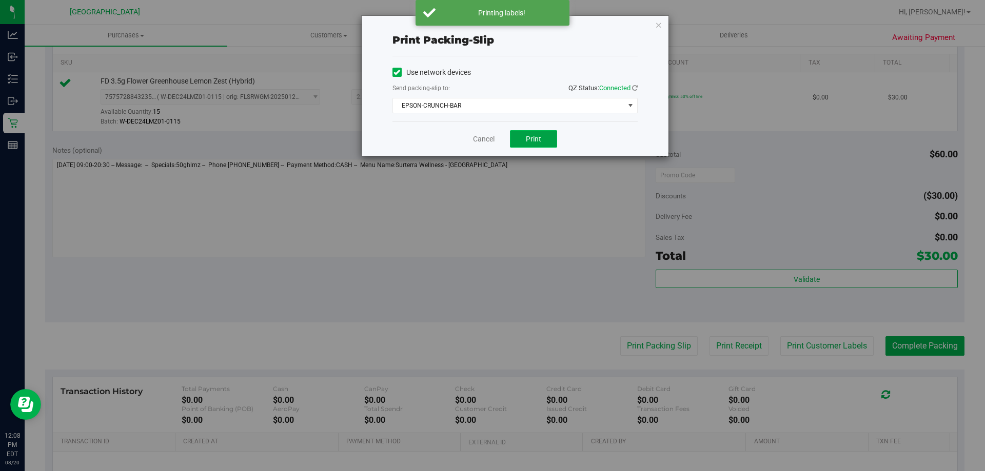
click at [548, 132] on button "Print" at bounding box center [533, 138] width 47 height 17
click at [487, 138] on link "Cancel" at bounding box center [484, 139] width 22 height 11
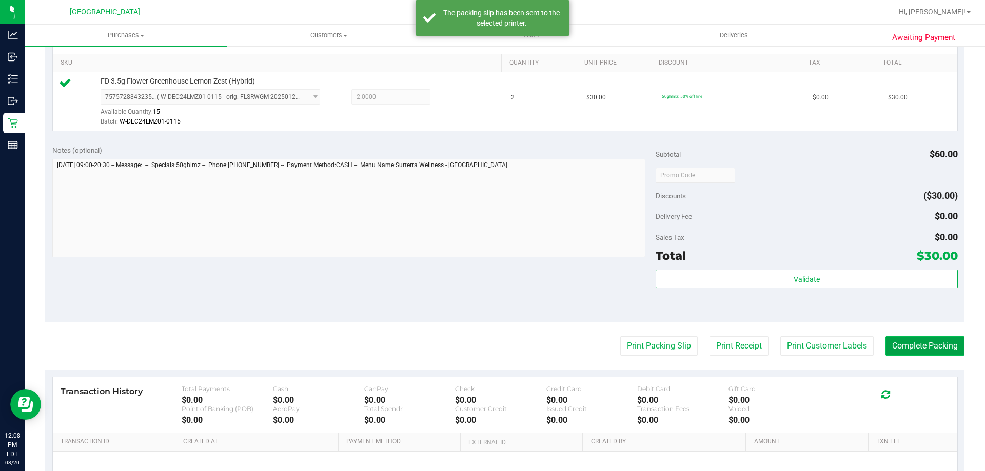
click at [924, 348] on button "Complete Packing" at bounding box center [924, 345] width 79 height 19
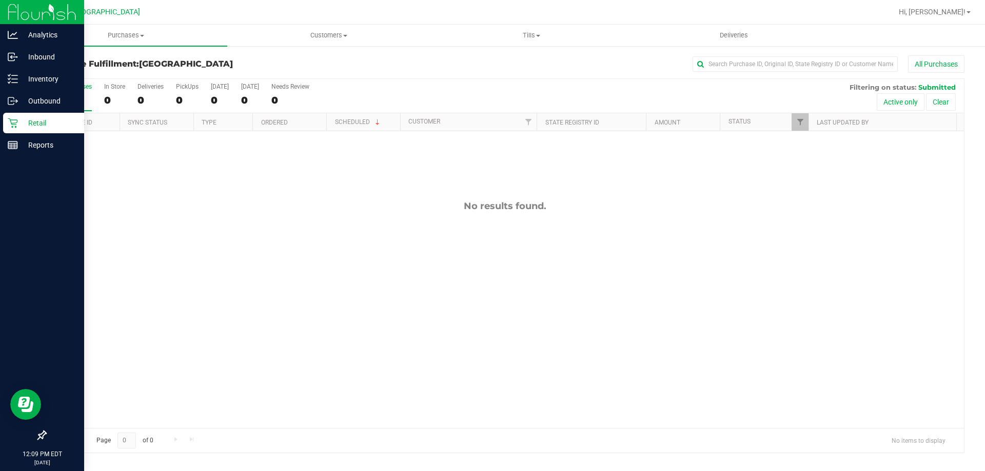
click at [38, 117] on p "Retail" at bounding box center [49, 123] width 62 height 12
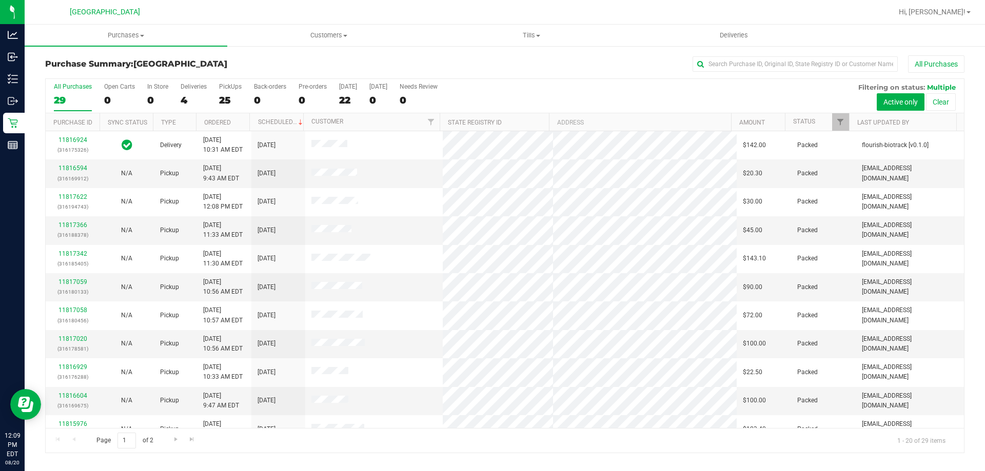
click at [229, 86] on div "PickUps" at bounding box center [230, 86] width 23 height 7
click at [0, 0] on input "PickUps 25" at bounding box center [0, 0] width 0 height 0
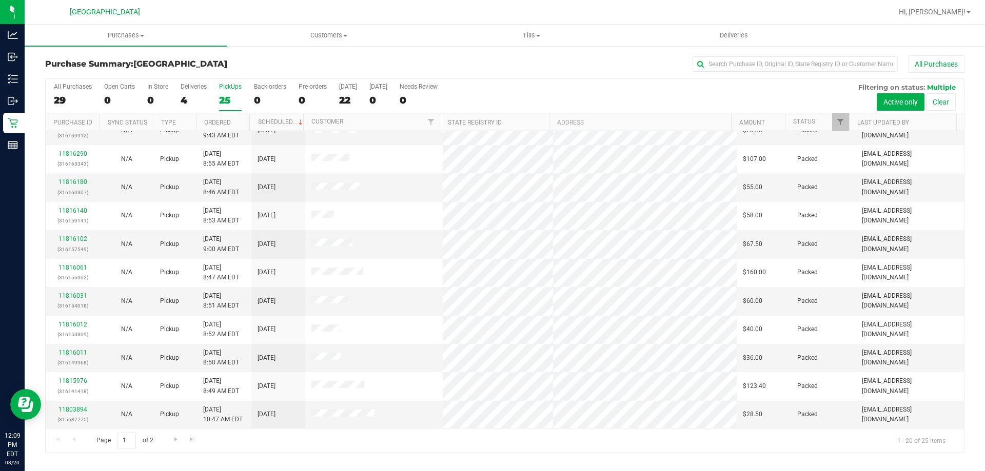
scroll to position [271, 0]
click at [196, 87] on div "Deliveries" at bounding box center [193, 86] width 26 height 7
click at [0, 0] on input "Deliveries 4" at bounding box center [0, 0] width 0 height 0
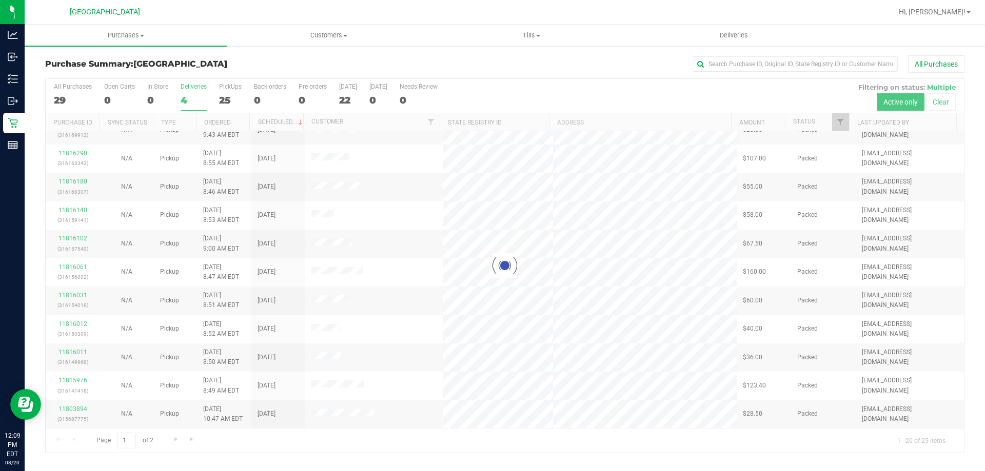
scroll to position [0, 0]
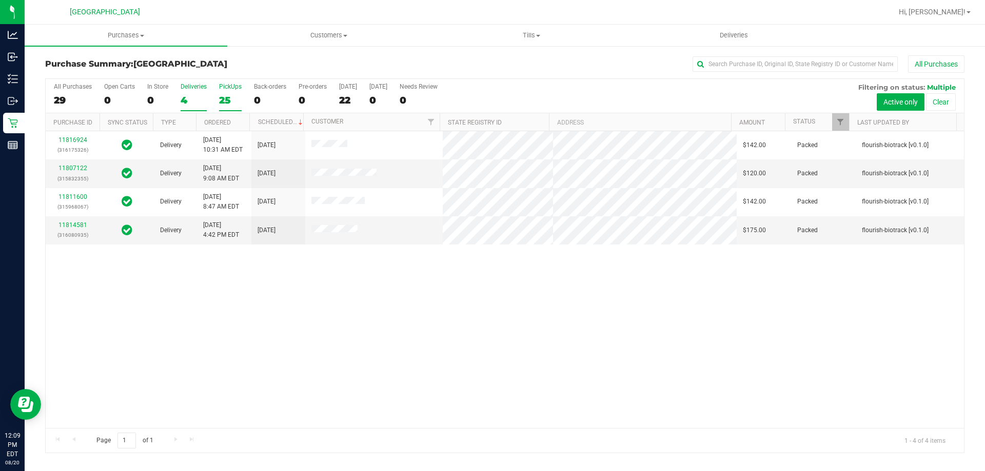
click at [226, 83] on div "PickUps" at bounding box center [230, 86] width 23 height 7
click at [0, 0] on input "PickUps 25" at bounding box center [0, 0] width 0 height 0
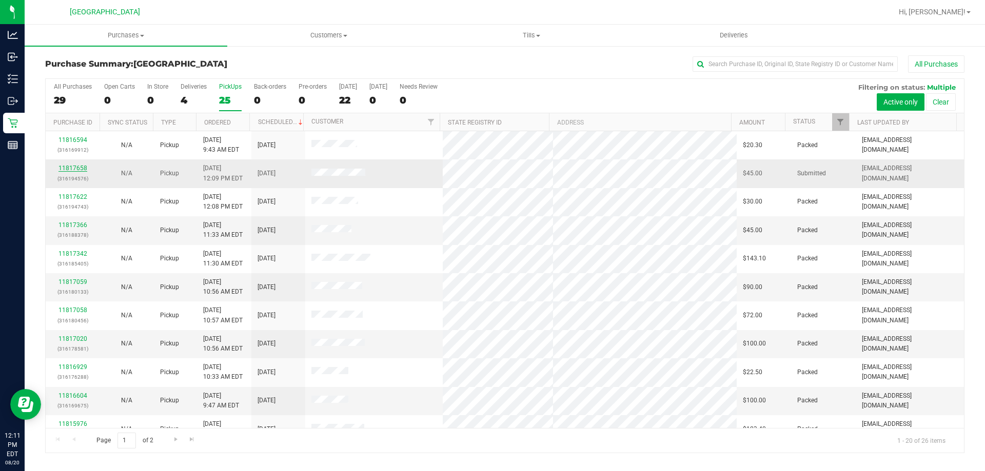
click at [77, 166] on link "11817658" at bounding box center [72, 168] width 29 height 7
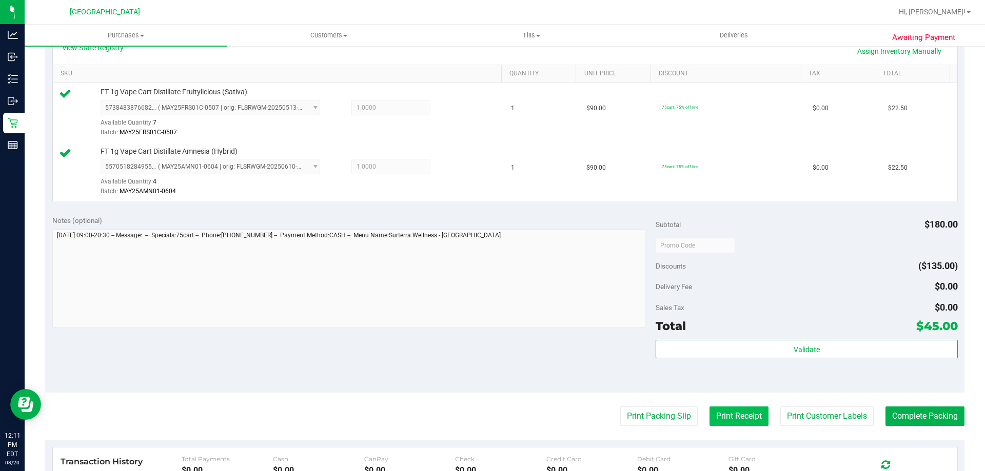
scroll to position [256, 0]
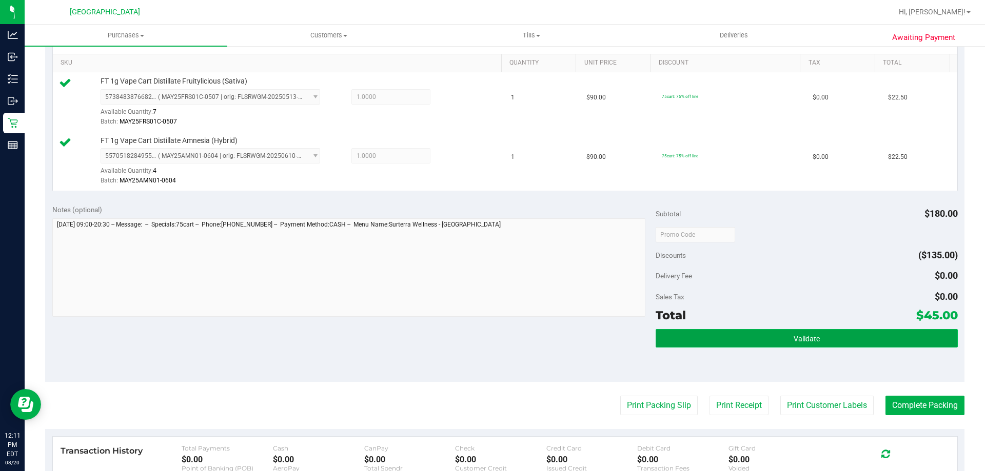
click at [815, 337] on button "Validate" at bounding box center [806, 338] width 302 height 18
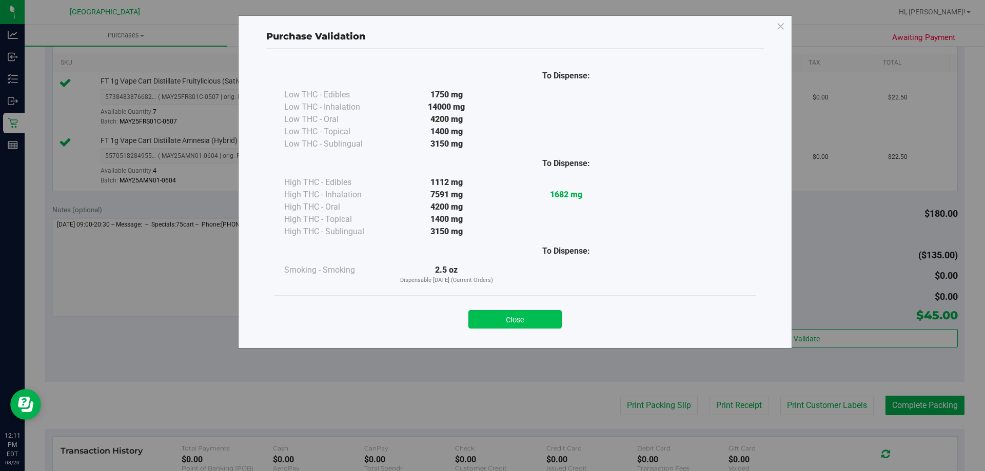
click at [539, 316] on button "Close" at bounding box center [514, 319] width 93 height 18
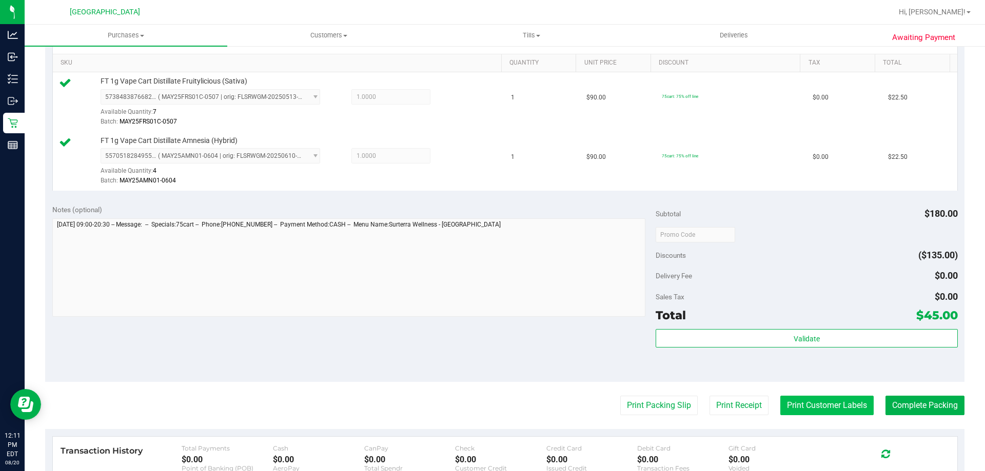
click at [813, 404] on button "Print Customer Labels" at bounding box center [826, 405] width 93 height 19
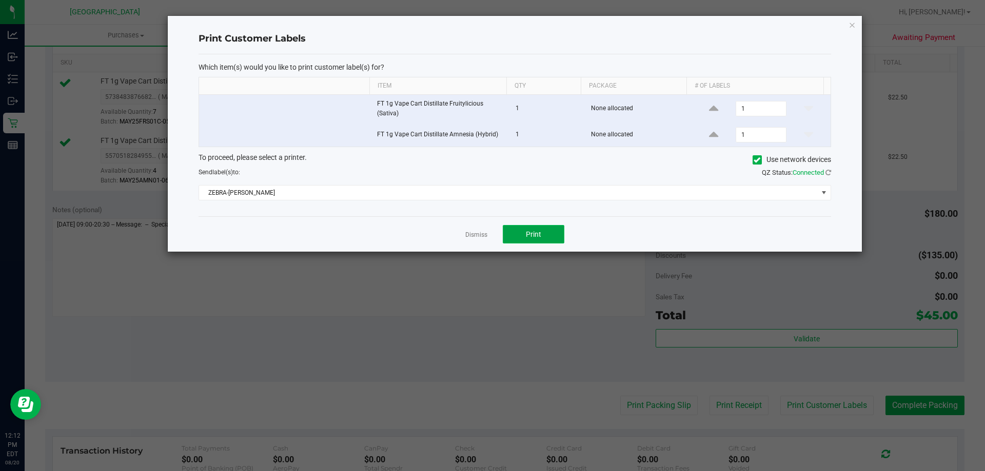
click at [548, 242] on button "Print" at bounding box center [534, 234] width 62 height 18
click at [472, 230] on app-cancel-button "Dismiss" at bounding box center [476, 234] width 22 height 11
click at [473, 234] on link "Dismiss" at bounding box center [476, 235] width 22 height 9
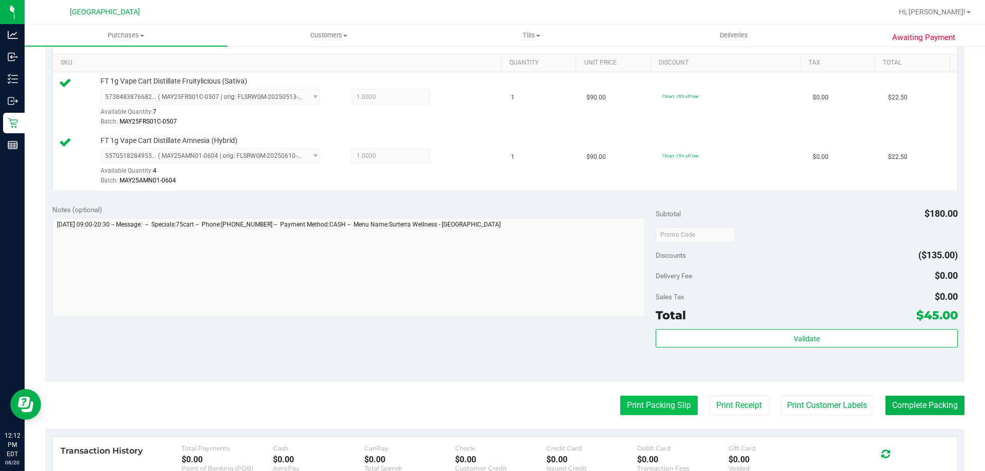
click at [652, 408] on button "Print Packing Slip" at bounding box center [658, 405] width 77 height 19
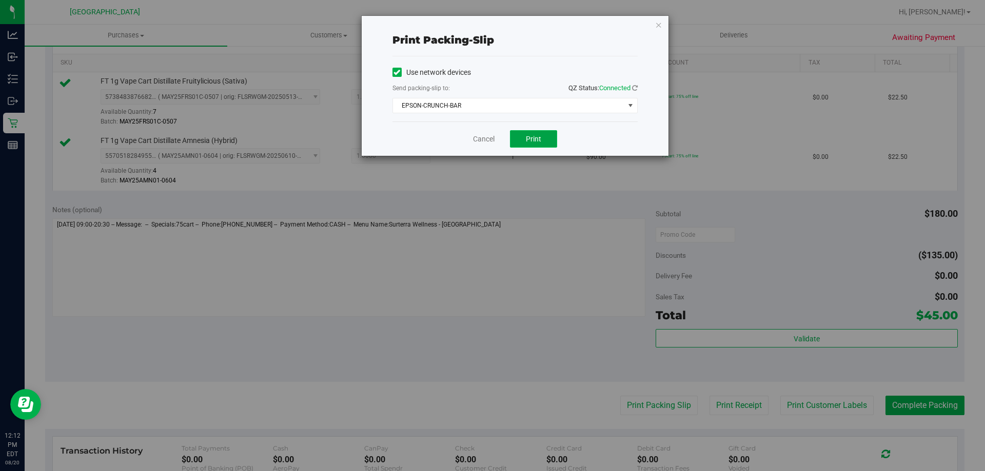
click at [535, 132] on button "Print" at bounding box center [533, 138] width 47 height 17
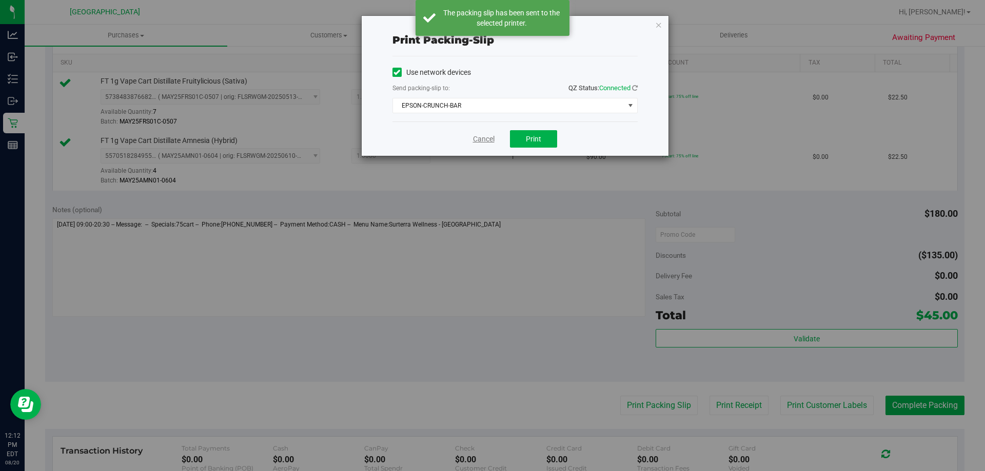
click at [489, 140] on link "Cancel" at bounding box center [484, 139] width 22 height 11
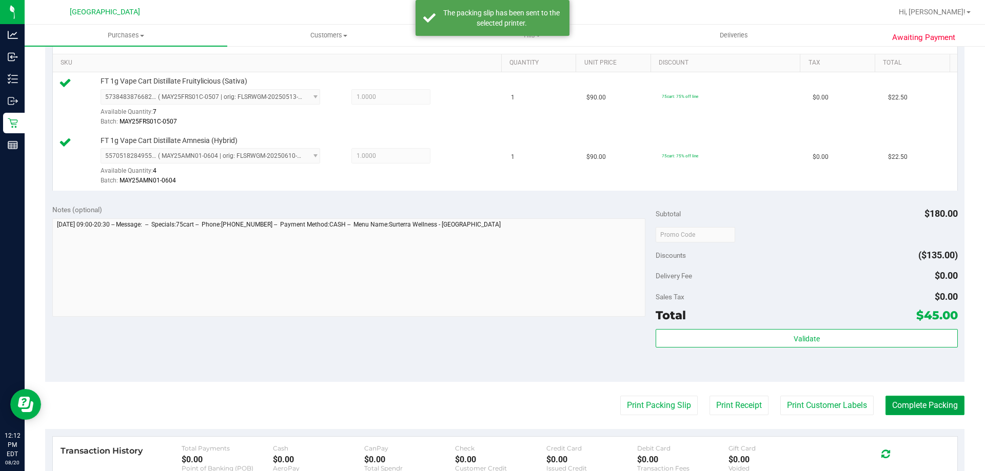
click at [905, 408] on button "Complete Packing" at bounding box center [924, 405] width 79 height 19
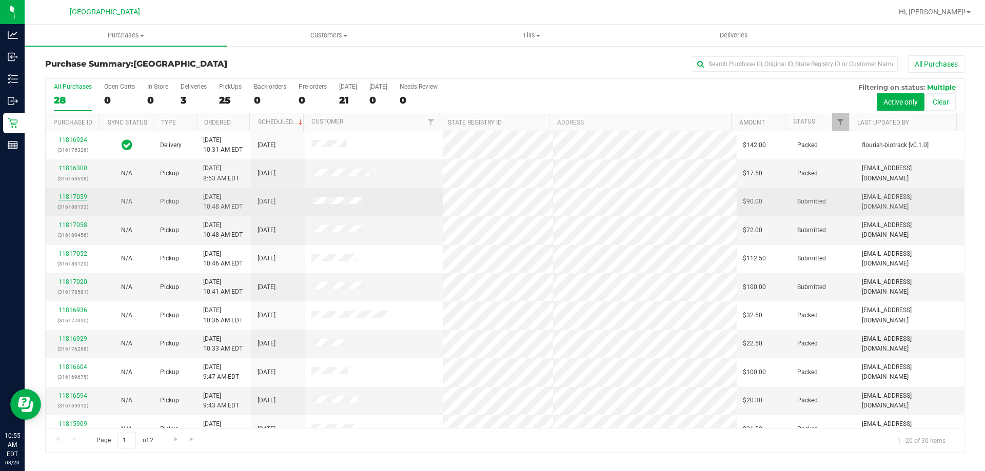
click at [74, 195] on link "11817059" at bounding box center [72, 196] width 29 height 7
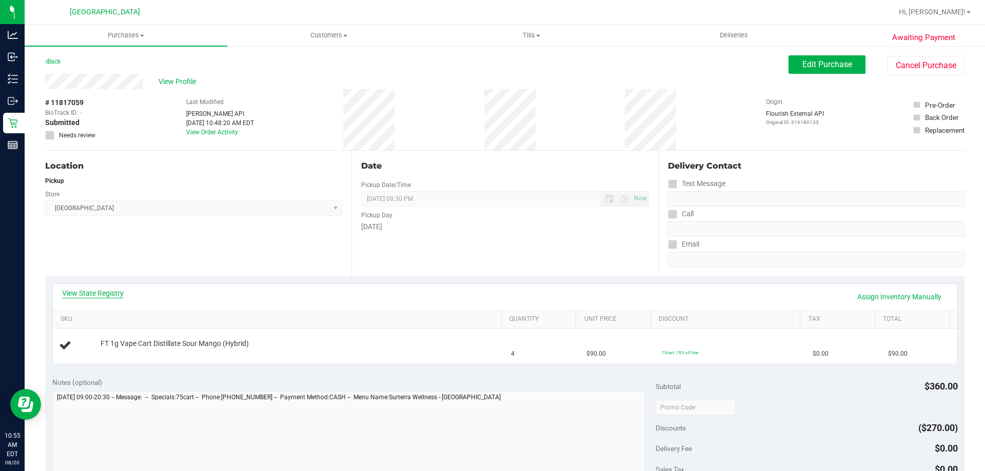
click at [92, 289] on link "View State Registry" at bounding box center [93, 293] width 62 height 10
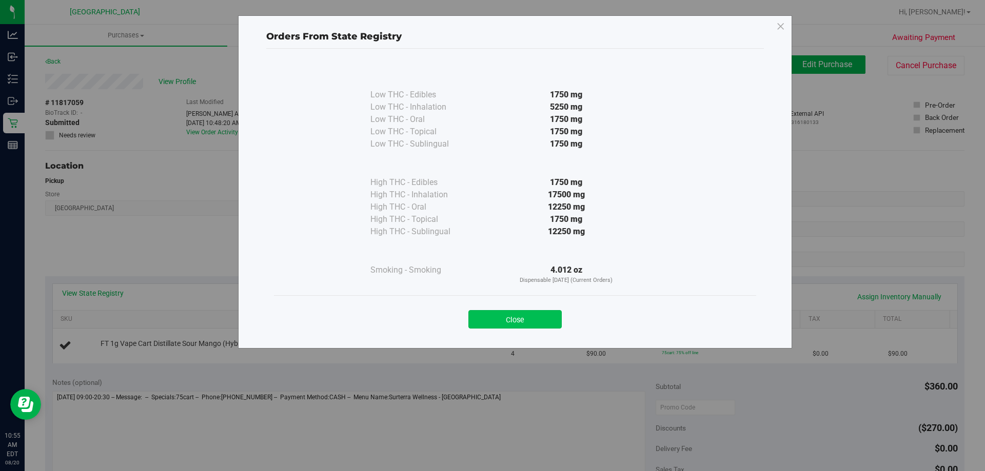
click at [529, 315] on button "Close" at bounding box center [514, 319] width 93 height 18
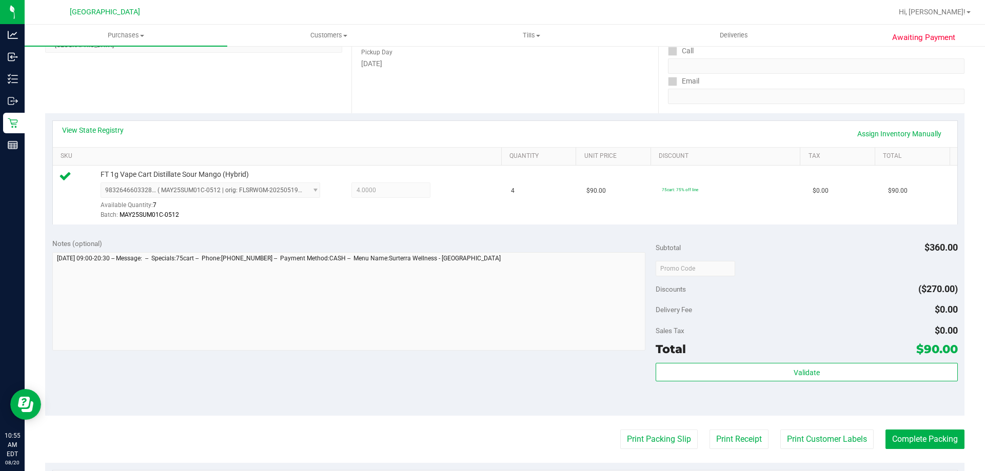
scroll to position [205, 0]
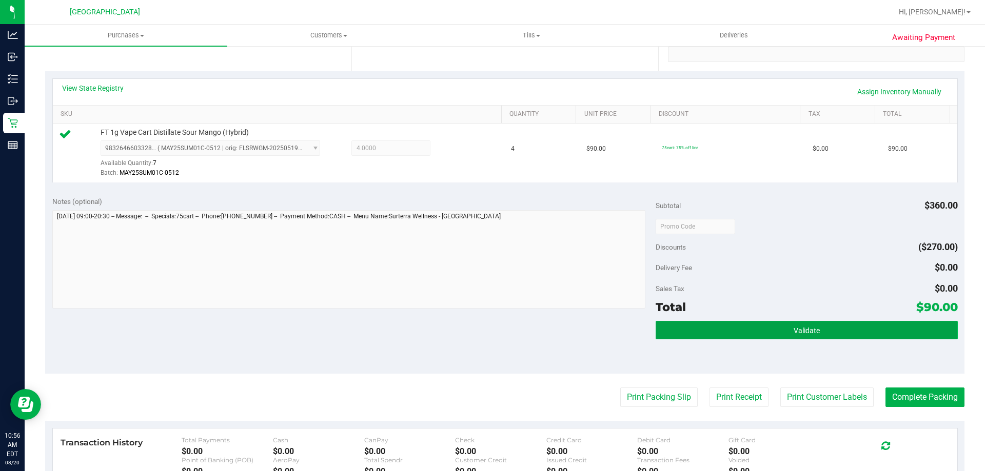
click at [792, 337] on button "Validate" at bounding box center [806, 330] width 302 height 18
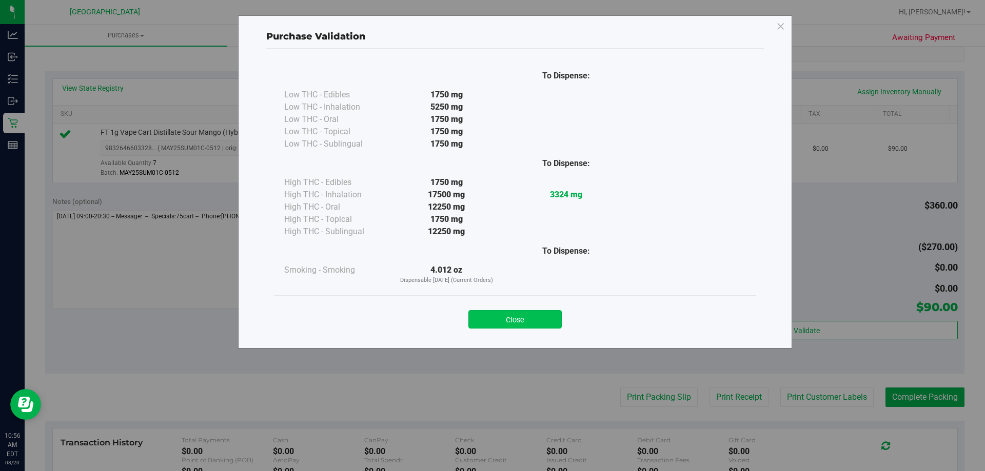
click at [520, 320] on button "Close" at bounding box center [514, 319] width 93 height 18
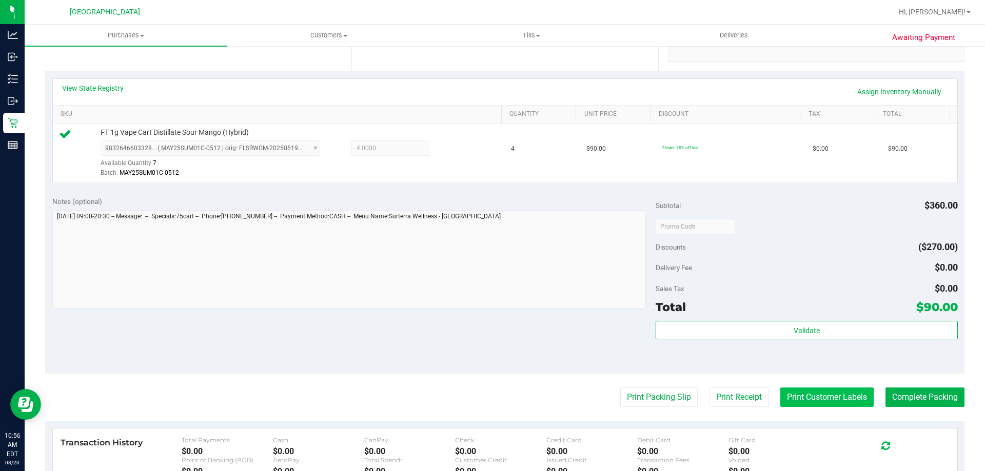
click at [801, 394] on button "Print Customer Labels" at bounding box center [826, 397] width 93 height 19
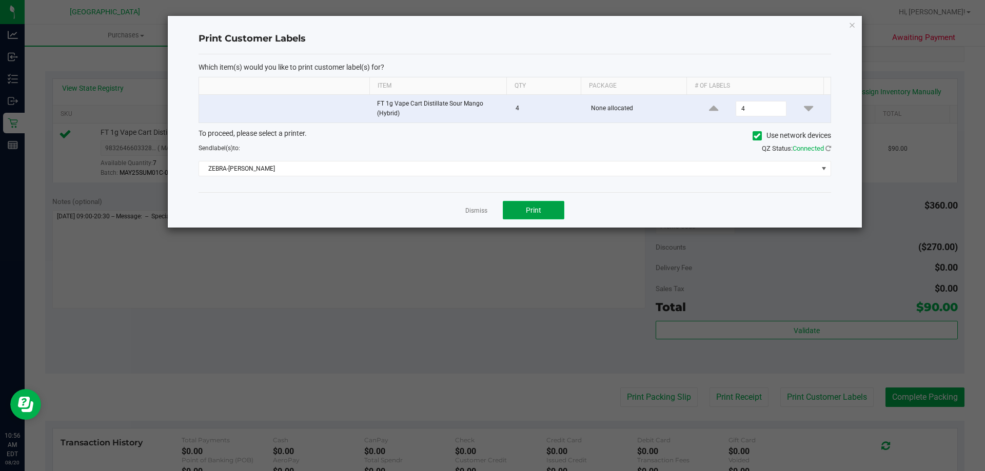
click at [527, 208] on span "Print" at bounding box center [533, 210] width 15 height 8
click at [472, 208] on link "Dismiss" at bounding box center [476, 211] width 22 height 9
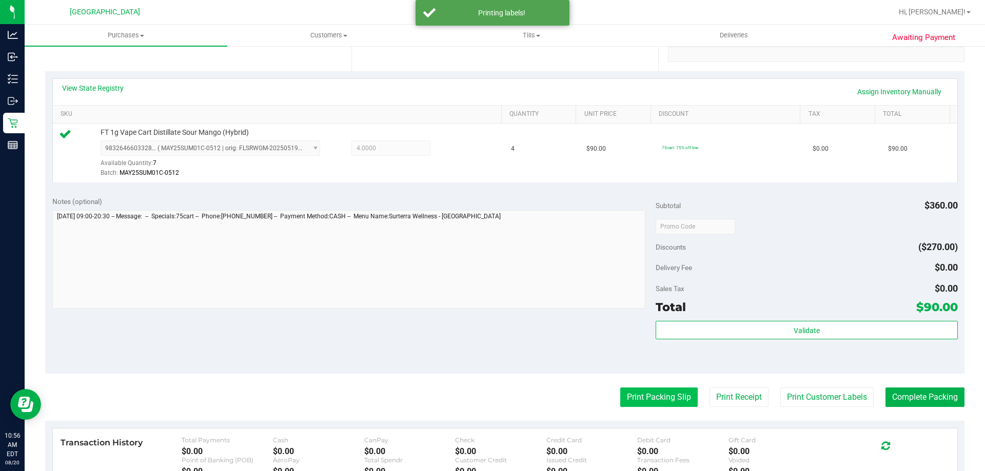
click at [627, 392] on button "Print Packing Slip" at bounding box center [658, 397] width 77 height 19
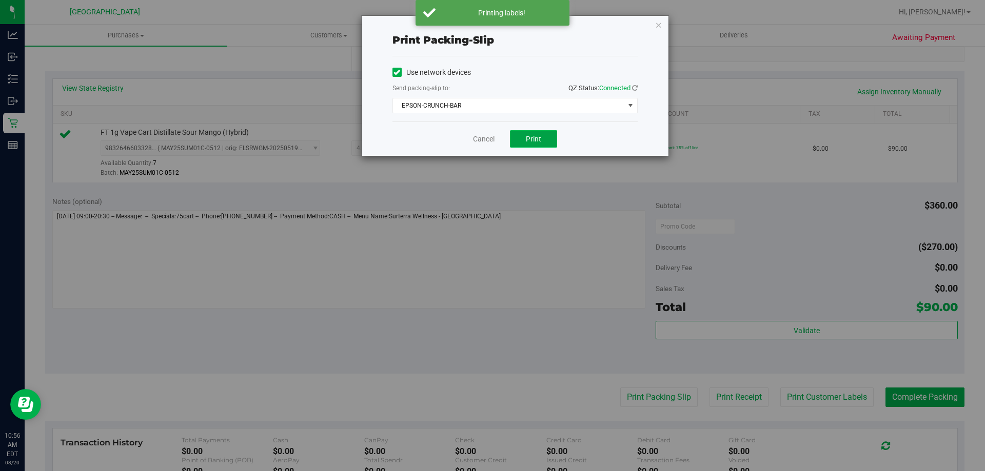
click at [527, 138] on span "Print" at bounding box center [533, 139] width 15 height 8
click at [484, 140] on link "Cancel" at bounding box center [484, 139] width 22 height 11
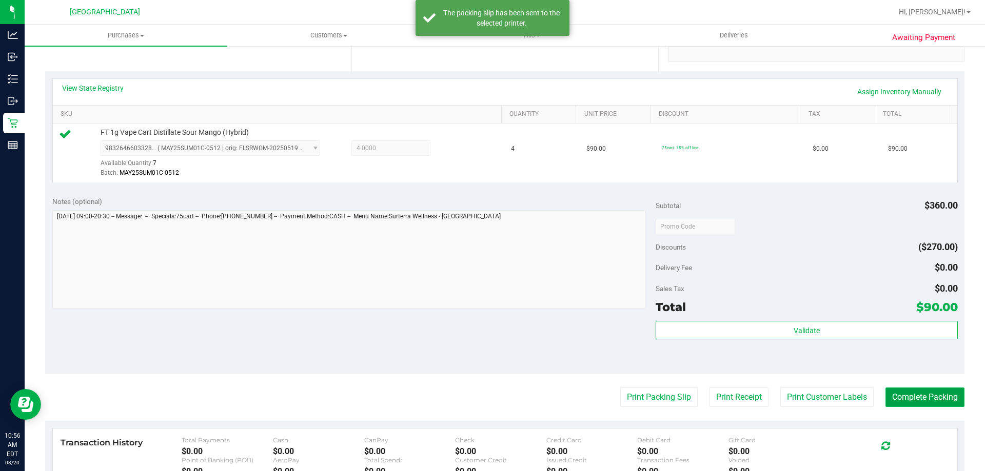
click at [913, 393] on button "Complete Packing" at bounding box center [924, 397] width 79 height 19
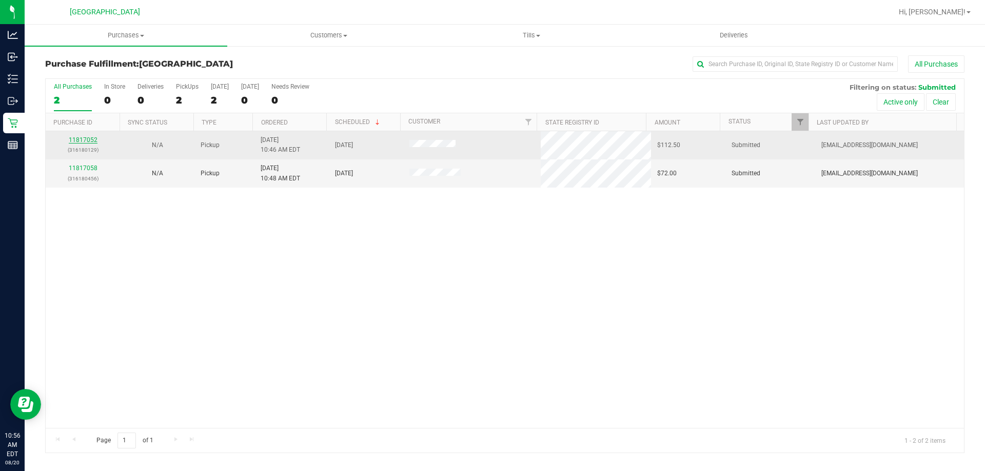
click at [87, 139] on link "11817052" at bounding box center [83, 139] width 29 height 7
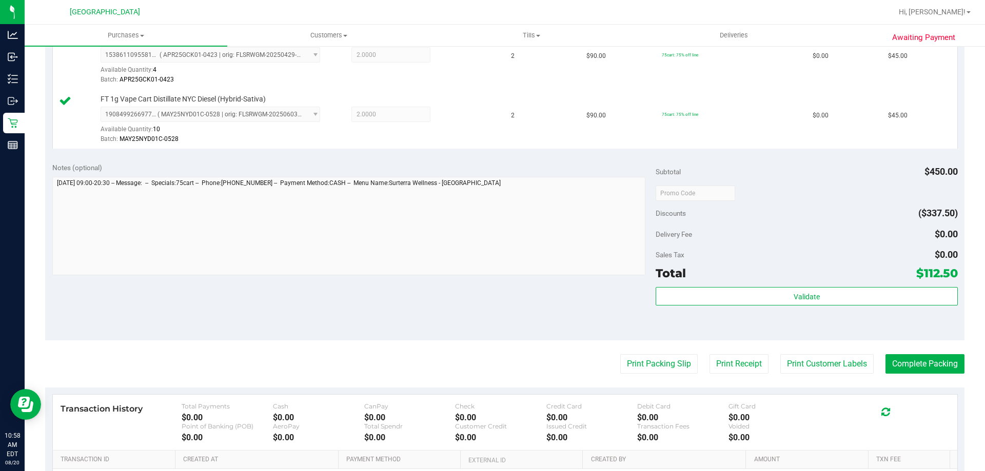
scroll to position [359, 0]
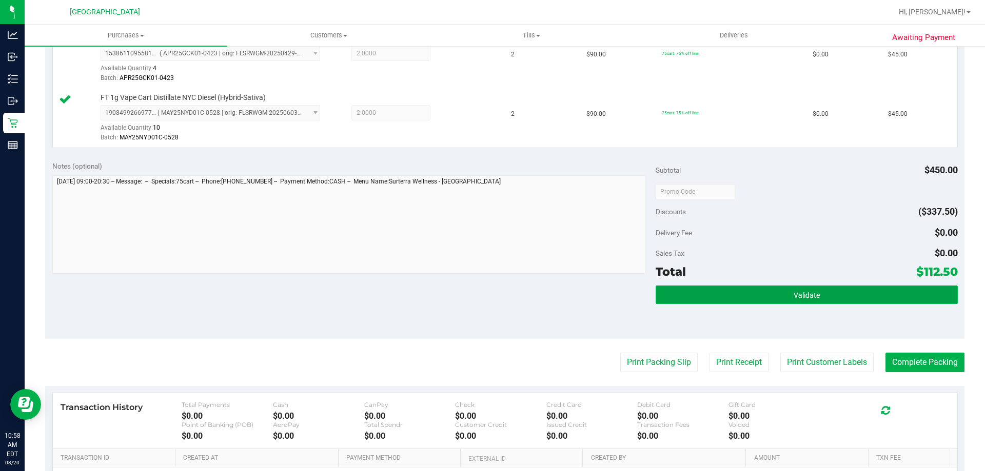
click at [812, 296] on span "Validate" at bounding box center [806, 295] width 26 height 8
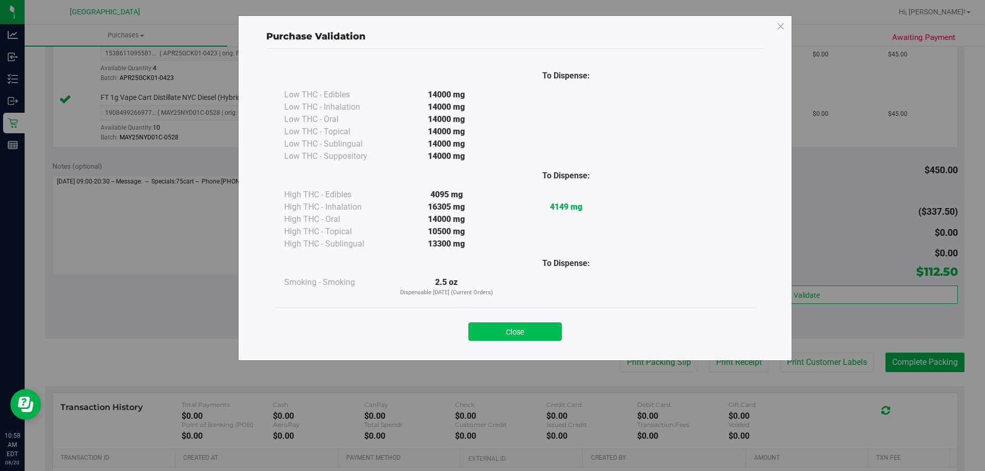
click at [545, 334] on button "Close" at bounding box center [514, 332] width 93 height 18
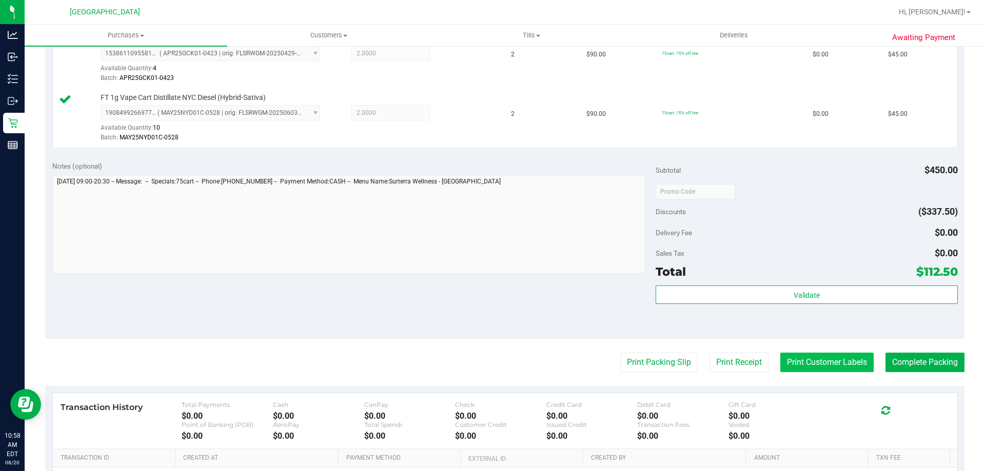
click at [825, 362] on button "Print Customer Labels" at bounding box center [826, 362] width 93 height 19
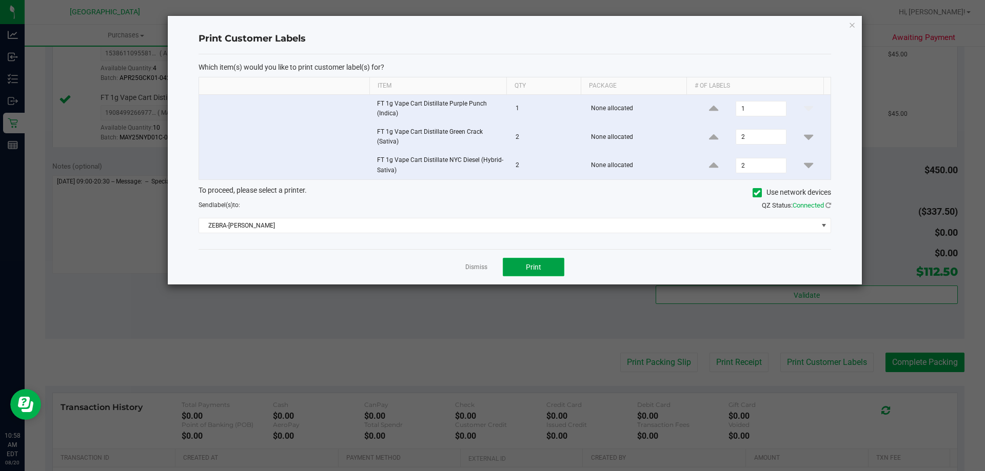
click at [516, 266] on button "Print" at bounding box center [534, 267] width 62 height 18
click at [481, 265] on link "Dismiss" at bounding box center [476, 267] width 22 height 9
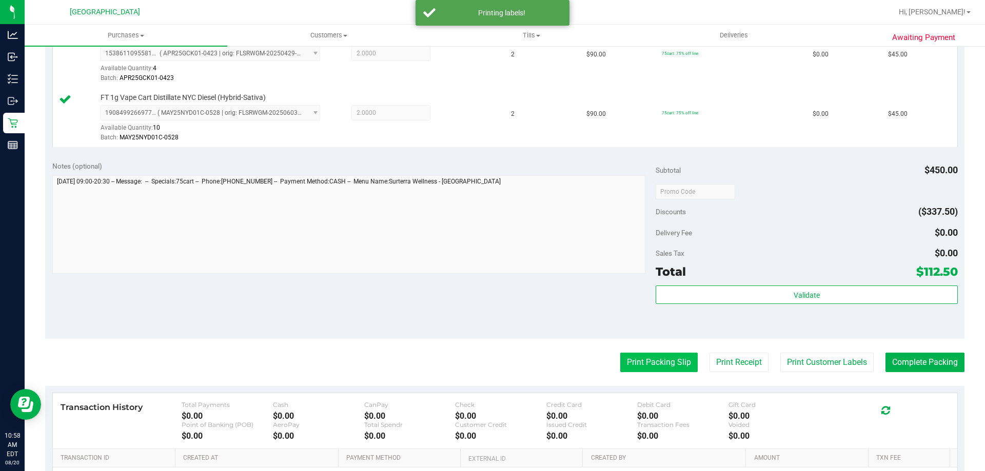
click at [656, 367] on button "Print Packing Slip" at bounding box center [658, 362] width 77 height 19
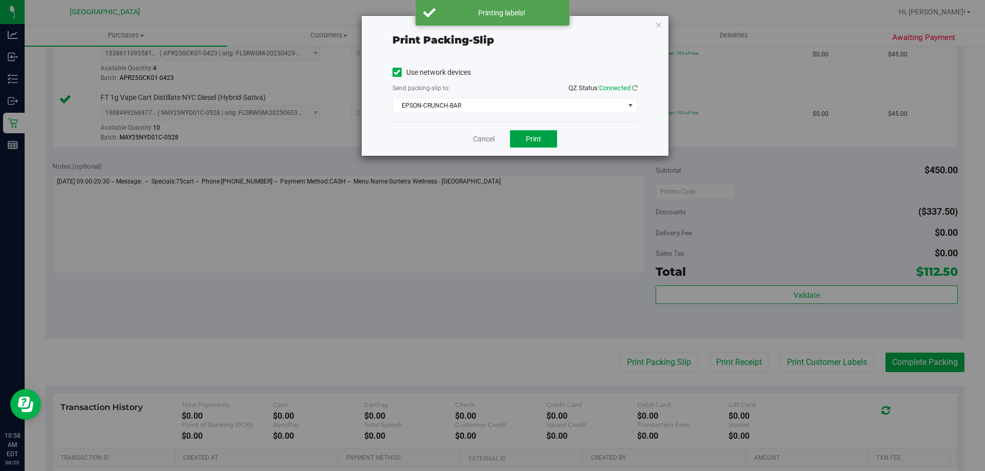
click at [541, 144] on button "Print" at bounding box center [533, 138] width 47 height 17
click at [488, 135] on link "Cancel" at bounding box center [484, 139] width 22 height 11
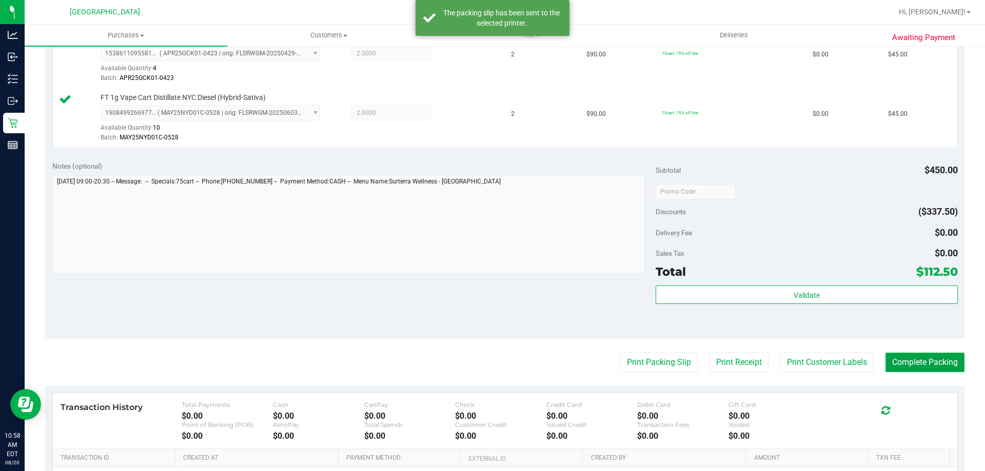
click at [908, 360] on button "Complete Packing" at bounding box center [924, 362] width 79 height 19
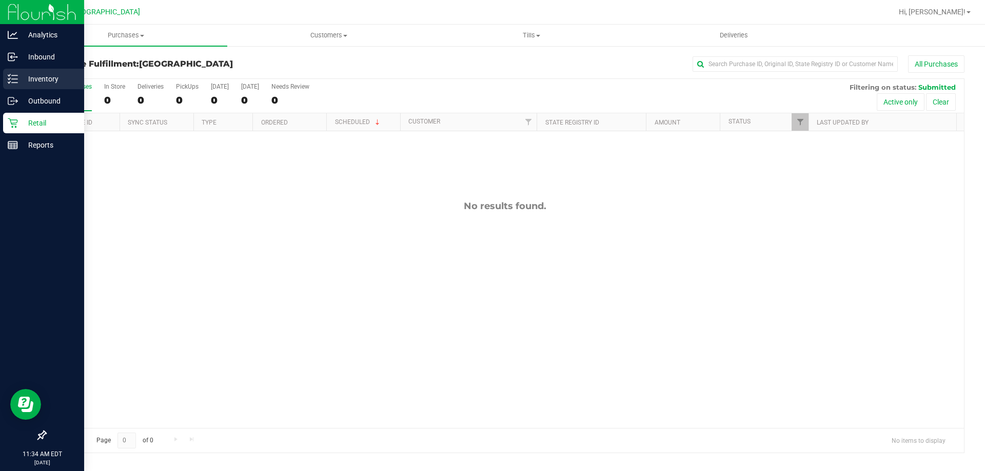
click at [19, 80] on p "Inventory" at bounding box center [49, 79] width 62 height 12
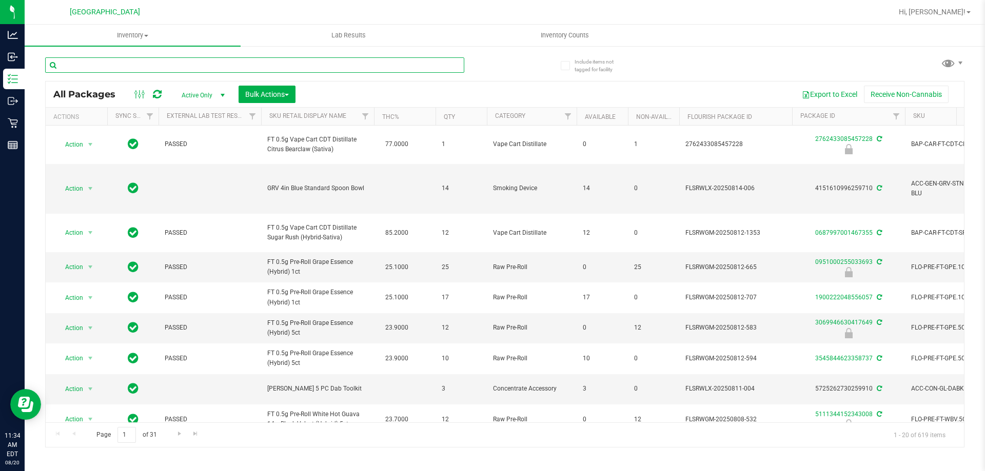
click at [170, 68] on input "text" at bounding box center [254, 64] width 419 height 15
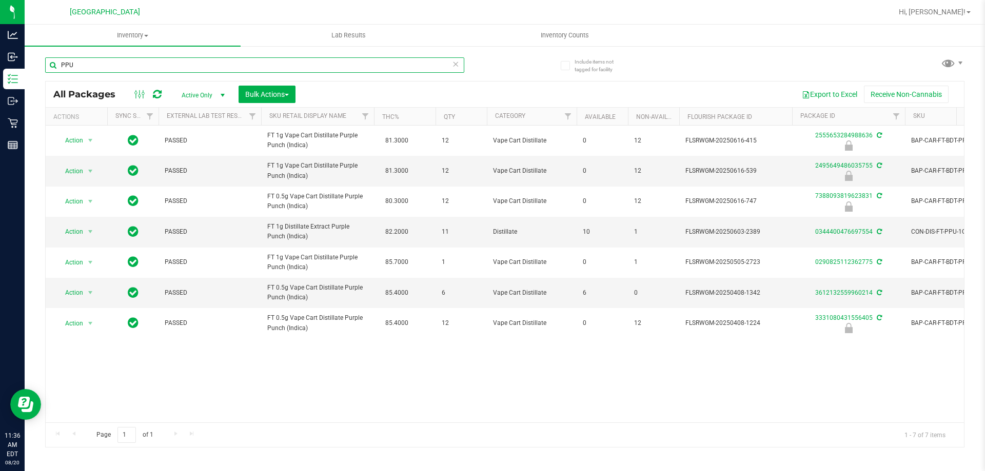
click at [233, 69] on input "PPU" at bounding box center [254, 64] width 419 height 15
type input "2555653284988636"
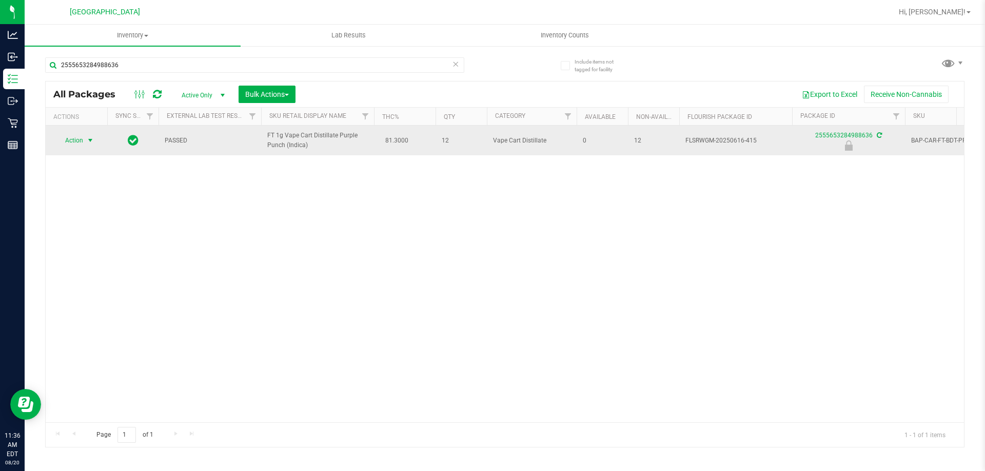
click at [72, 142] on span "Action" at bounding box center [70, 140] width 28 height 14
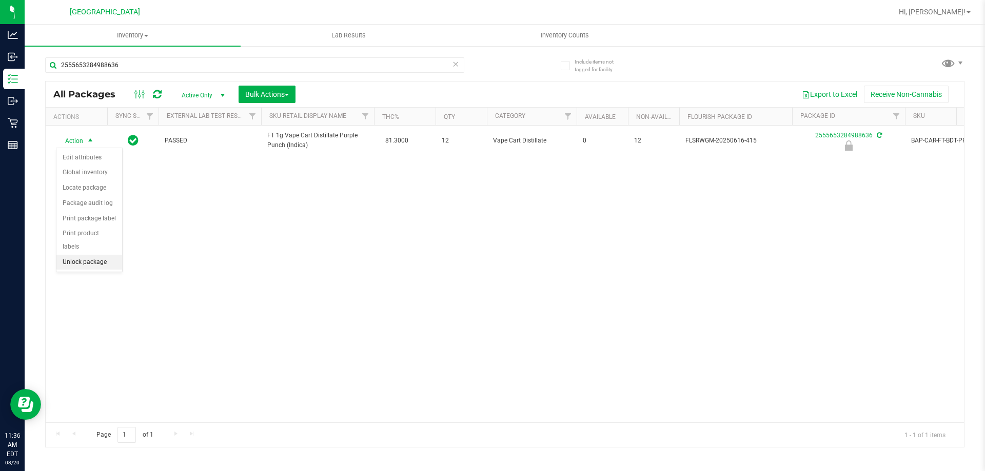
click at [111, 255] on li "Unlock package" at bounding box center [89, 262] width 66 height 15
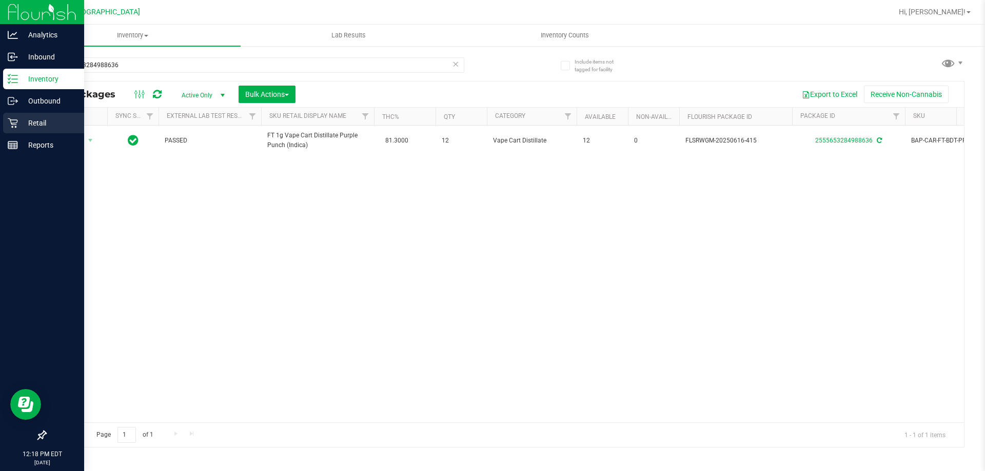
click at [45, 124] on p "Retail" at bounding box center [49, 123] width 62 height 12
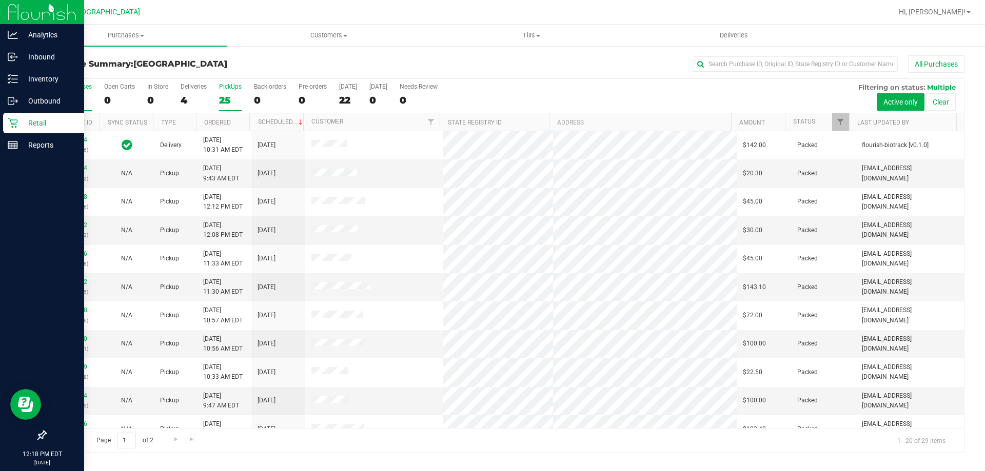
click at [225, 86] on div "PickUps" at bounding box center [230, 86] width 23 height 7
click at [0, 0] on input "PickUps 25" at bounding box center [0, 0] width 0 height 0
click at [184, 104] on div "4" at bounding box center [193, 100] width 26 height 12
click at [0, 0] on input "Deliveries 4" at bounding box center [0, 0] width 0 height 0
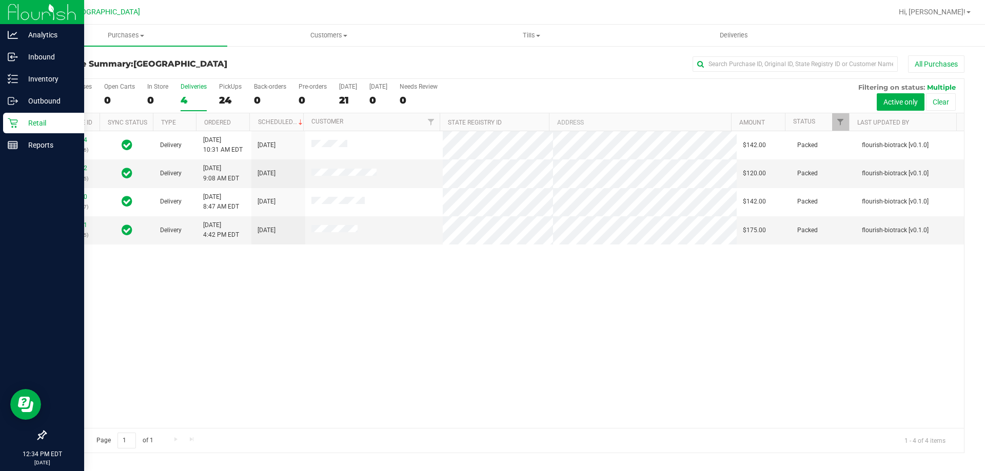
click at [30, 118] on p "Retail" at bounding box center [49, 123] width 62 height 12
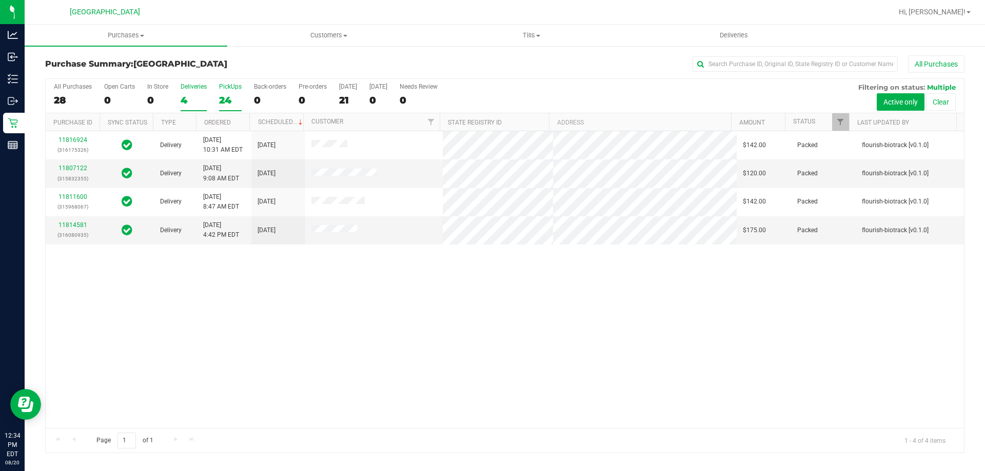
click at [226, 84] on div "PickUps" at bounding box center [230, 86] width 23 height 7
click at [0, 0] on input "PickUps 24" at bounding box center [0, 0] width 0 height 0
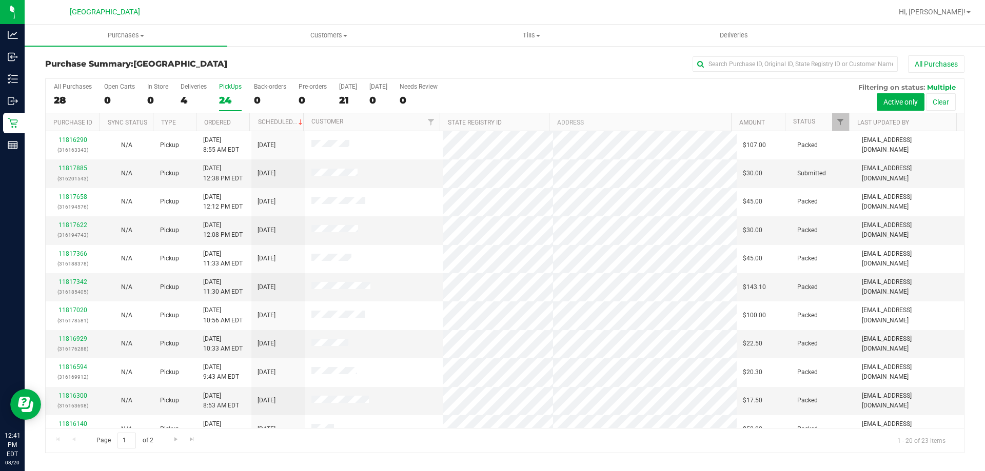
click at [512, 69] on div "All Purchases" at bounding box center [657, 63] width 613 height 17
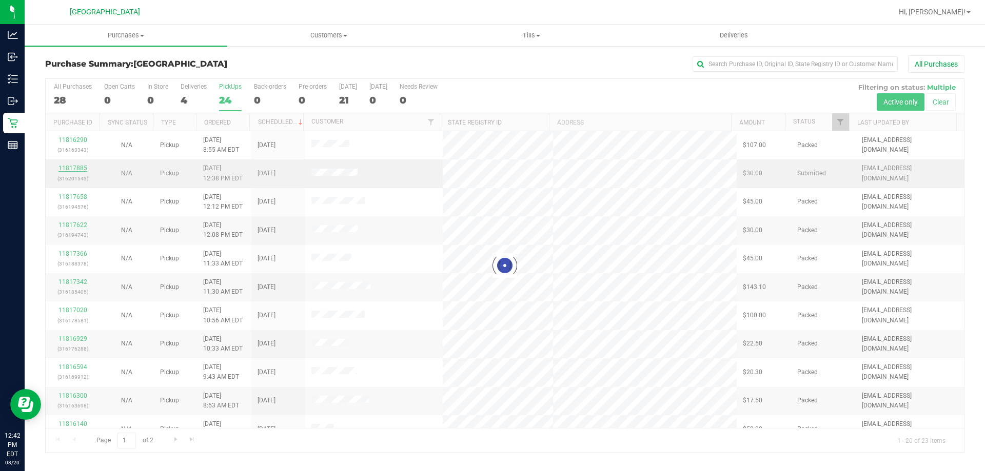
click at [76, 167] on div "Loading... All Purchases 28 Open Carts 0 In Store 0 Deliveries 4 PickUps 24 Bac…" at bounding box center [504, 265] width 919 height 375
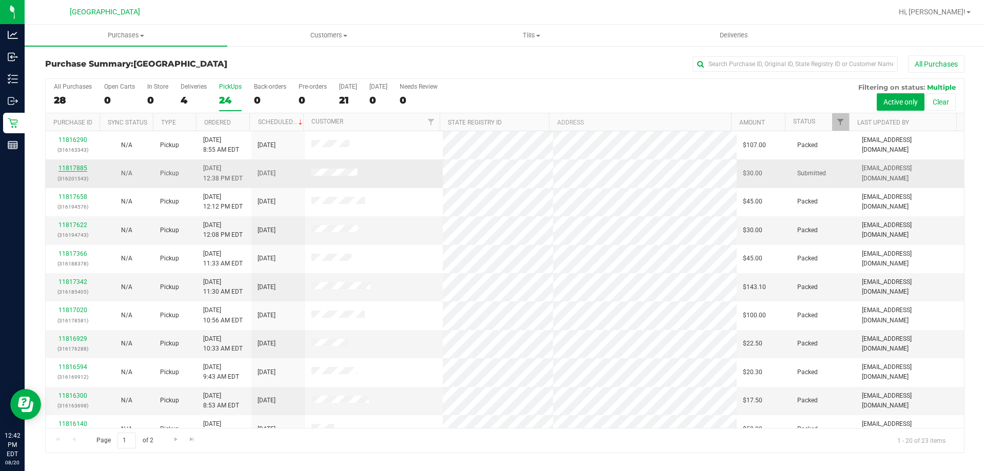
click at [76, 167] on link "11817885" at bounding box center [72, 168] width 29 height 7
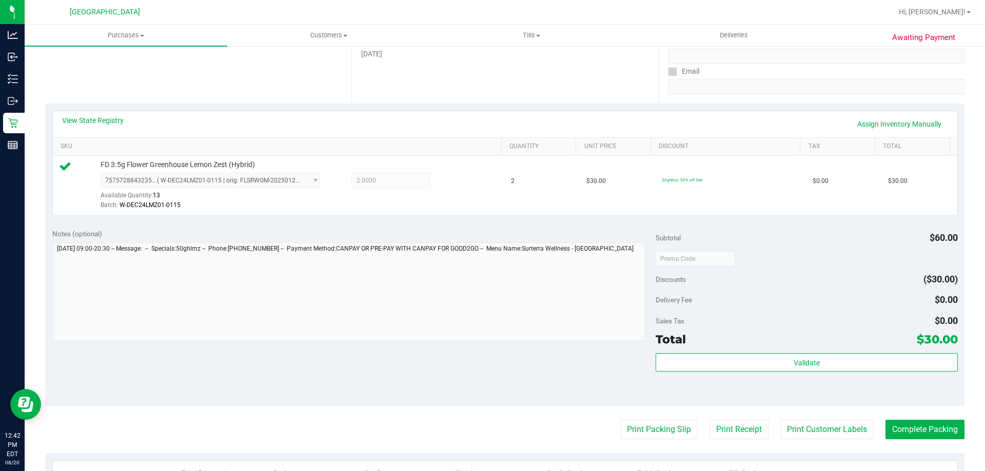
scroll to position [205, 0]
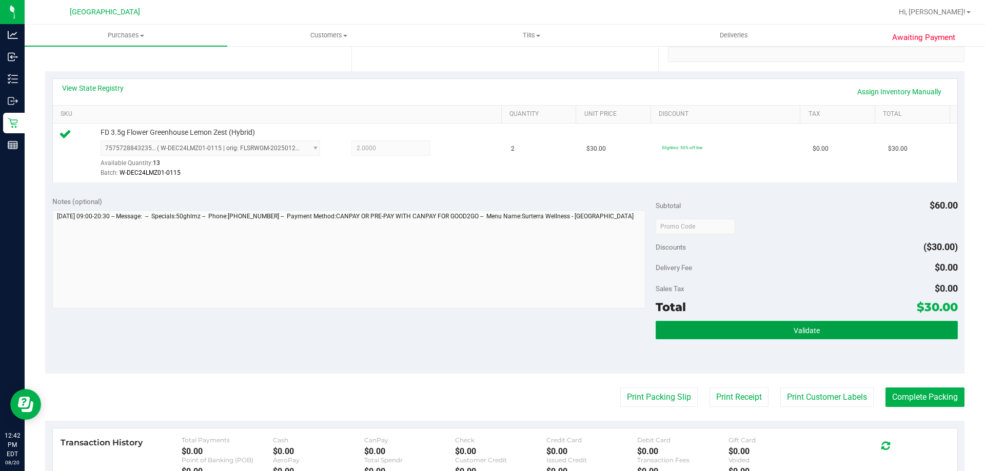
click at [772, 324] on button "Validate" at bounding box center [806, 330] width 302 height 18
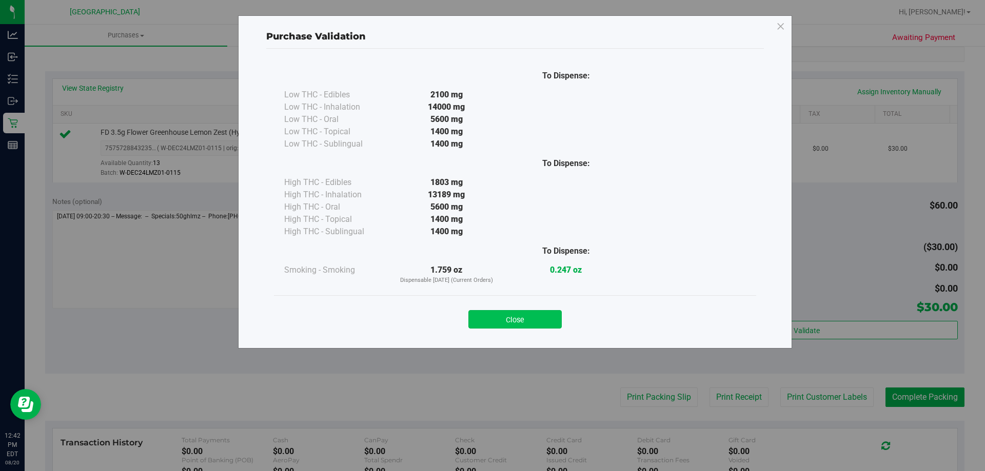
click at [504, 314] on button "Close" at bounding box center [514, 319] width 93 height 18
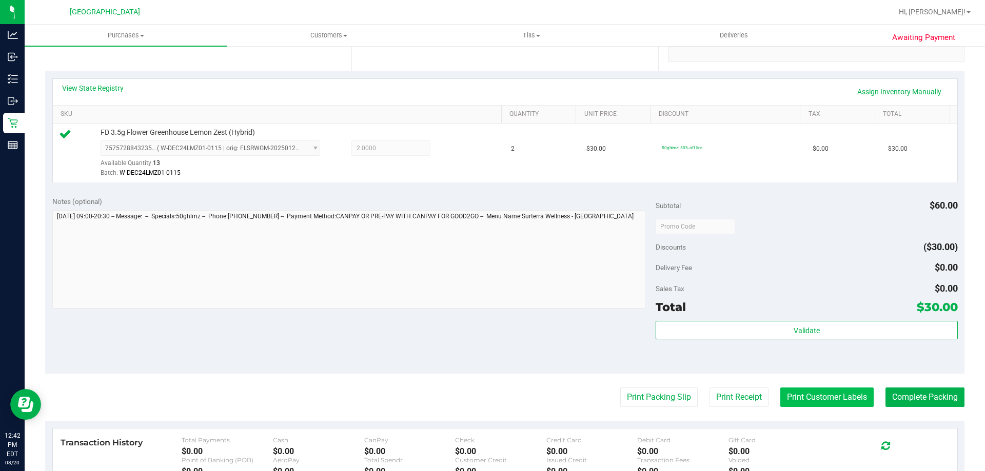
click at [819, 391] on button "Print Customer Labels" at bounding box center [826, 397] width 93 height 19
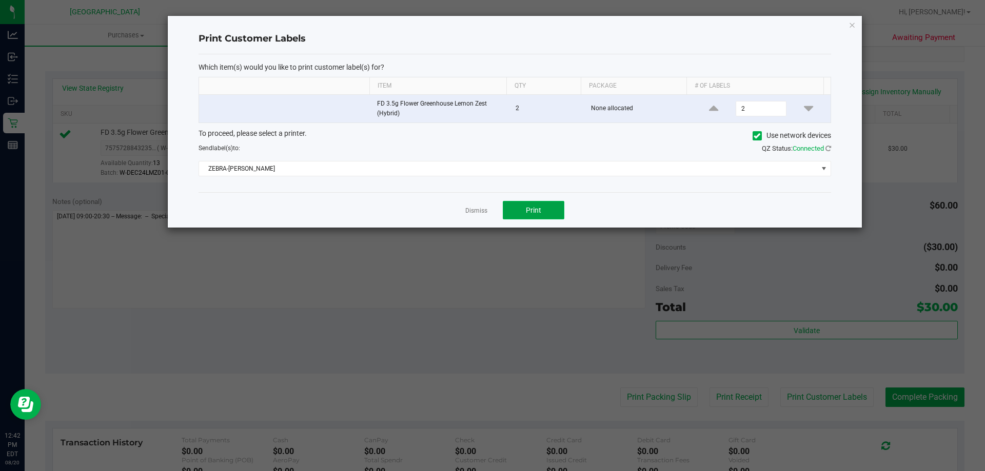
click at [538, 209] on span "Print" at bounding box center [533, 210] width 15 height 8
click at [477, 207] on link "Dismiss" at bounding box center [476, 211] width 22 height 9
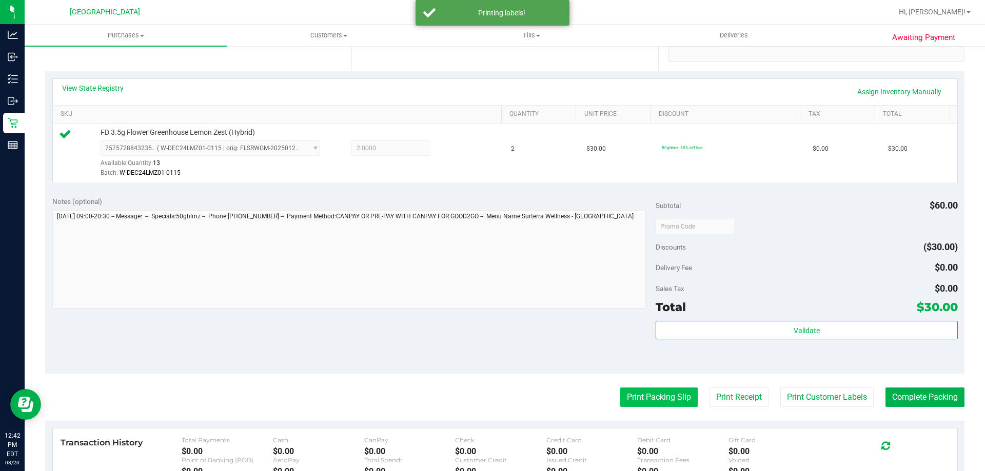
click at [659, 399] on button "Print Packing Slip" at bounding box center [658, 397] width 77 height 19
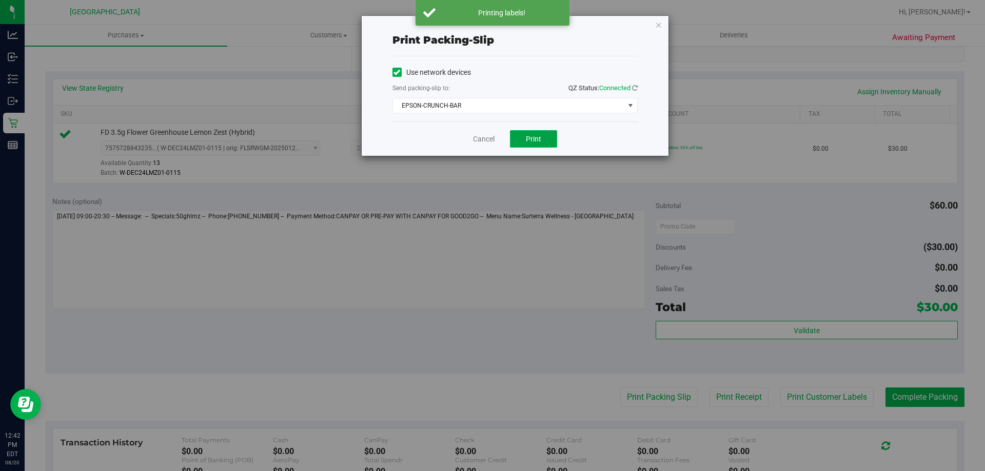
click at [539, 133] on button "Print" at bounding box center [533, 138] width 47 height 17
click at [487, 137] on link "Cancel" at bounding box center [484, 139] width 22 height 11
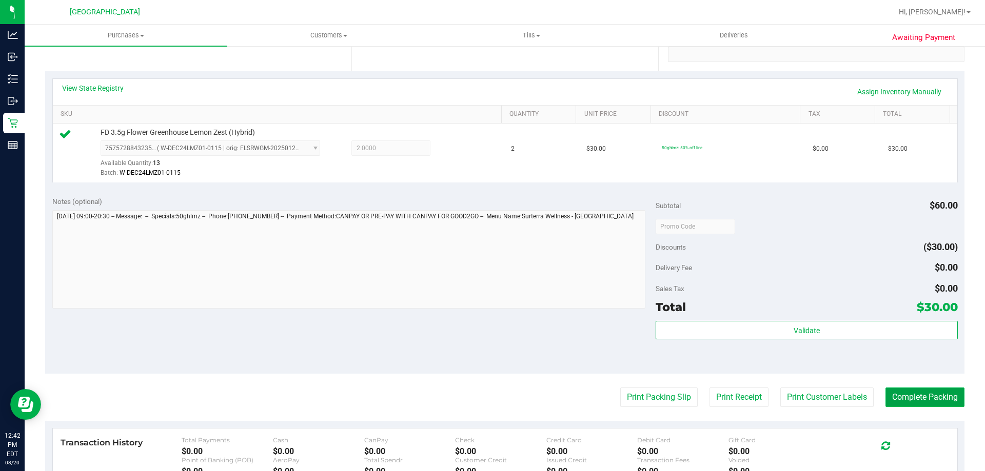
click at [926, 392] on button "Complete Packing" at bounding box center [924, 397] width 79 height 19
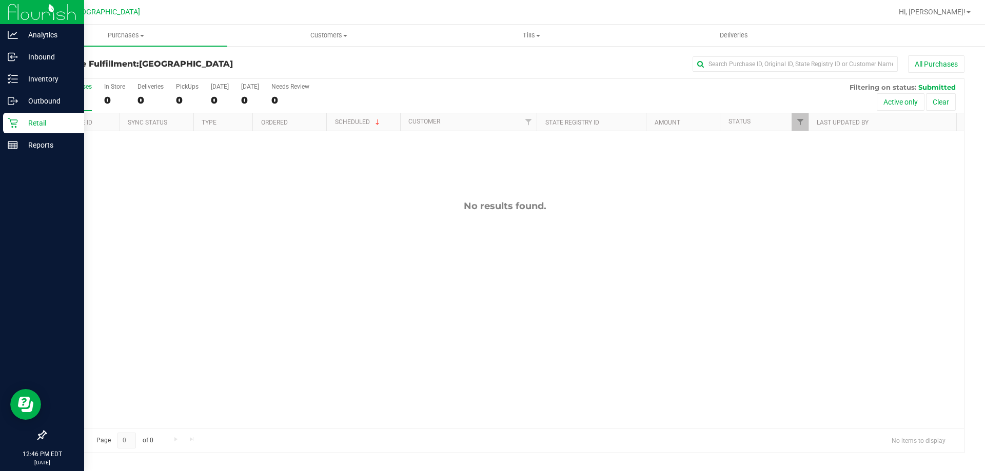
click at [42, 119] on p "Retail" at bounding box center [49, 123] width 62 height 12
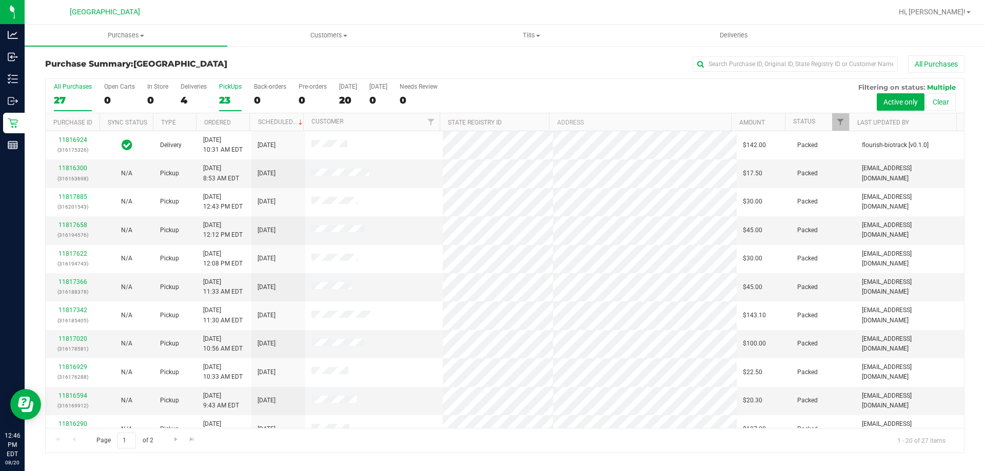
click at [225, 85] on div "PickUps" at bounding box center [230, 86] width 23 height 7
click at [0, 0] on input "PickUps 23" at bounding box center [0, 0] width 0 height 0
click at [369, 62] on div "All Purchases" at bounding box center [657, 63] width 613 height 17
click at [273, 61] on h3 "Purchase Summary: North Port WC" at bounding box center [198, 63] width 306 height 9
click at [354, 56] on div "All Purchases" at bounding box center [657, 63] width 613 height 17
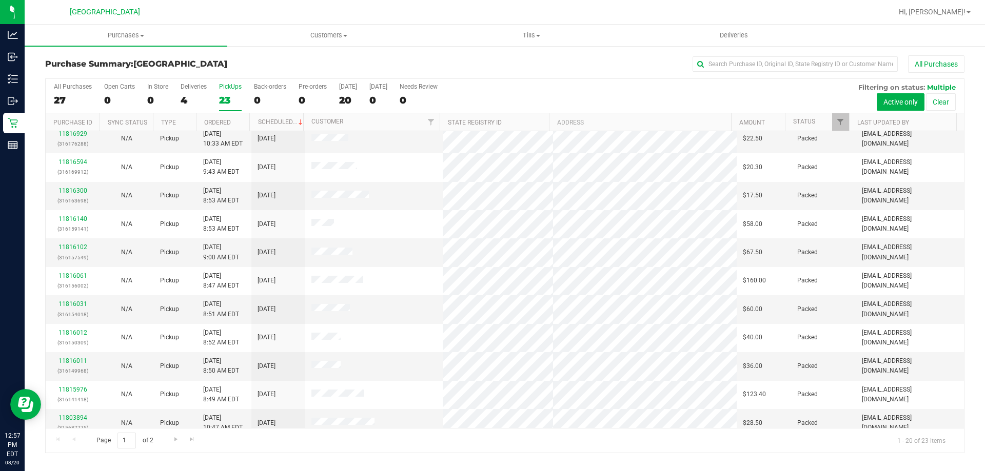
scroll to position [271, 0]
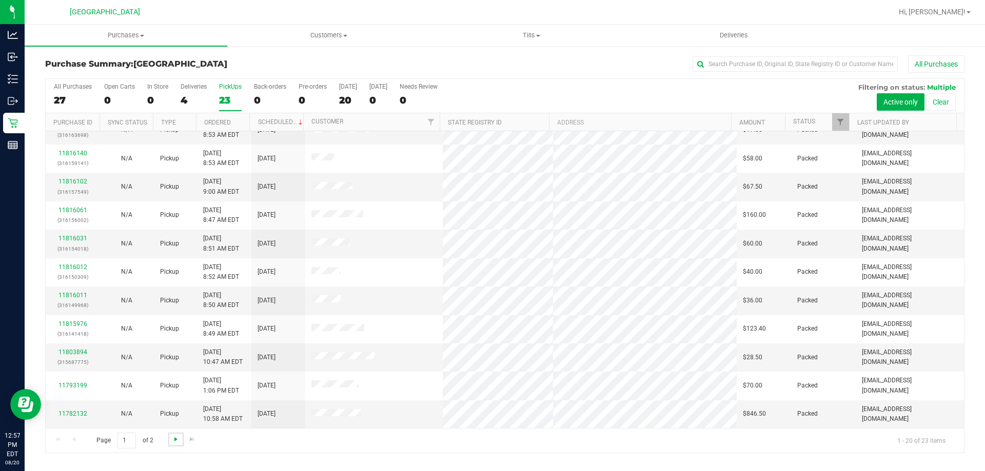
click at [175, 440] on span "Go to the next page" at bounding box center [176, 439] width 8 height 8
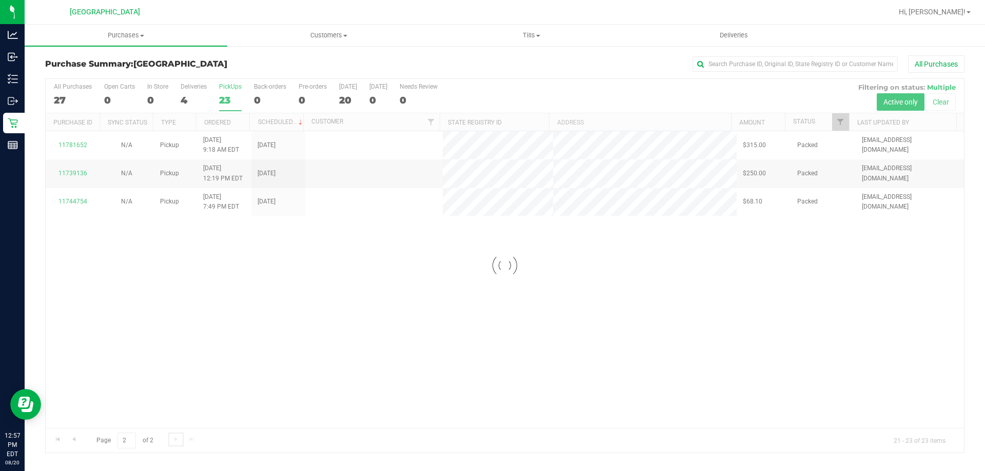
scroll to position [0, 0]
click at [73, 440] on span "Go to the previous page" at bounding box center [74, 439] width 8 height 8
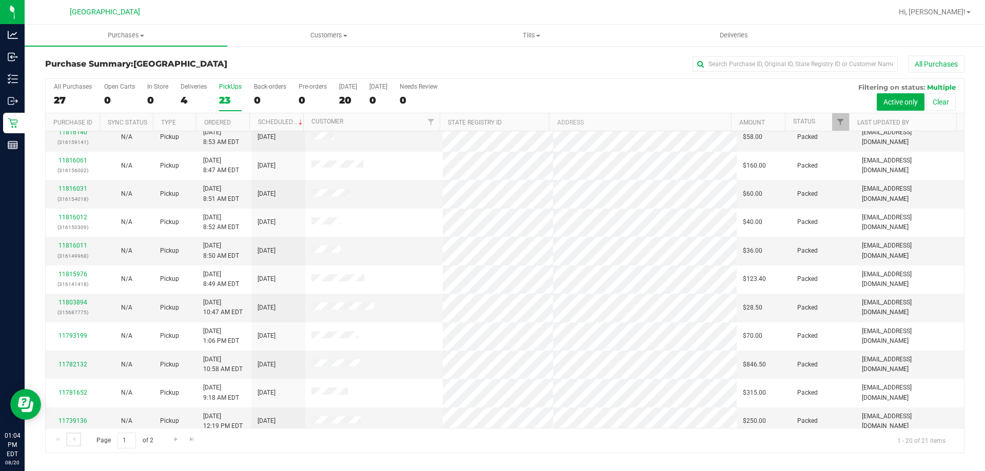
scroll to position [271, 0]
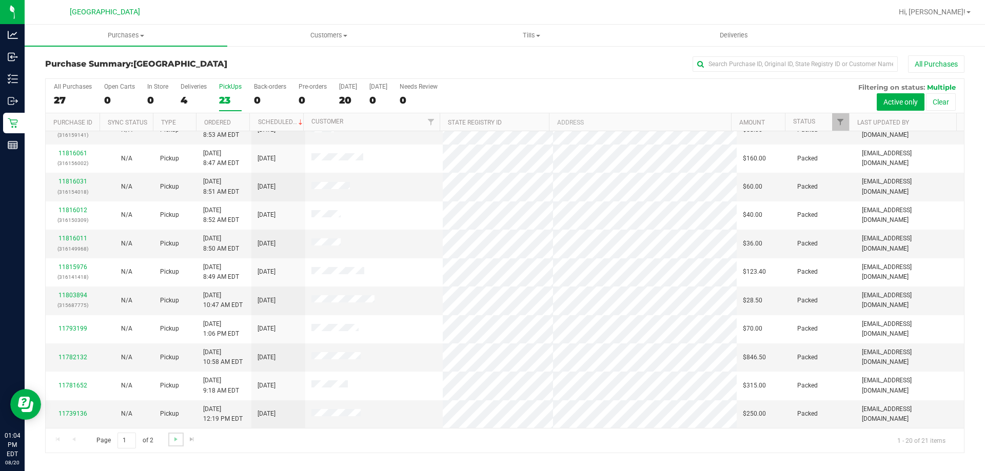
click at [169, 436] on link "Go to the next page" at bounding box center [175, 440] width 15 height 14
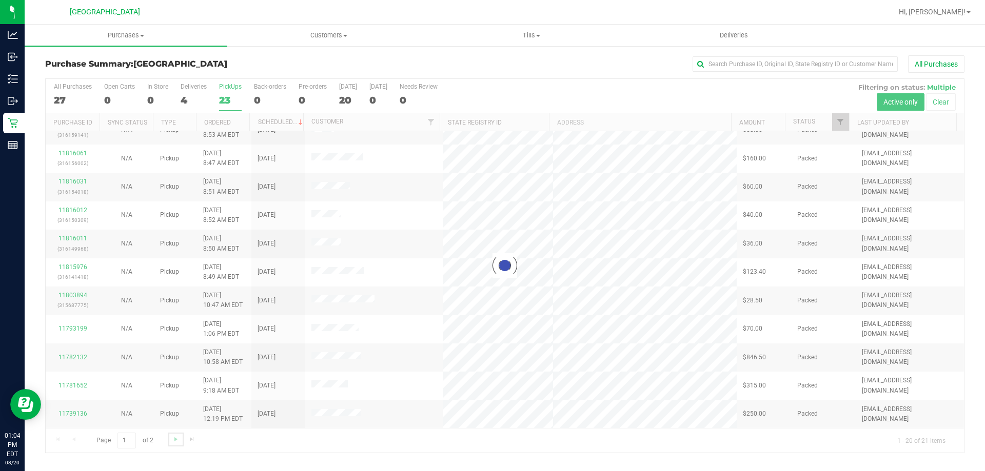
scroll to position [0, 0]
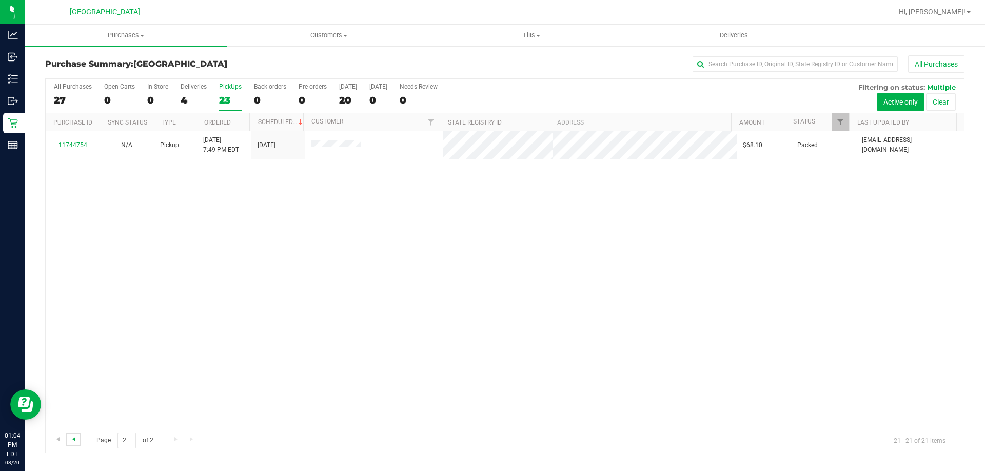
click at [75, 437] on span "Go to the previous page" at bounding box center [74, 439] width 8 height 8
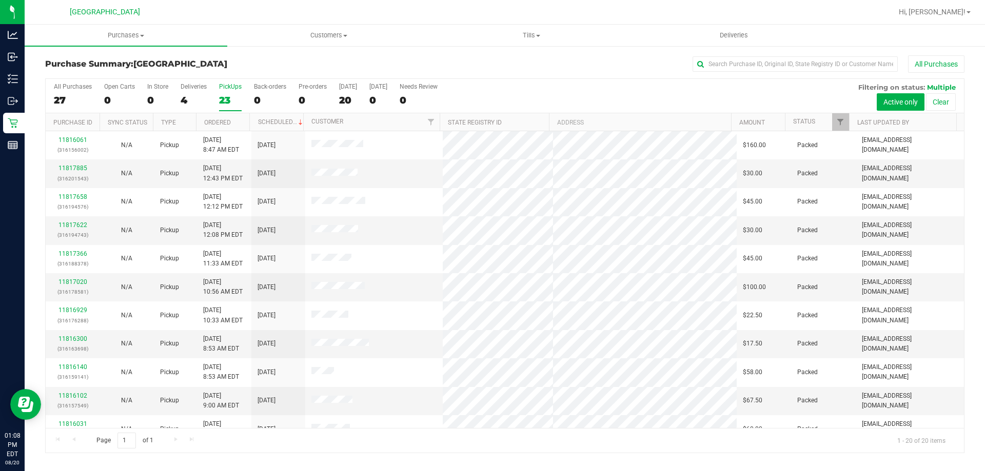
click at [429, 65] on div "All Purchases" at bounding box center [657, 63] width 613 height 17
click at [73, 170] on link "11818191" at bounding box center [72, 168] width 29 height 7
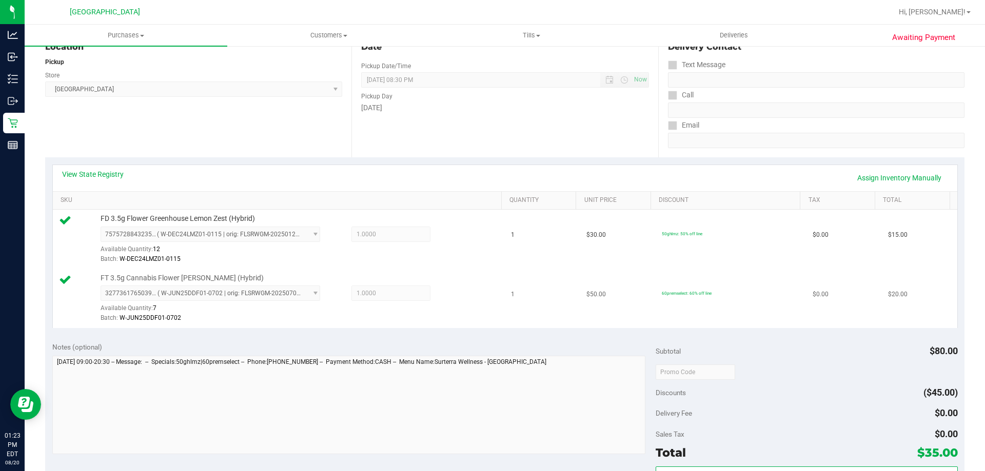
scroll to position [154, 0]
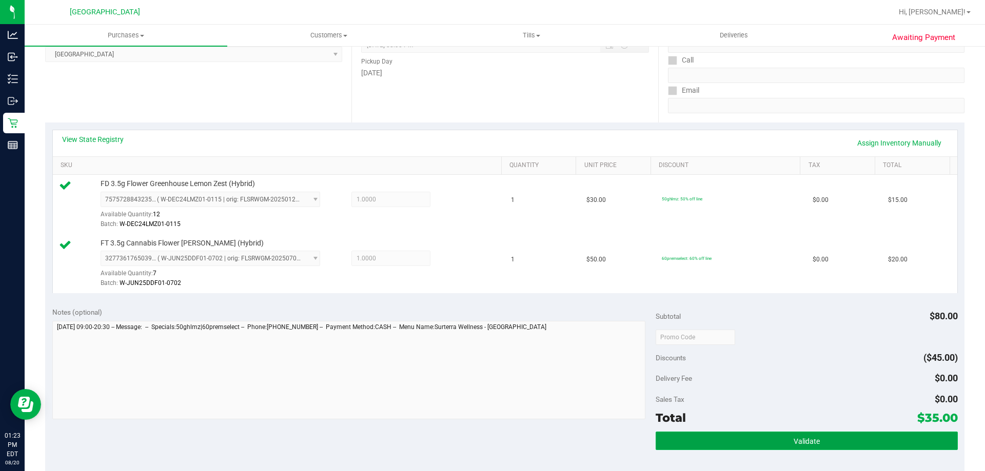
click at [804, 443] on span "Validate" at bounding box center [806, 441] width 26 height 8
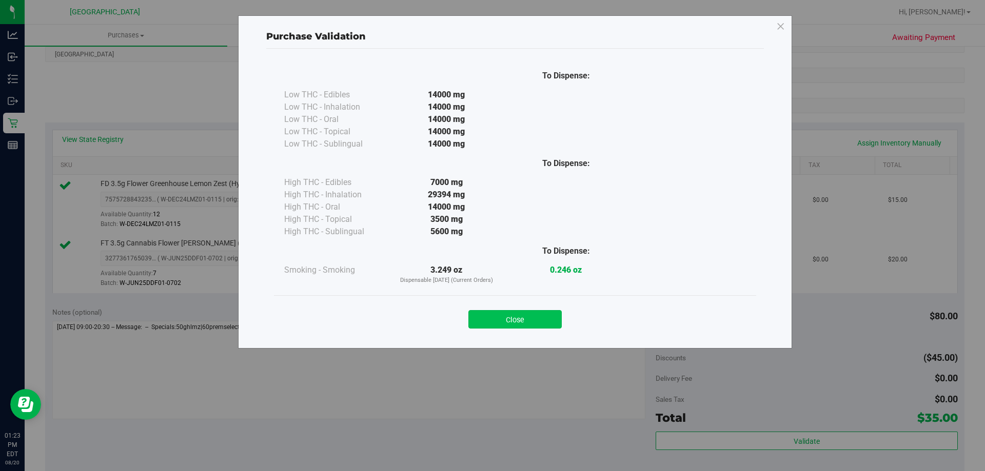
click at [528, 316] on button "Close" at bounding box center [514, 319] width 93 height 18
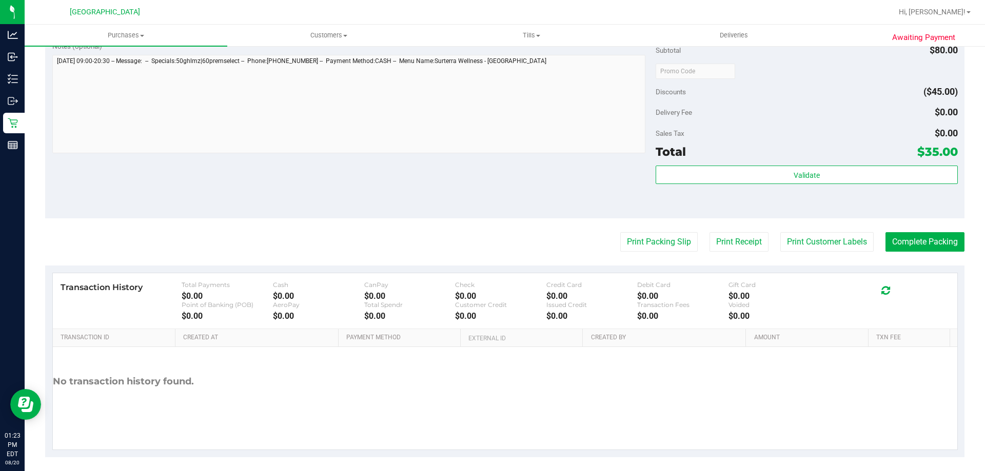
scroll to position [427, 0]
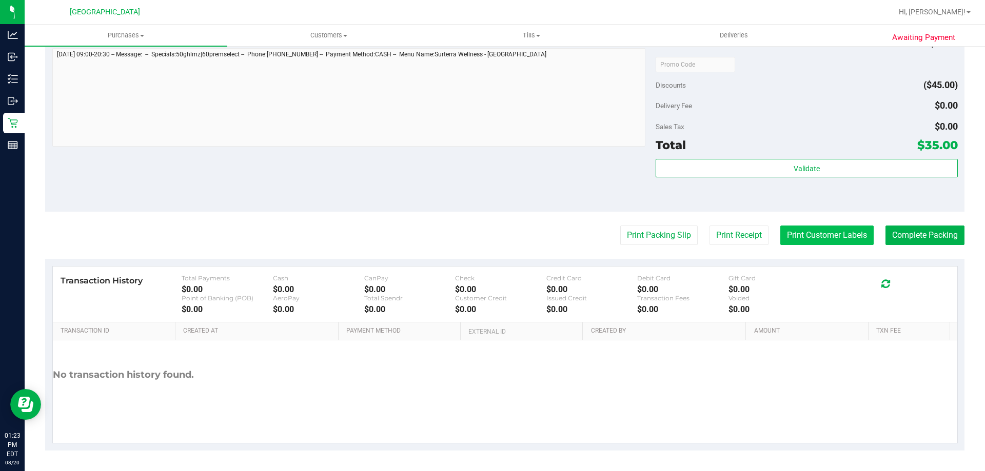
click at [844, 232] on button "Print Customer Labels" at bounding box center [826, 235] width 93 height 19
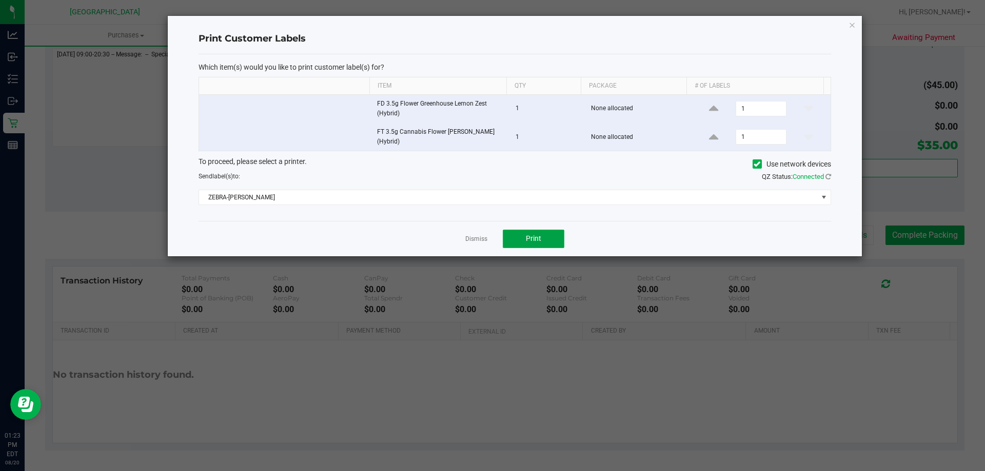
click at [540, 235] on span "Print" at bounding box center [533, 238] width 15 height 8
click at [479, 239] on link "Dismiss" at bounding box center [476, 239] width 22 height 9
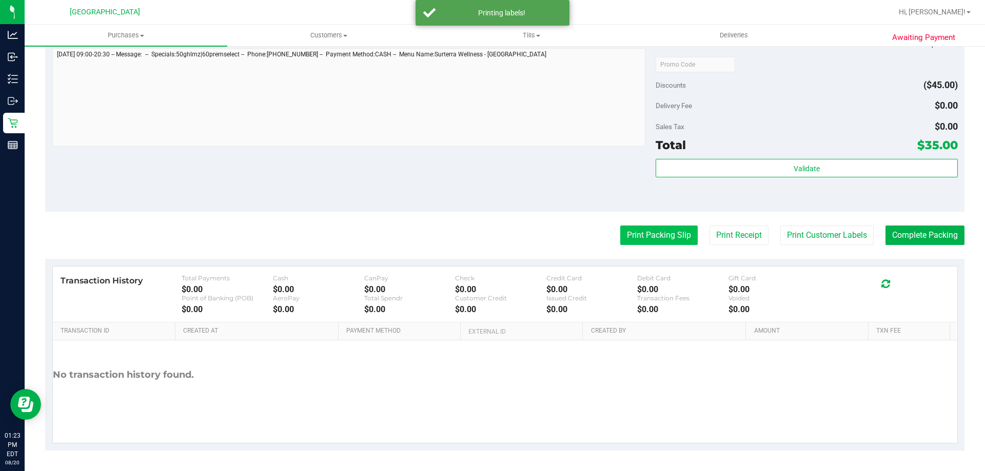
click at [636, 238] on button "Print Packing Slip" at bounding box center [658, 235] width 77 height 19
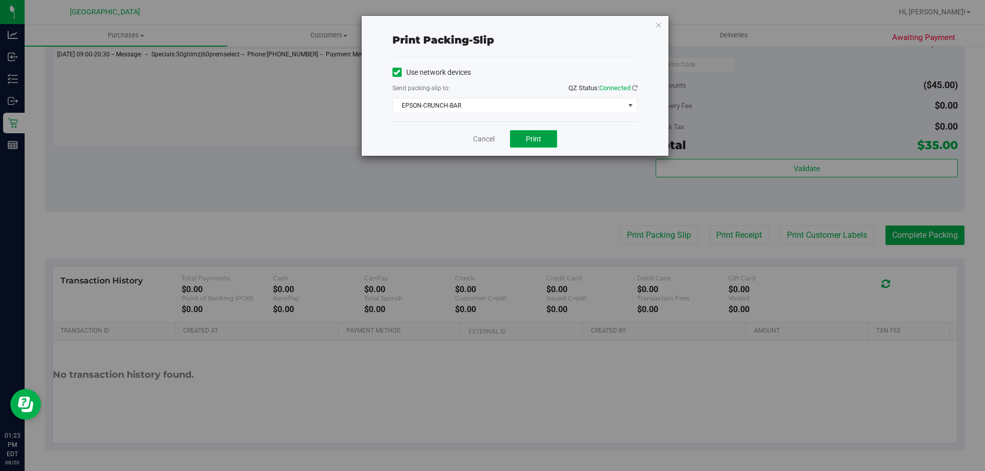
click at [537, 134] on button "Print" at bounding box center [533, 138] width 47 height 17
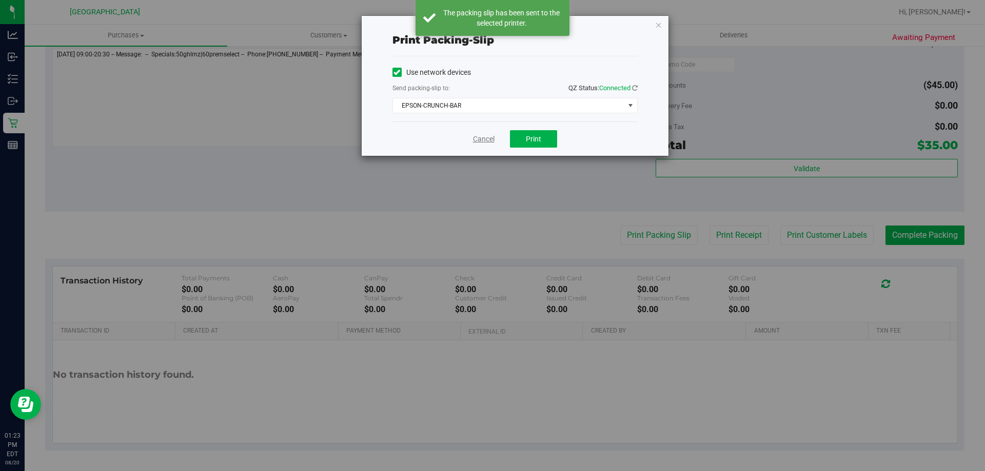
click at [484, 137] on link "Cancel" at bounding box center [484, 139] width 22 height 11
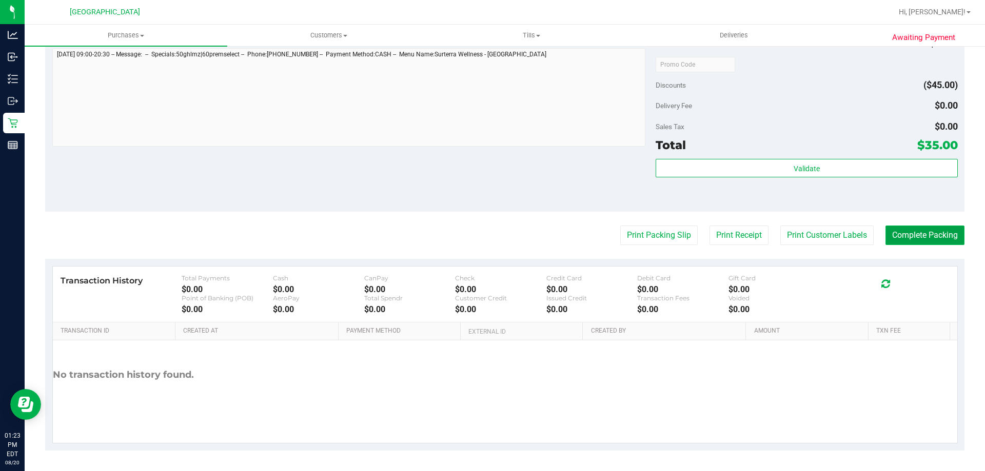
click at [909, 230] on button "Complete Packing" at bounding box center [924, 235] width 79 height 19
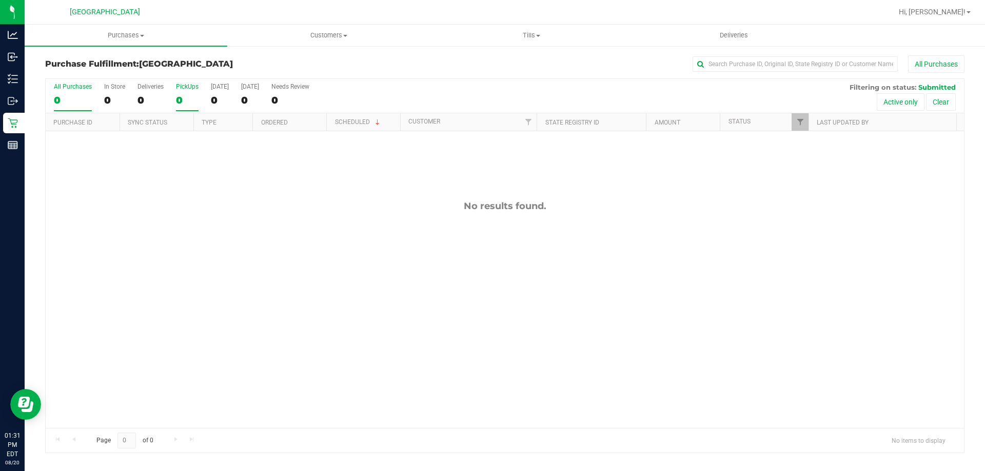
click at [194, 84] on div "PickUps" at bounding box center [187, 86] width 23 height 7
click at [0, 0] on input "PickUps 0" at bounding box center [0, 0] width 0 height 0
click at [184, 86] on div "PickUps" at bounding box center [187, 86] width 23 height 7
click at [0, 0] on input "PickUps 0" at bounding box center [0, 0] width 0 height 0
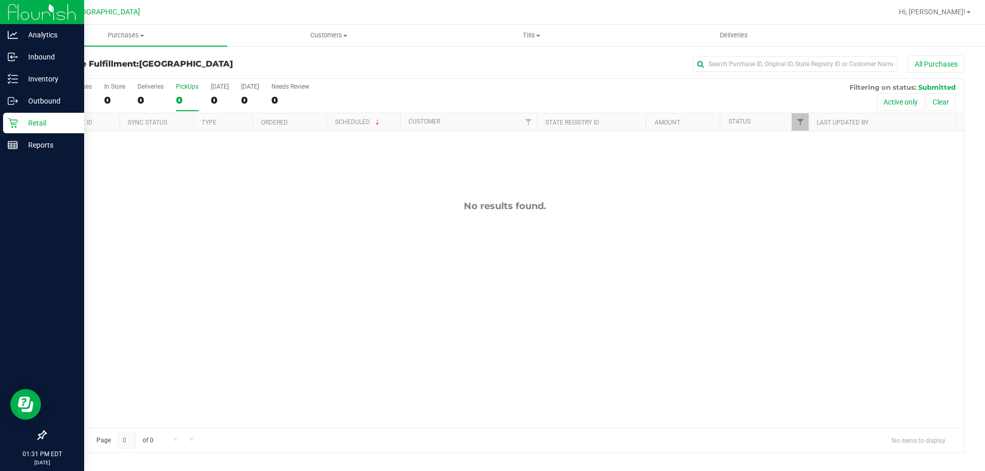
click at [53, 119] on p "Retail" at bounding box center [49, 123] width 62 height 12
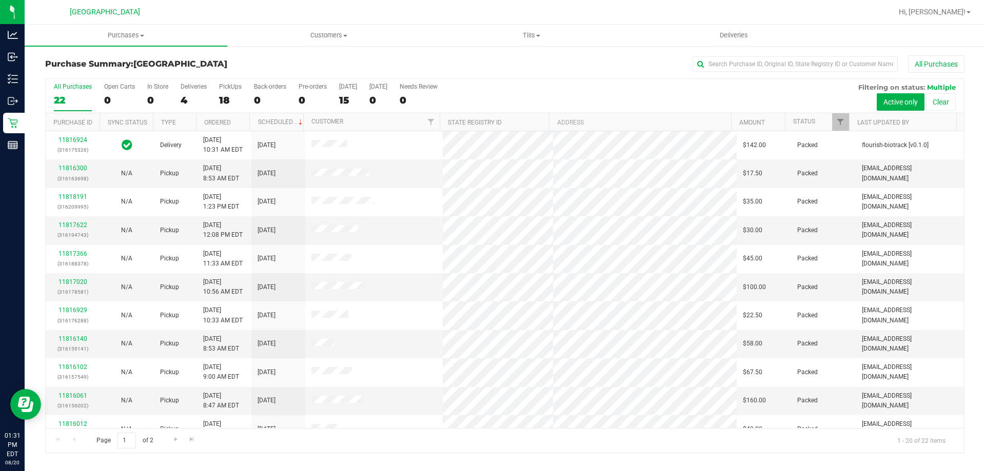
click at [230, 86] on div "PickUps" at bounding box center [230, 86] width 23 height 7
click at [0, 0] on input "PickUps 18" at bounding box center [0, 0] width 0 height 0
click at [69, 168] on link "11818293" at bounding box center [72, 168] width 29 height 7
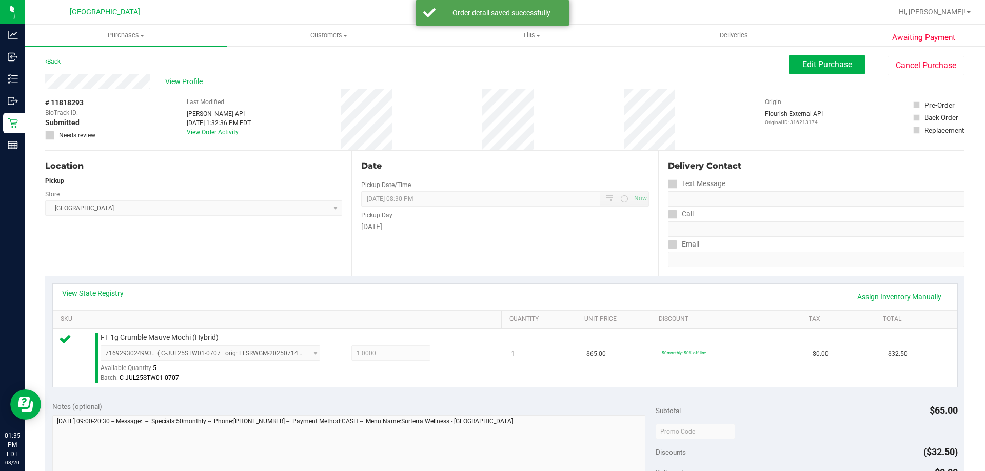
scroll to position [256, 0]
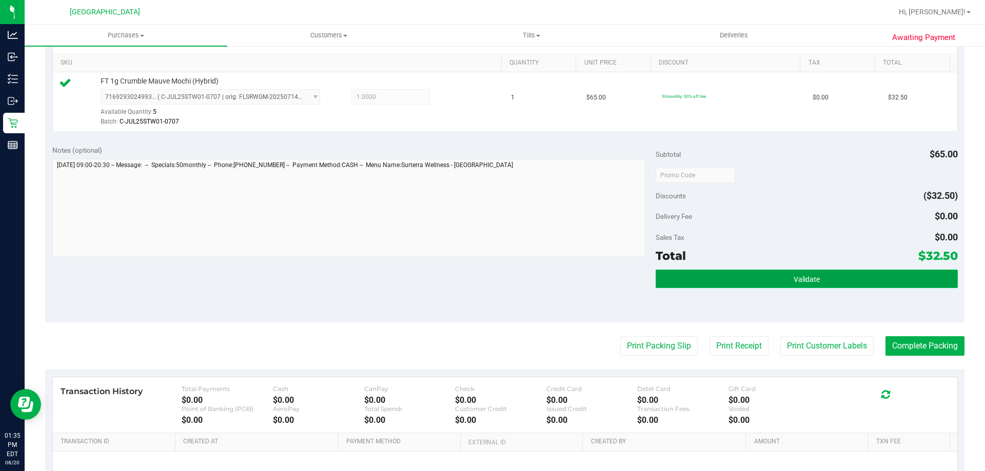
click at [756, 274] on button "Validate" at bounding box center [806, 279] width 302 height 18
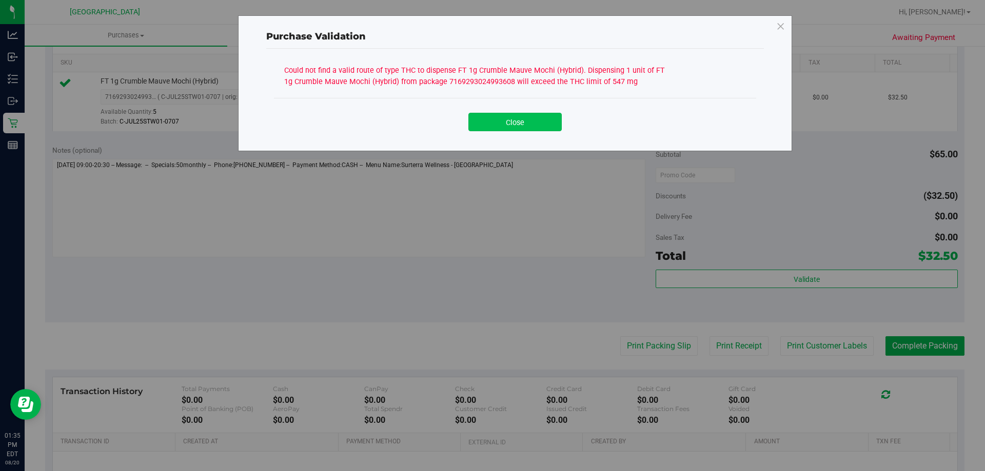
click at [504, 129] on button "Close" at bounding box center [514, 122] width 93 height 18
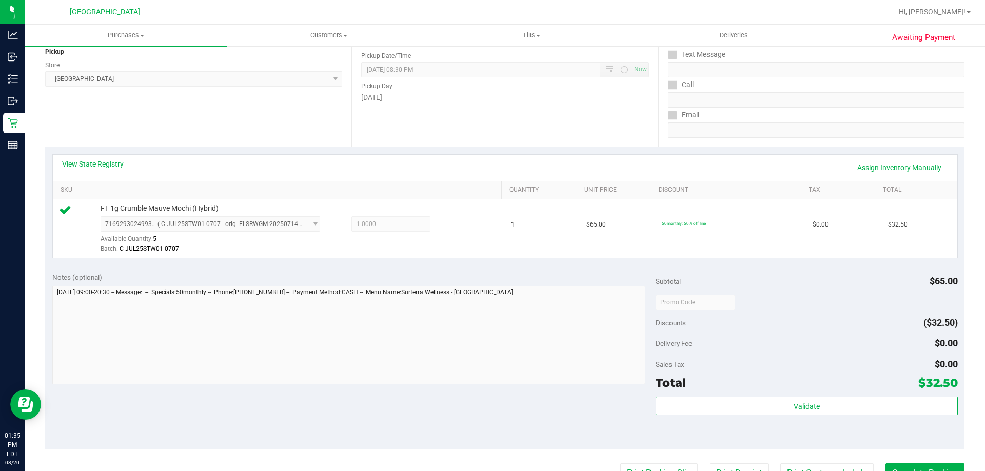
scroll to position [103, 0]
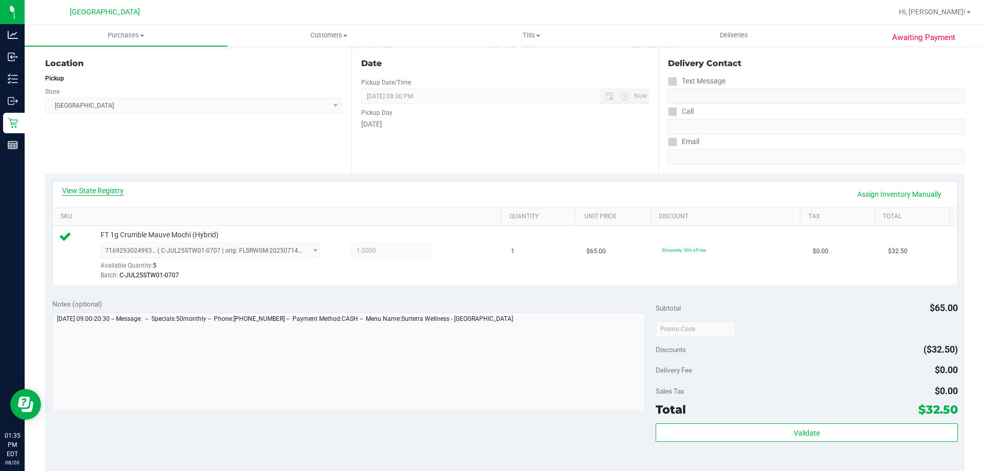
click at [103, 190] on link "View State Registry" at bounding box center [93, 191] width 62 height 10
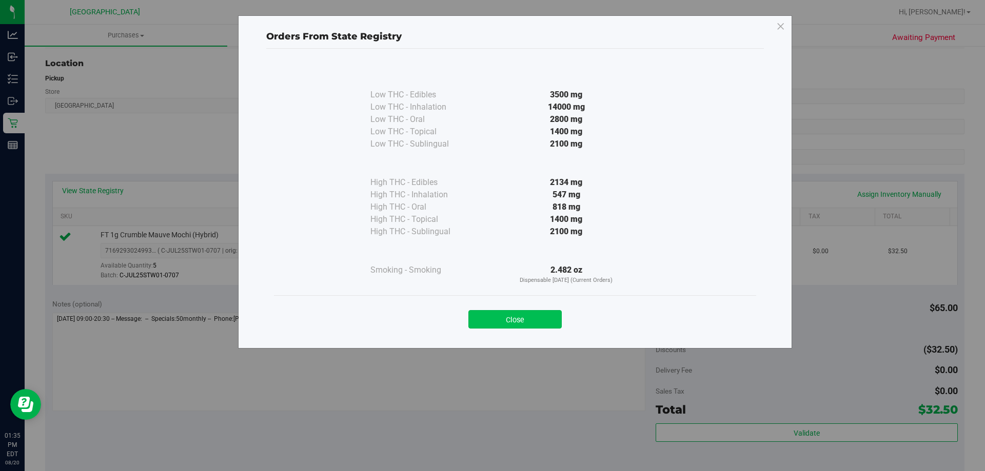
click at [516, 318] on button "Close" at bounding box center [514, 319] width 93 height 18
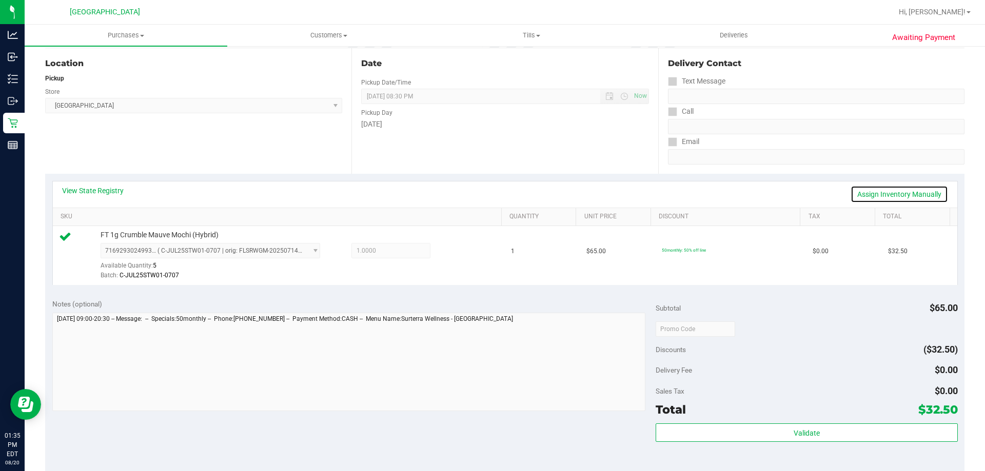
click at [895, 191] on link "Assign Inventory Manually" at bounding box center [898, 194] width 97 height 17
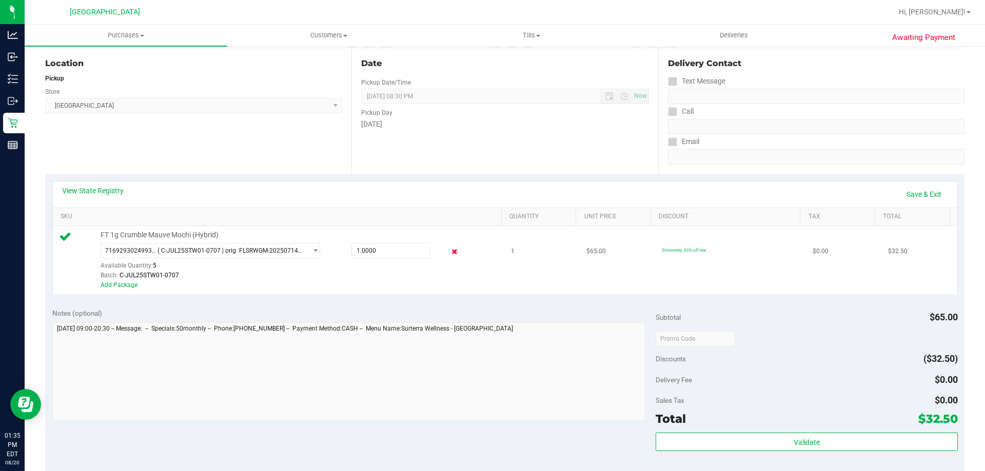
click at [449, 252] on icon at bounding box center [454, 252] width 11 height 12
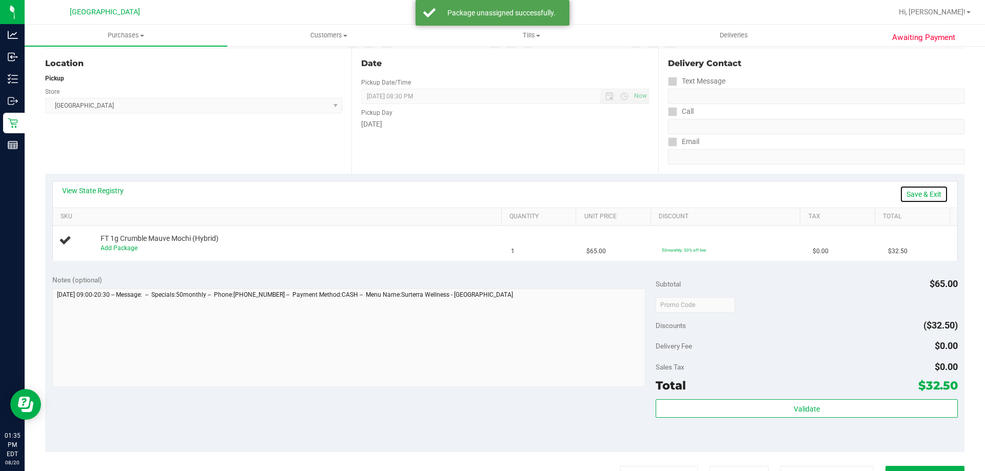
click at [915, 193] on link "Save & Exit" at bounding box center [923, 194] width 48 height 17
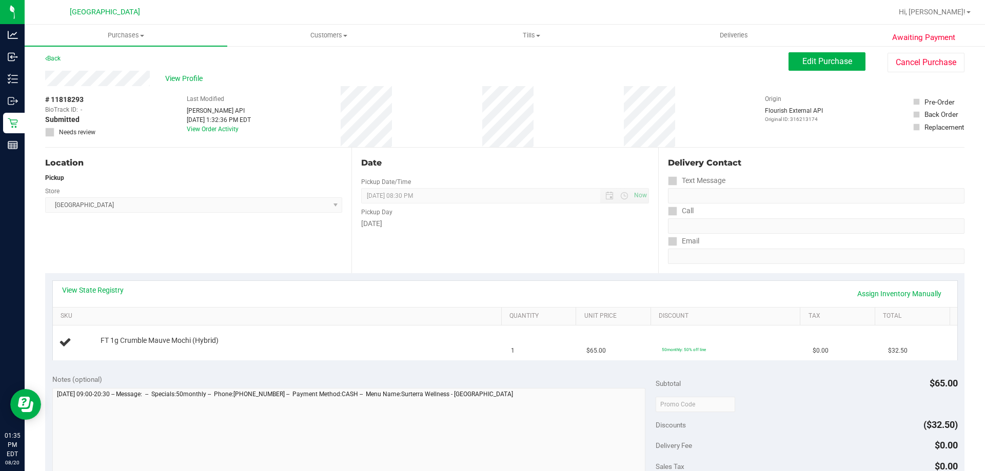
scroll to position [0, 0]
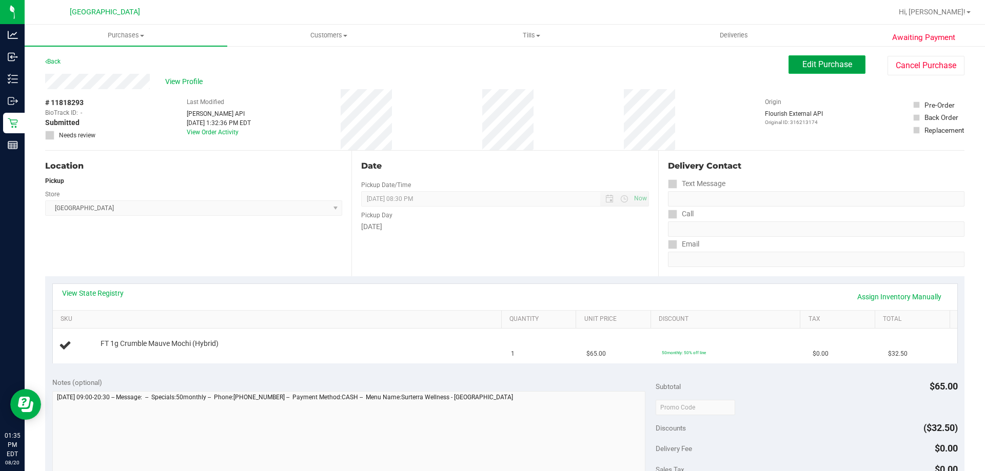
click at [815, 64] on span "Edit Purchase" at bounding box center [827, 64] width 50 height 10
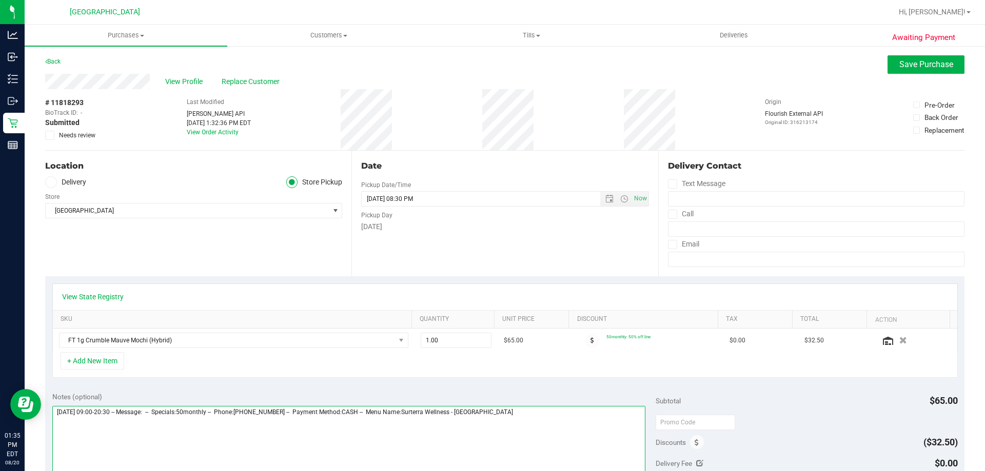
click at [520, 414] on textarea at bounding box center [348, 455] width 593 height 98
type textarea "Wednesday 08/20/2025 09:00-20:30 -- Message: -- Specials:50monthly -- Phone:941…"
click at [48, 135] on icon at bounding box center [50, 135] width 7 height 0
click at [0, 0] on input "Needs review" at bounding box center [0, 0] width 0 height 0
click at [928, 61] on span "Save Purchase" at bounding box center [926, 64] width 54 height 10
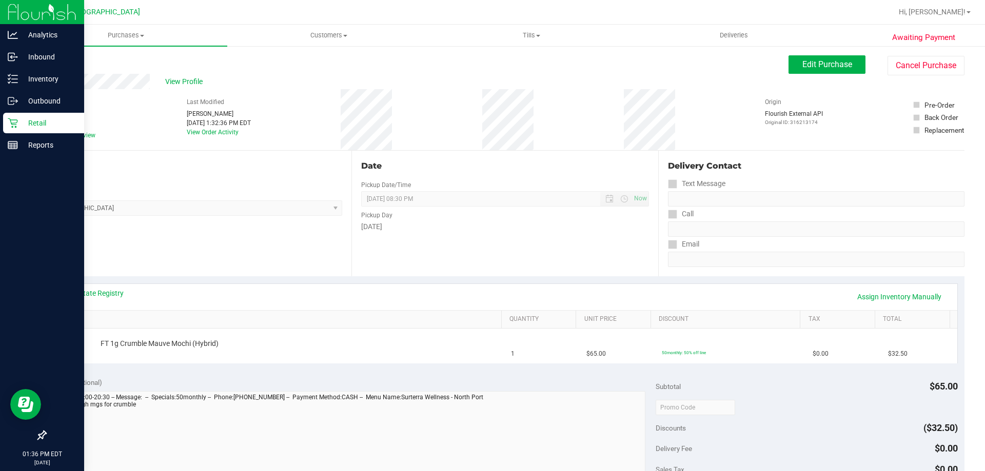
click at [42, 122] on p "Retail" at bounding box center [49, 123] width 62 height 12
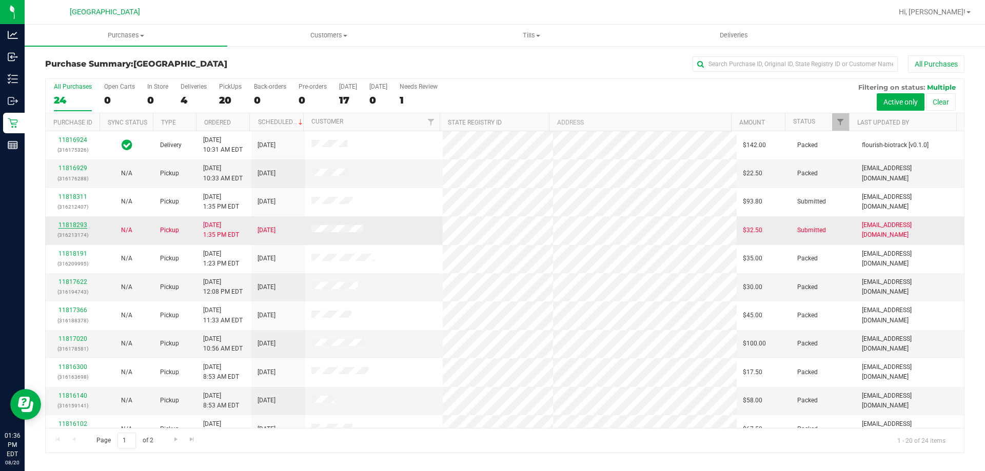
click at [72, 225] on link "11818293" at bounding box center [72, 225] width 29 height 7
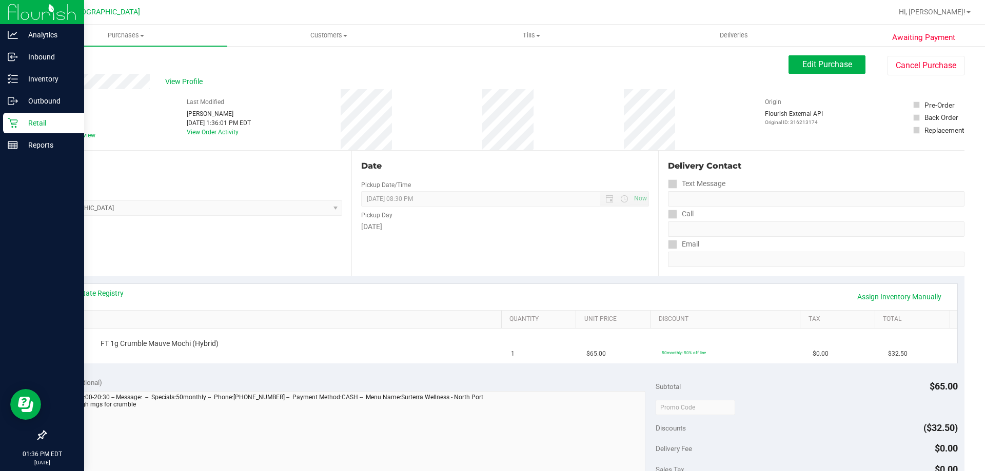
click at [36, 119] on p "Retail" at bounding box center [49, 123] width 62 height 12
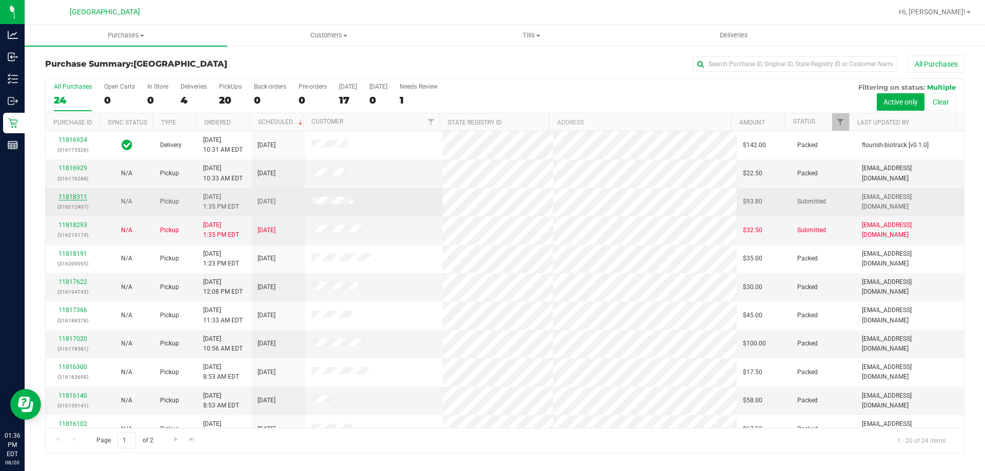
click at [75, 197] on link "11818311" at bounding box center [72, 196] width 29 height 7
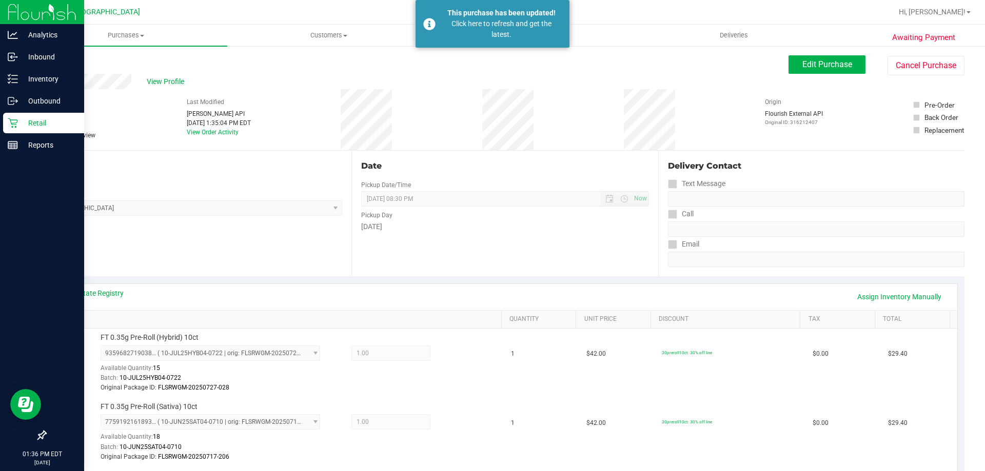
click at [42, 118] on p "Retail" at bounding box center [49, 123] width 62 height 12
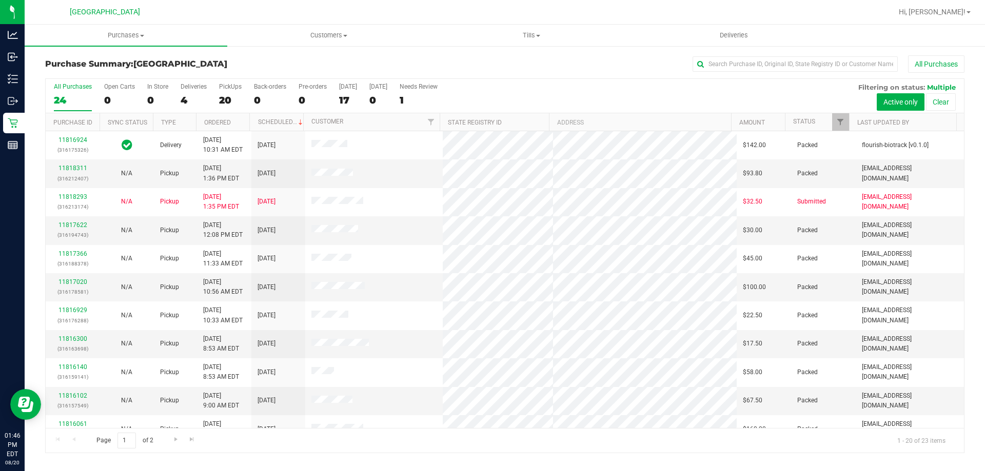
click at [400, 54] on div "Purchase Summary: North Port WC All Purchases All Purchases 24 Open Carts 0 In …" at bounding box center [505, 254] width 960 height 418
click at [609, 62] on div "All Purchases" at bounding box center [657, 63] width 613 height 17
click at [414, 55] on div "Purchase Summary: North Port WC All Purchases All Purchases 24 Open Carts 0 In …" at bounding box center [505, 254] width 960 height 418
click at [215, 88] on div "All Purchases 24 Open Carts 0 In Store 0 Deliveries 4 PickUps 20 Back-orders 0 …" at bounding box center [505, 96] width 918 height 34
click at [222, 87] on div "PickUps" at bounding box center [230, 86] width 23 height 7
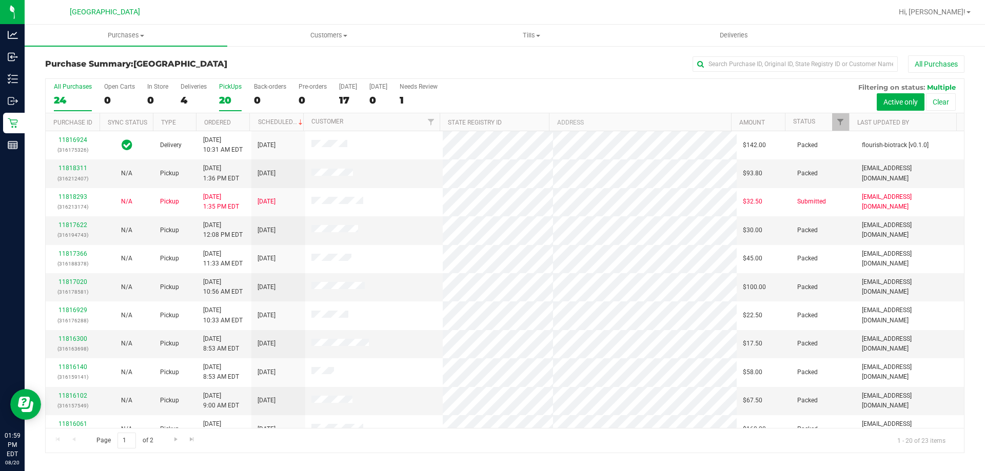
click at [0, 0] on input "PickUps 20" at bounding box center [0, 0] width 0 height 0
click at [194, 107] on label "Deliveries 4" at bounding box center [193, 97] width 26 height 28
click at [0, 0] on input "Deliveries 4" at bounding box center [0, 0] width 0 height 0
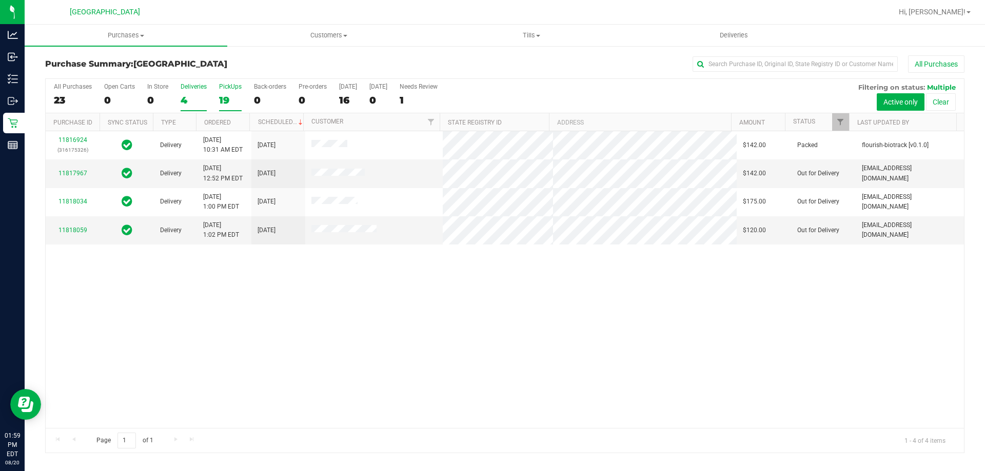
click at [236, 91] on label "PickUps 19" at bounding box center [230, 97] width 23 height 28
click at [0, 0] on input "PickUps 19" at bounding box center [0, 0] width 0 height 0
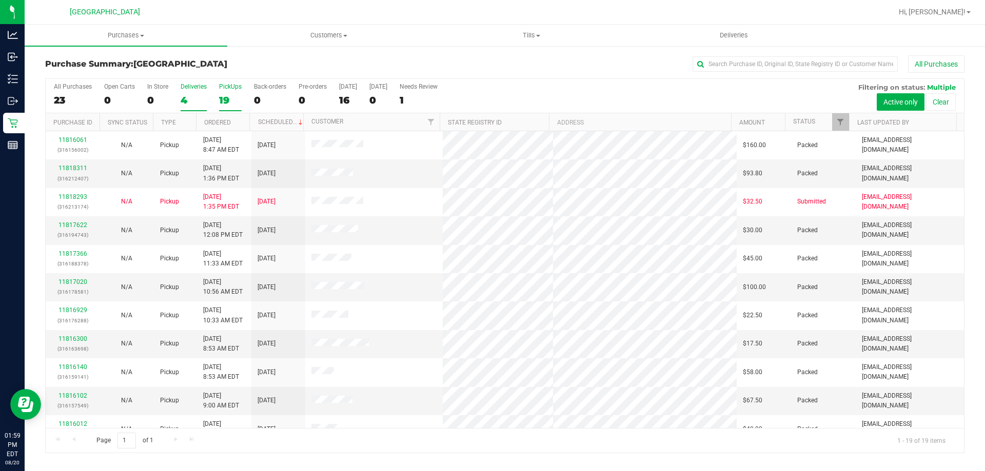
click at [185, 101] on div "4" at bounding box center [193, 100] width 26 height 12
click at [0, 0] on input "Deliveries 4" at bounding box center [0, 0] width 0 height 0
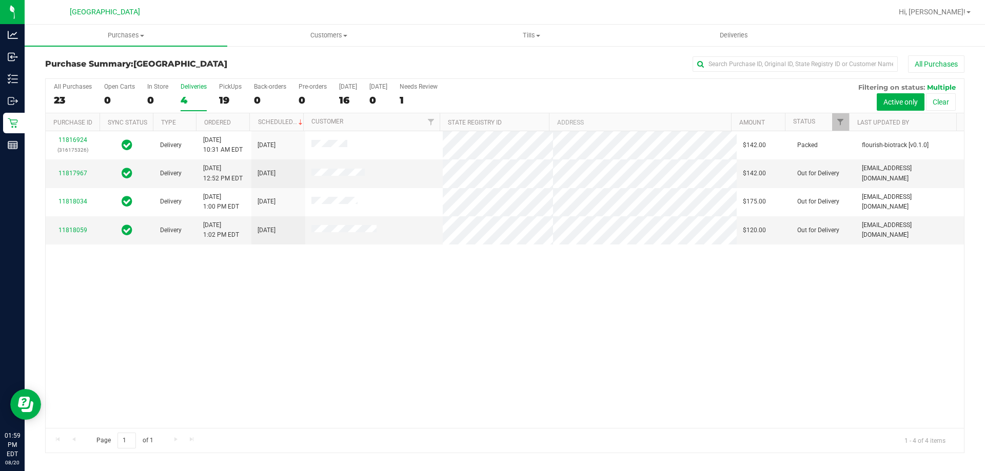
click at [216, 103] on div "All Purchases 23 Open Carts 0 In Store 0 Deliveries 4 PickUps 19 Back-orders 0 …" at bounding box center [505, 96] width 918 height 34
click at [226, 104] on div "19" at bounding box center [230, 100] width 23 height 12
click at [0, 0] on input "PickUps 19" at bounding box center [0, 0] width 0 height 0
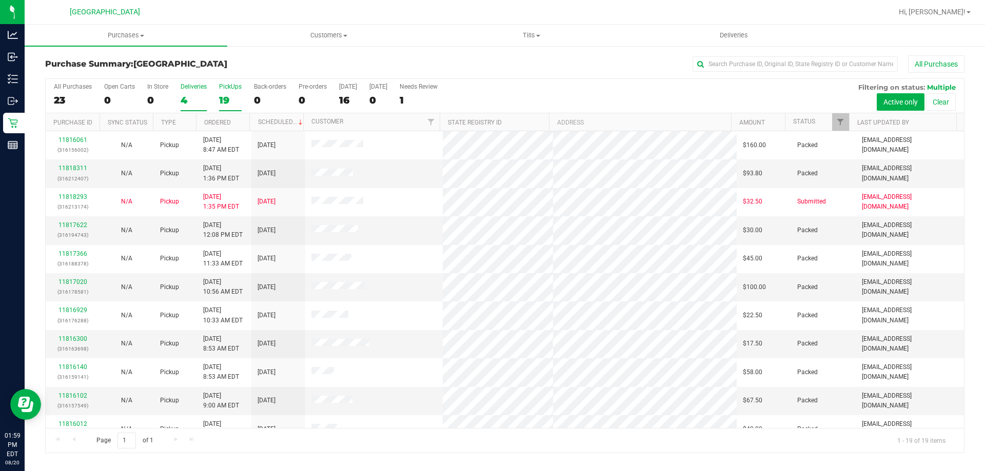
click at [191, 99] on div "4" at bounding box center [193, 100] width 26 height 12
click at [0, 0] on input "Deliveries 4" at bounding box center [0, 0] width 0 height 0
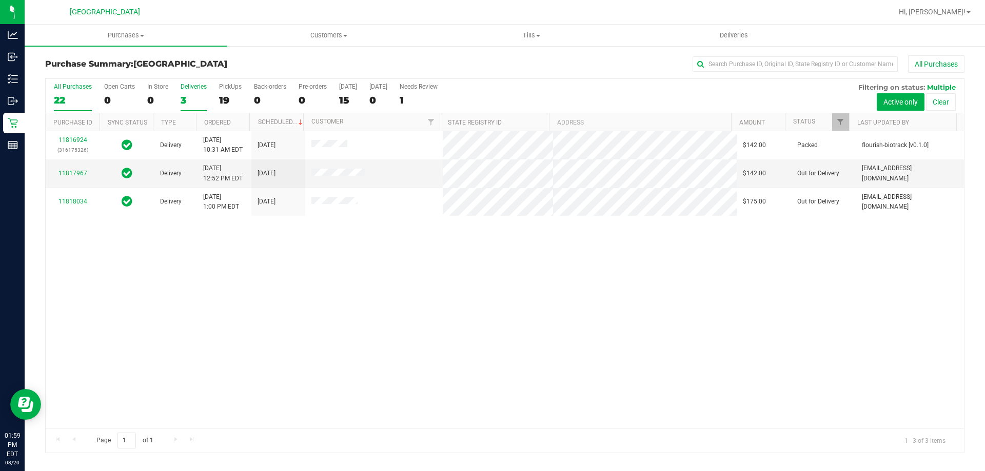
click at [76, 89] on div "All Purchases" at bounding box center [73, 86] width 38 height 7
click at [0, 0] on input "All Purchases 22" at bounding box center [0, 0] width 0 height 0
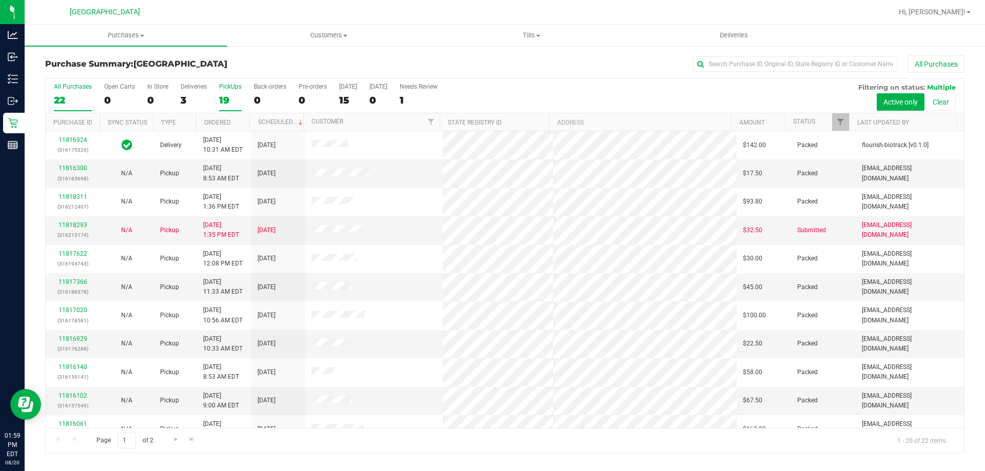
click at [228, 97] on div "19" at bounding box center [230, 100] width 23 height 12
click at [0, 0] on input "PickUps 19" at bounding box center [0, 0] width 0 height 0
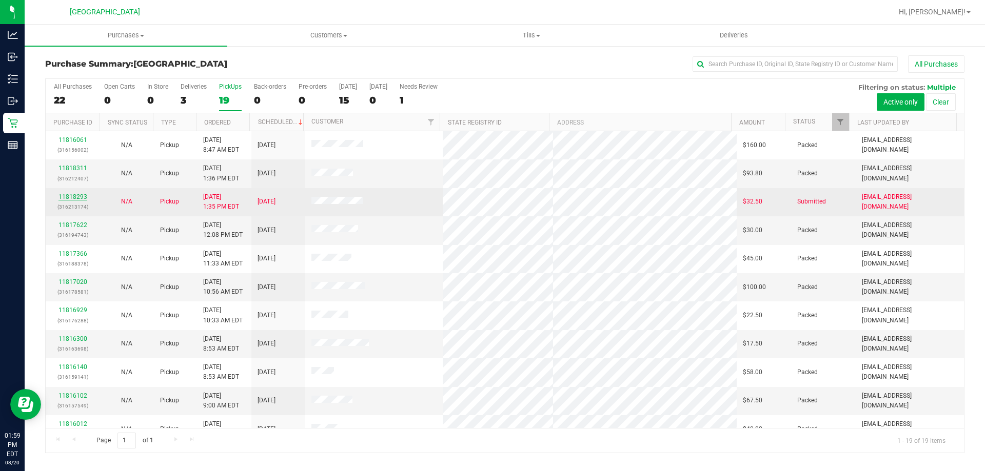
click at [76, 196] on link "11818293" at bounding box center [72, 196] width 29 height 7
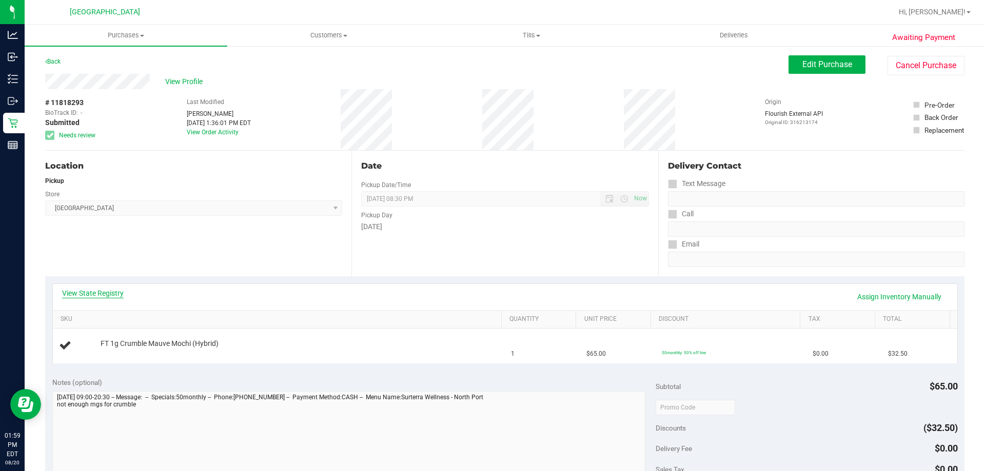
click at [101, 293] on link "View State Registry" at bounding box center [93, 293] width 62 height 10
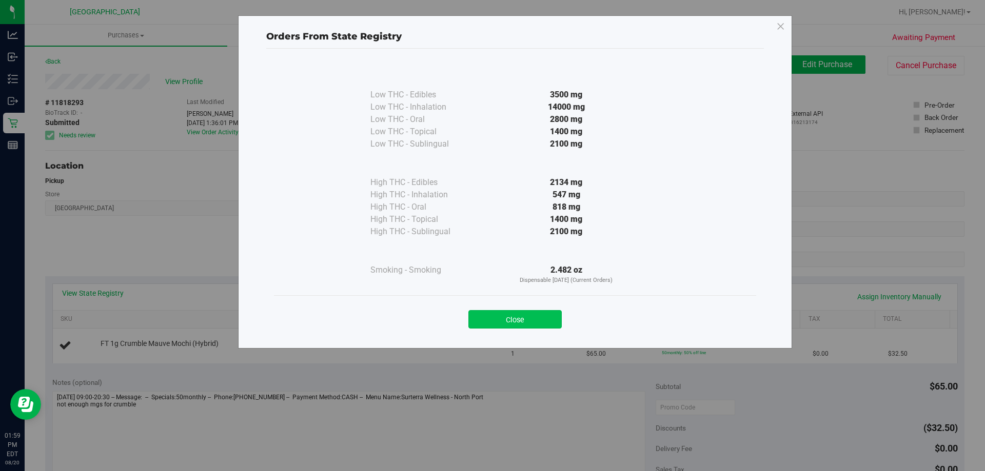
click at [521, 316] on button "Close" at bounding box center [514, 319] width 93 height 18
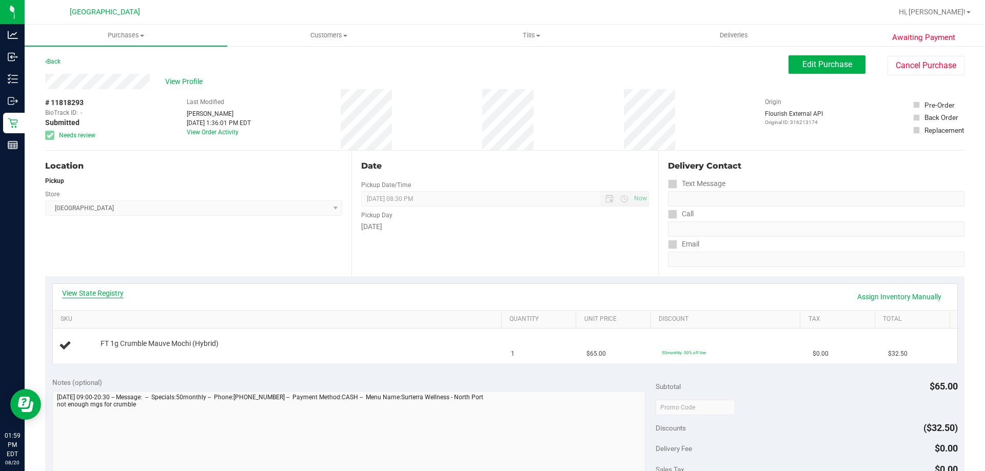
click at [107, 290] on link "View State Registry" at bounding box center [93, 293] width 62 height 10
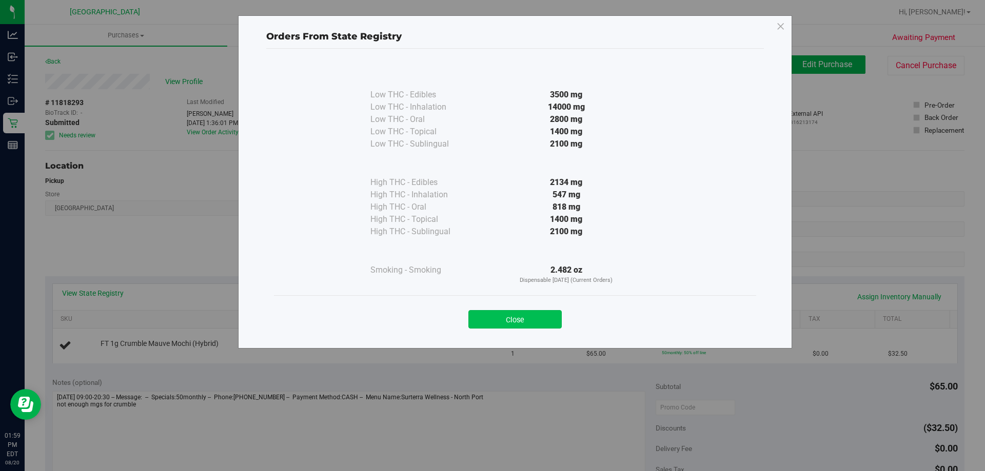
click at [537, 315] on button "Close" at bounding box center [514, 319] width 93 height 18
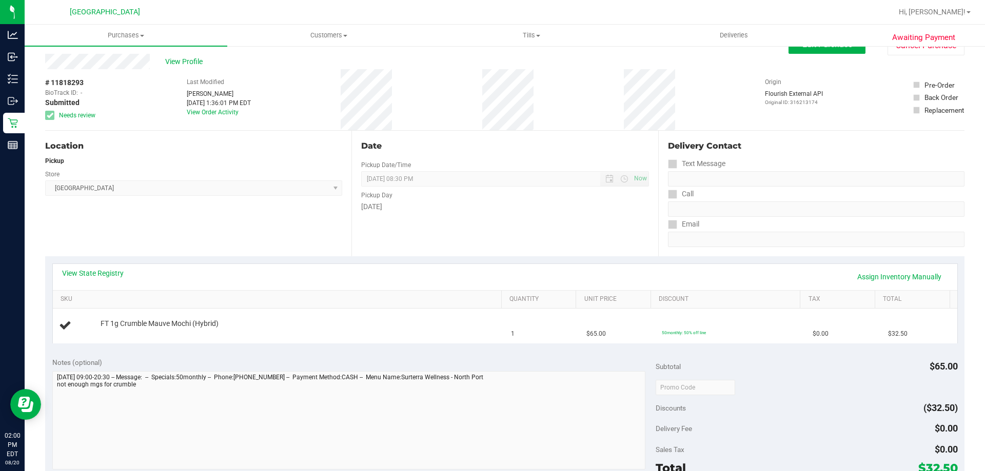
scroll to position [22, 0]
click at [90, 268] on link "View State Registry" at bounding box center [93, 271] width 62 height 10
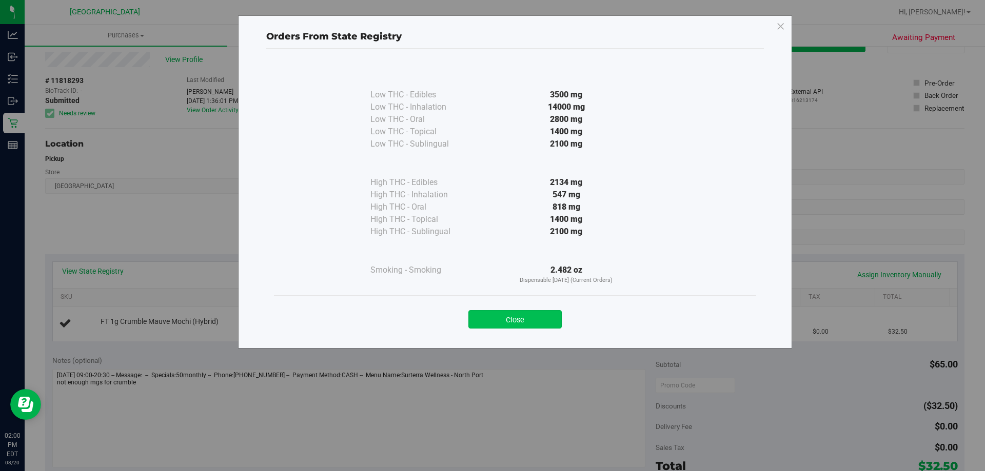
click at [492, 313] on button "Close" at bounding box center [514, 319] width 93 height 18
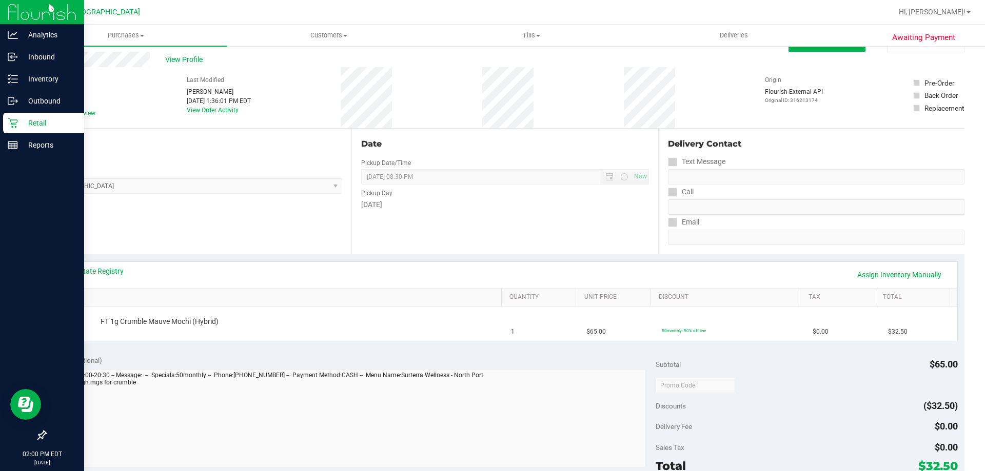
click at [16, 124] on icon at bounding box center [13, 123] width 10 height 10
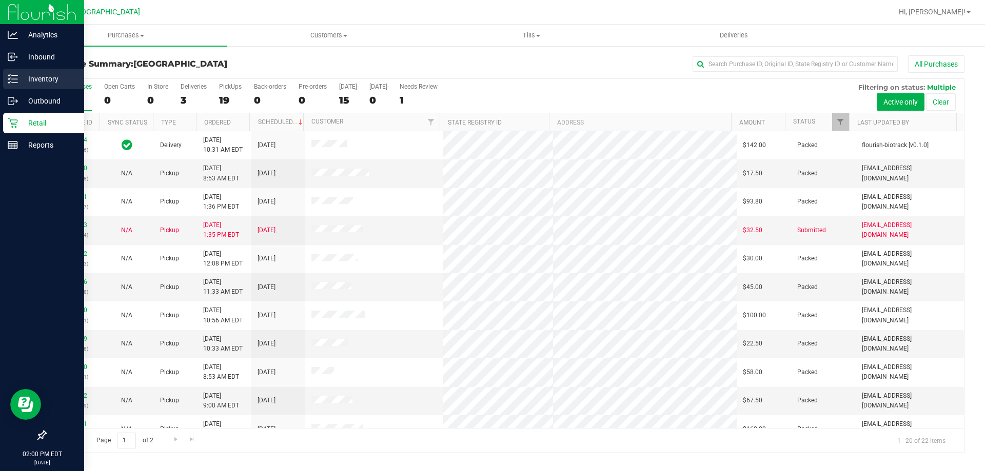
click at [51, 71] on div "Inventory" at bounding box center [43, 79] width 81 height 21
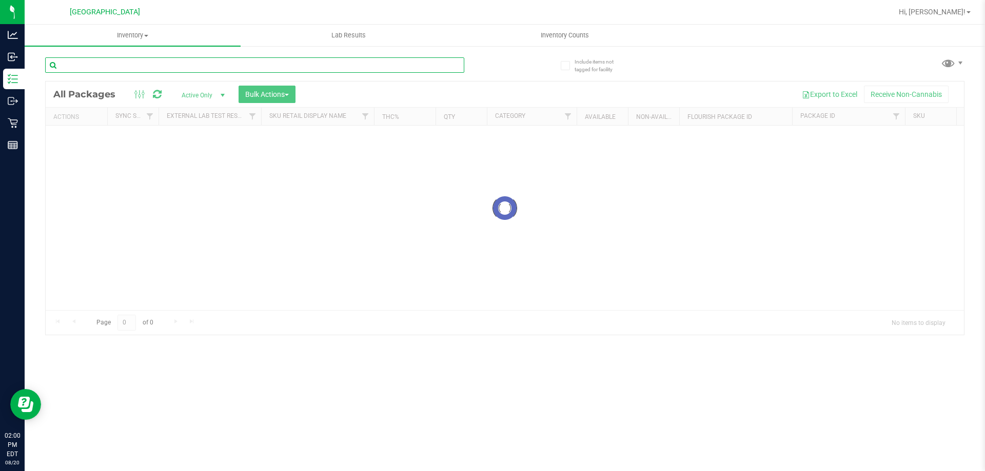
click at [124, 66] on div "Inventory All packages All inventory Waste log Create inventory Lab Results Inv…" at bounding box center [505, 248] width 960 height 447
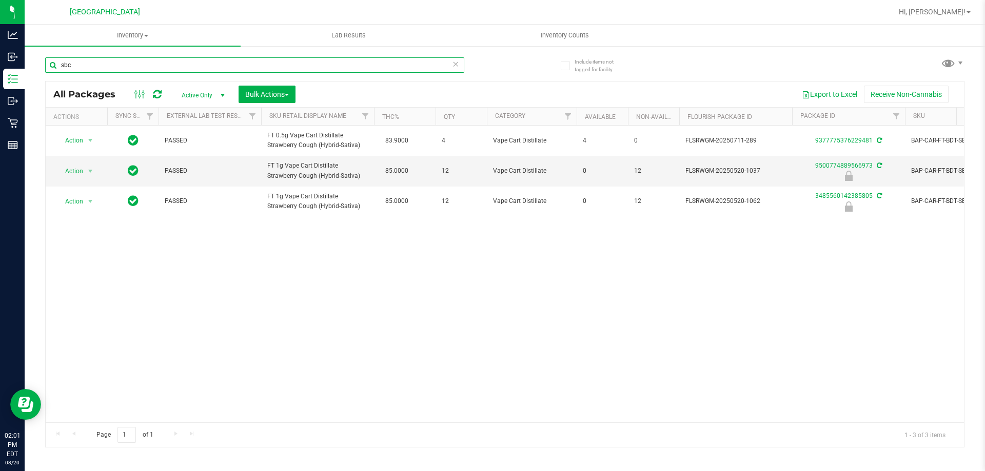
click at [96, 70] on input "sbc" at bounding box center [254, 64] width 419 height 15
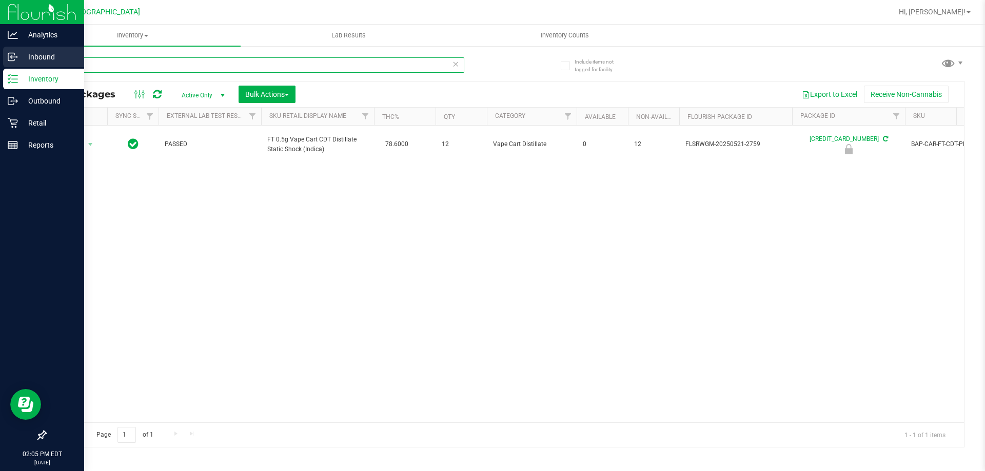
type input "pkp"
click at [11, 58] on icon at bounding box center [11, 58] width 2 height 2
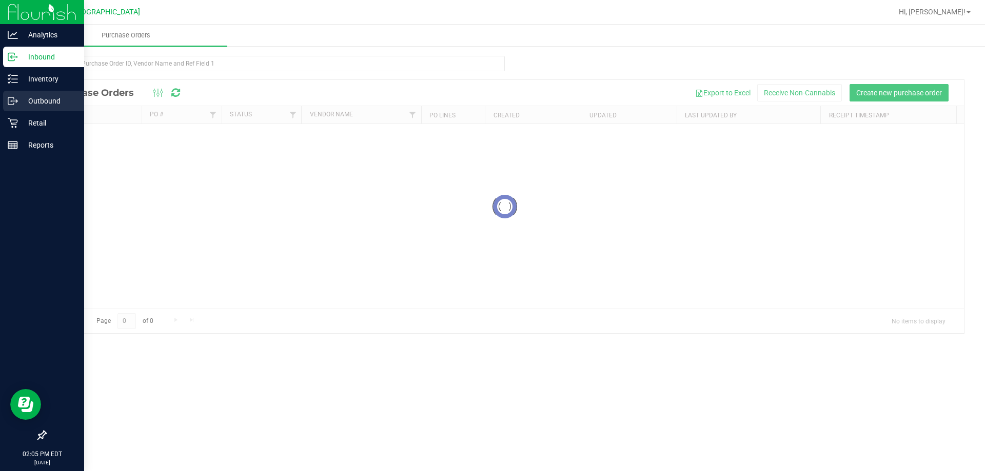
click at [46, 105] on p "Outbound" at bounding box center [49, 101] width 62 height 12
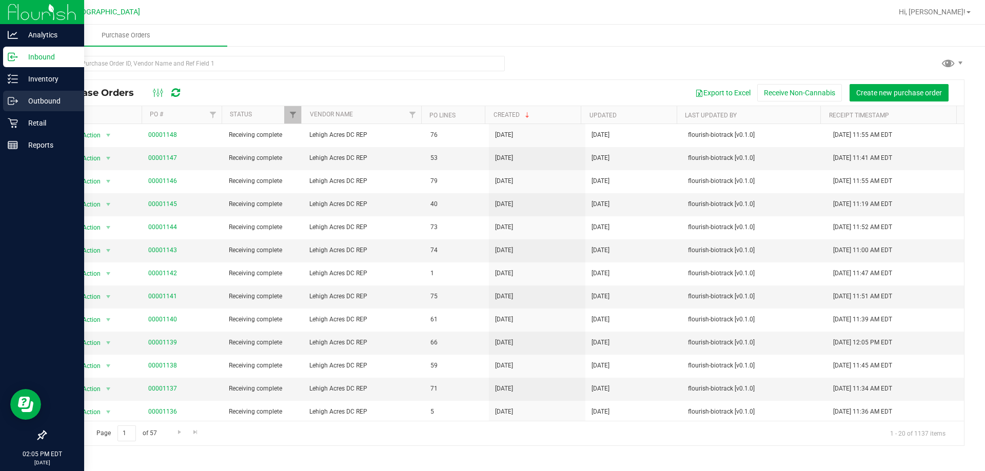
click at [37, 106] on p "Outbound" at bounding box center [49, 101] width 62 height 12
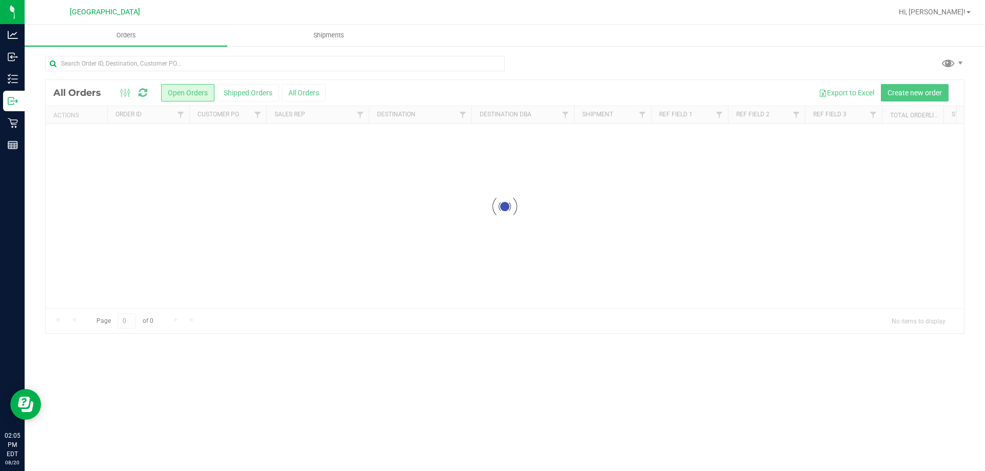
click at [253, 432] on div "Orders Shipments Loading... All Orders Open Orders Shipped Orders All Orders Ex…" at bounding box center [505, 248] width 960 height 447
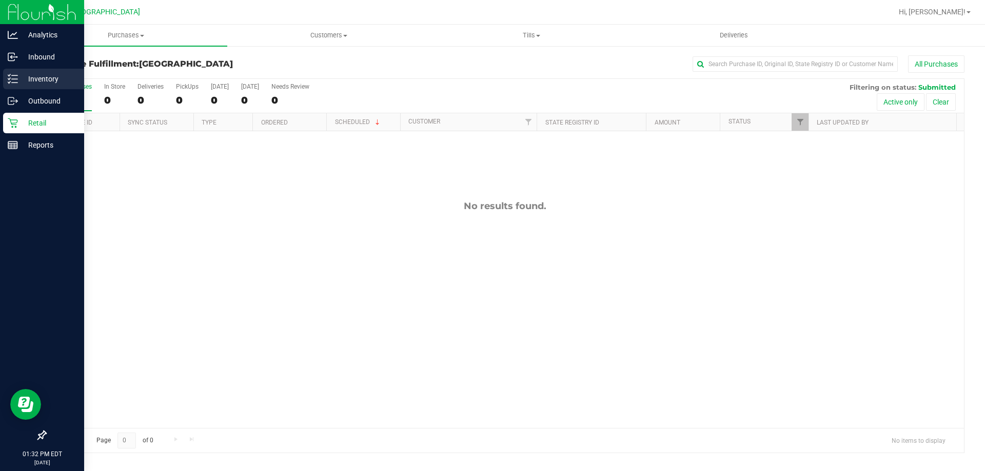
click at [37, 75] on p "Inventory" at bounding box center [49, 79] width 62 height 12
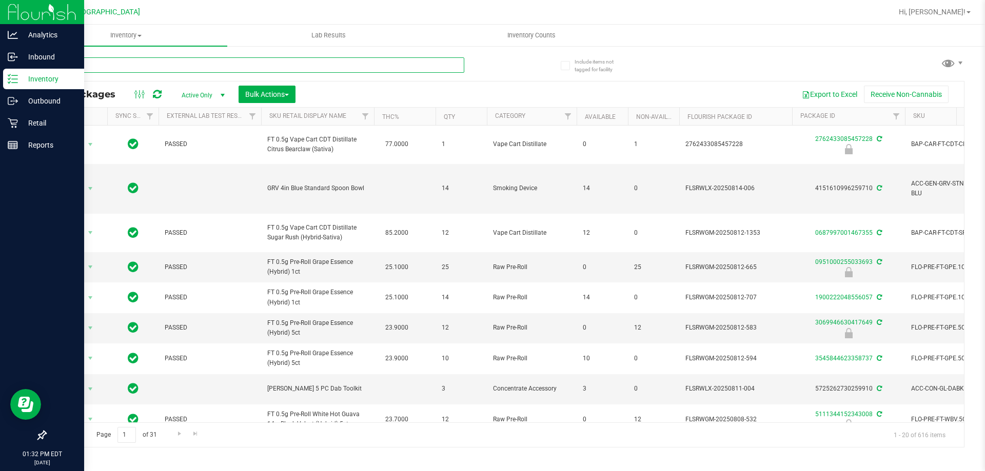
click at [100, 61] on input "text" at bounding box center [254, 64] width 419 height 15
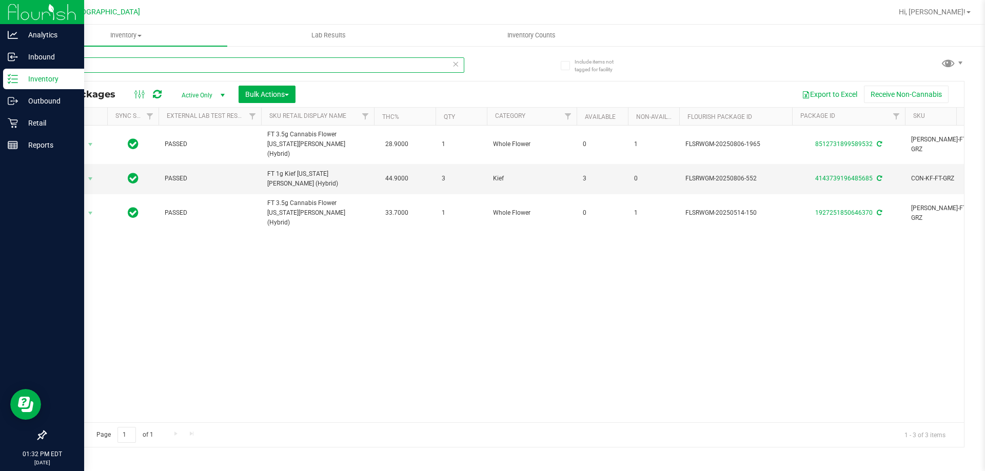
type input "grz"
click at [40, 152] on div "Reports" at bounding box center [43, 145] width 81 height 21
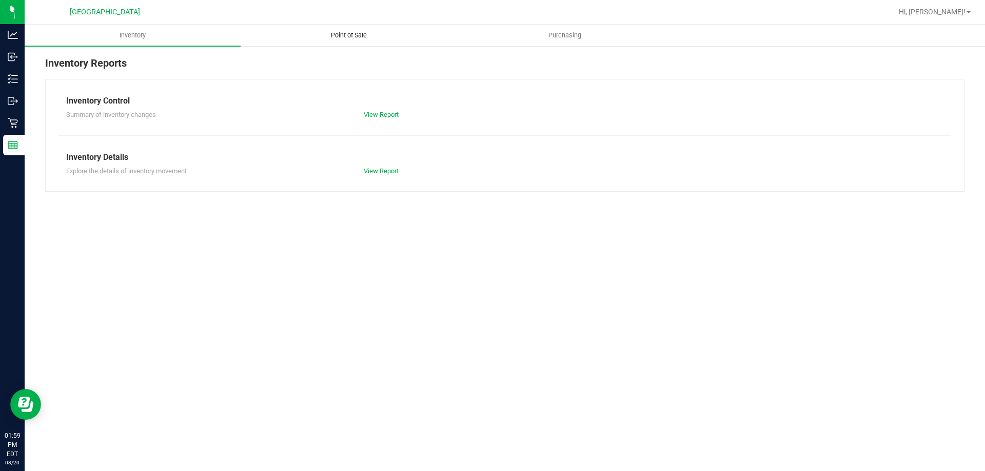
click at [336, 37] on span "Point of Sale" at bounding box center [349, 35] width 64 height 9
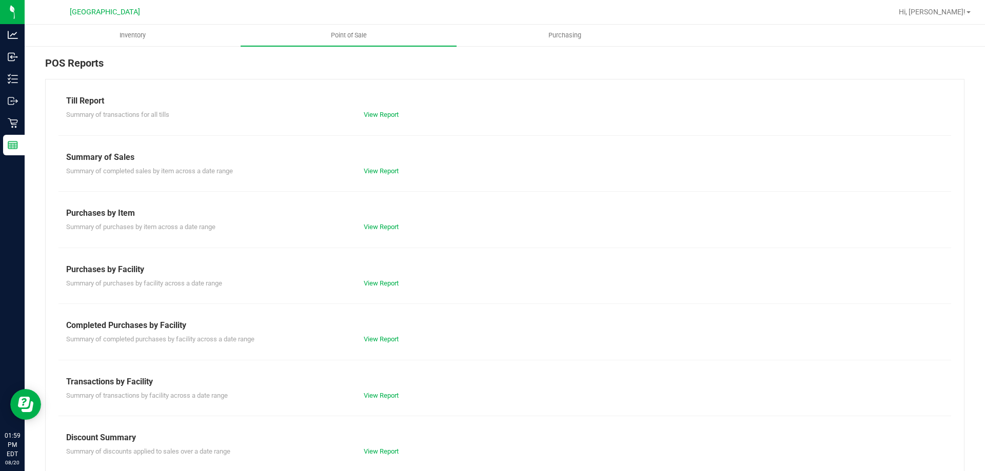
click at [366, 403] on div "Till Report Summary of transactions for all tills View Report Summary of Sales …" at bounding box center [504, 304] width 919 height 450
click at [371, 391] on div "View Report" at bounding box center [430, 396] width 149 height 10
click at [390, 391] on div "View Report" at bounding box center [430, 396] width 149 height 10
click at [387, 393] on link "View Report" at bounding box center [381, 396] width 35 height 8
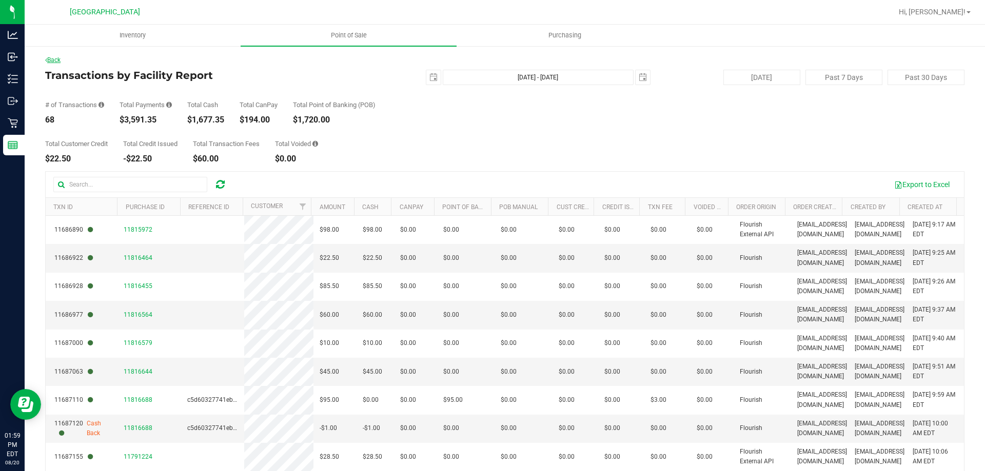
click at [57, 58] on link "Back" at bounding box center [52, 59] width 15 height 7
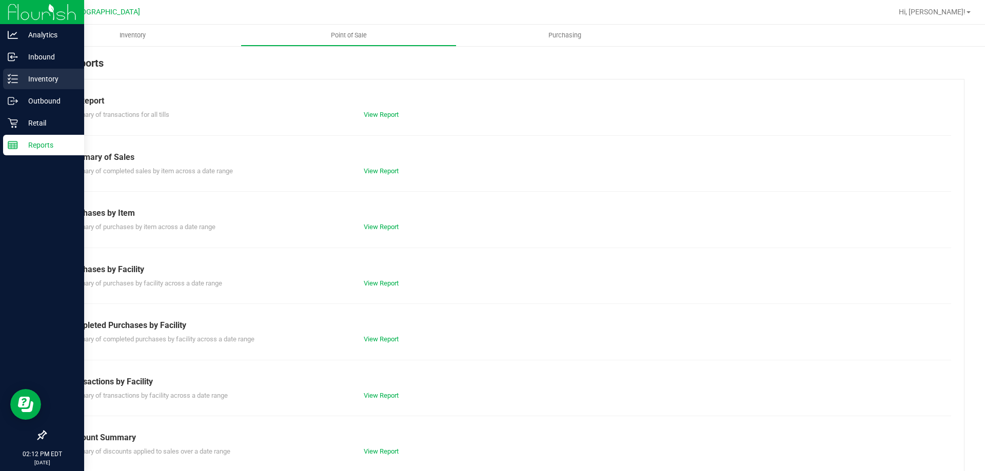
click at [21, 74] on p "Inventory" at bounding box center [49, 79] width 62 height 12
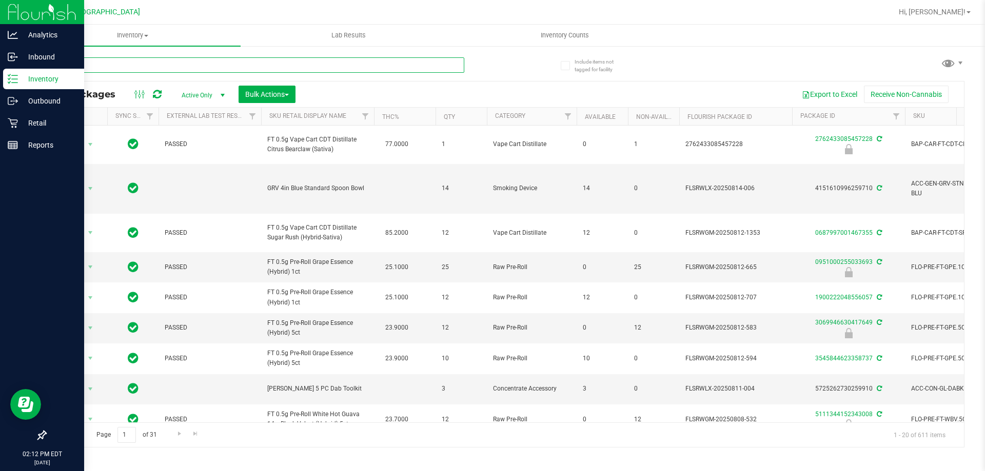
click at [277, 67] on input "text" at bounding box center [254, 64] width 419 height 15
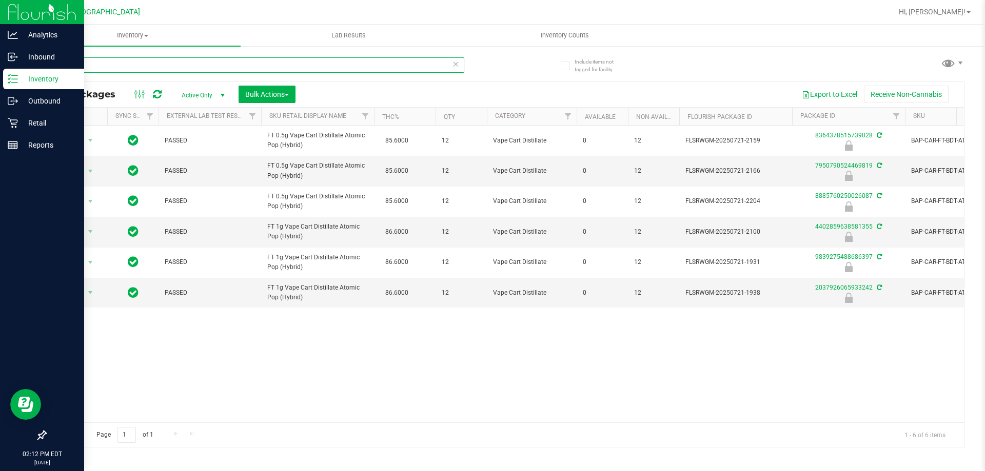
click at [91, 64] on input "atomic" at bounding box center [254, 64] width 419 height 15
type input "7g"
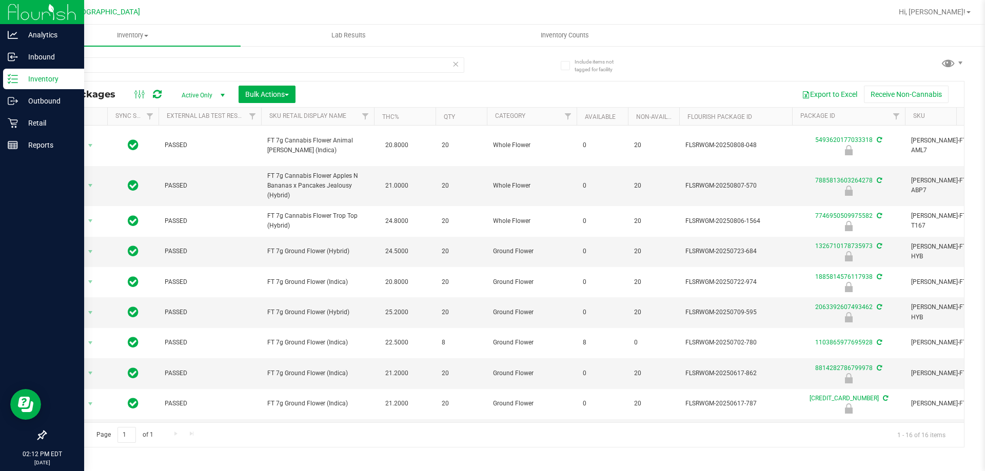
click at [354, 117] on th "Sku Retail Display Name" at bounding box center [317, 117] width 113 height 18
